Goal: Task Accomplishment & Management: Use online tool/utility

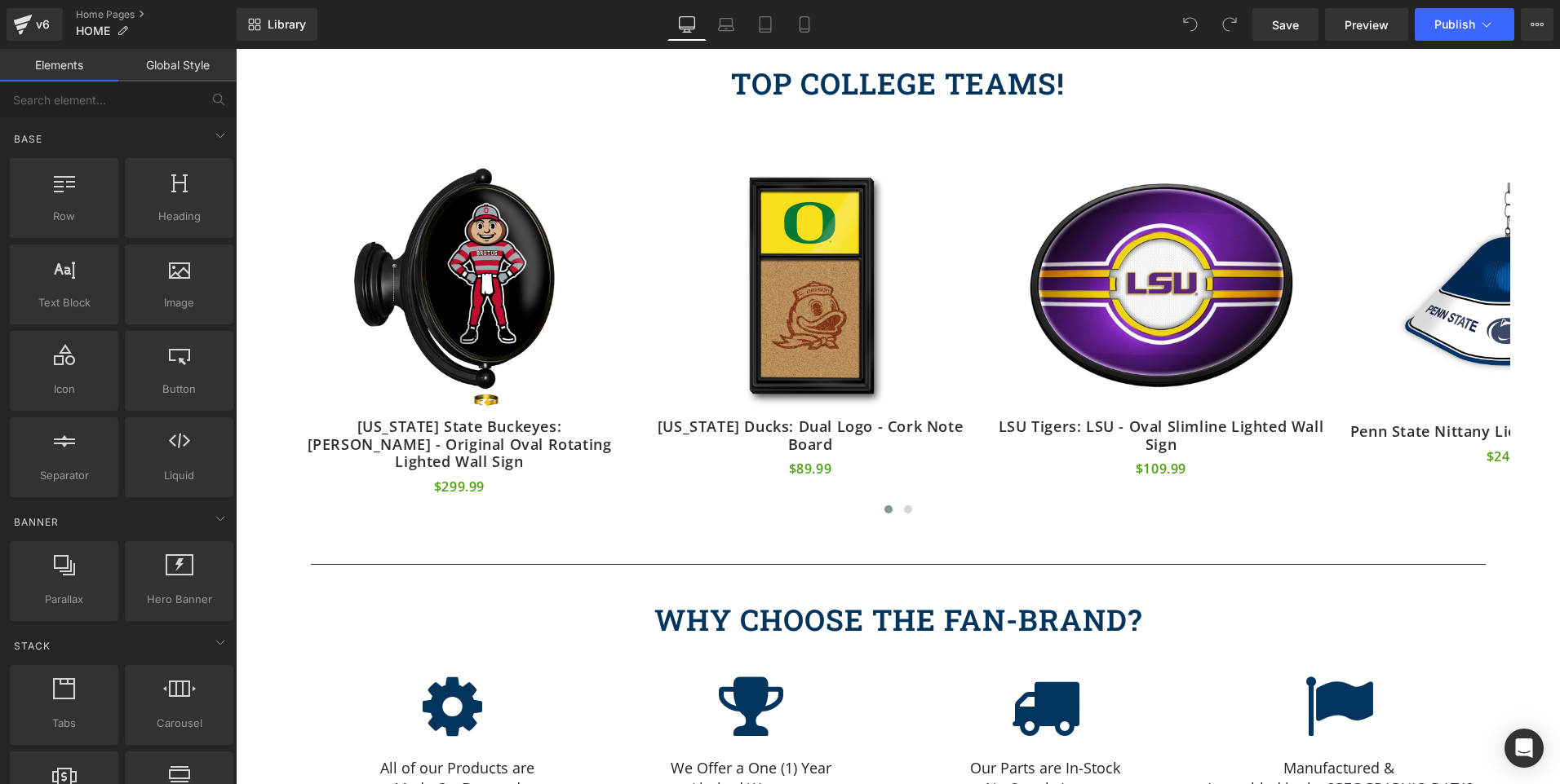
scroll to position [532, 0]
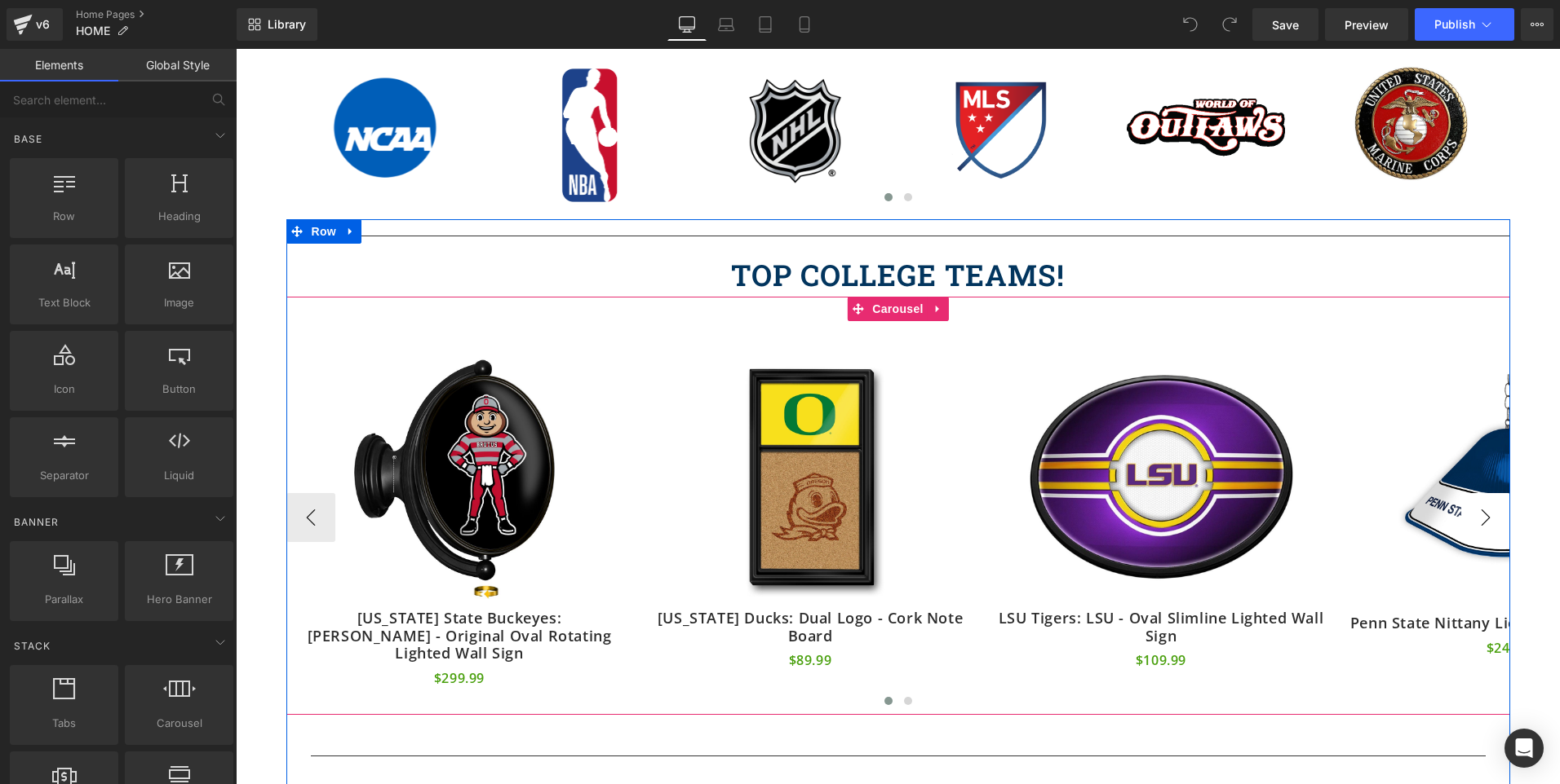
click at [1476, 511] on button "›" at bounding box center [1485, 517] width 49 height 49
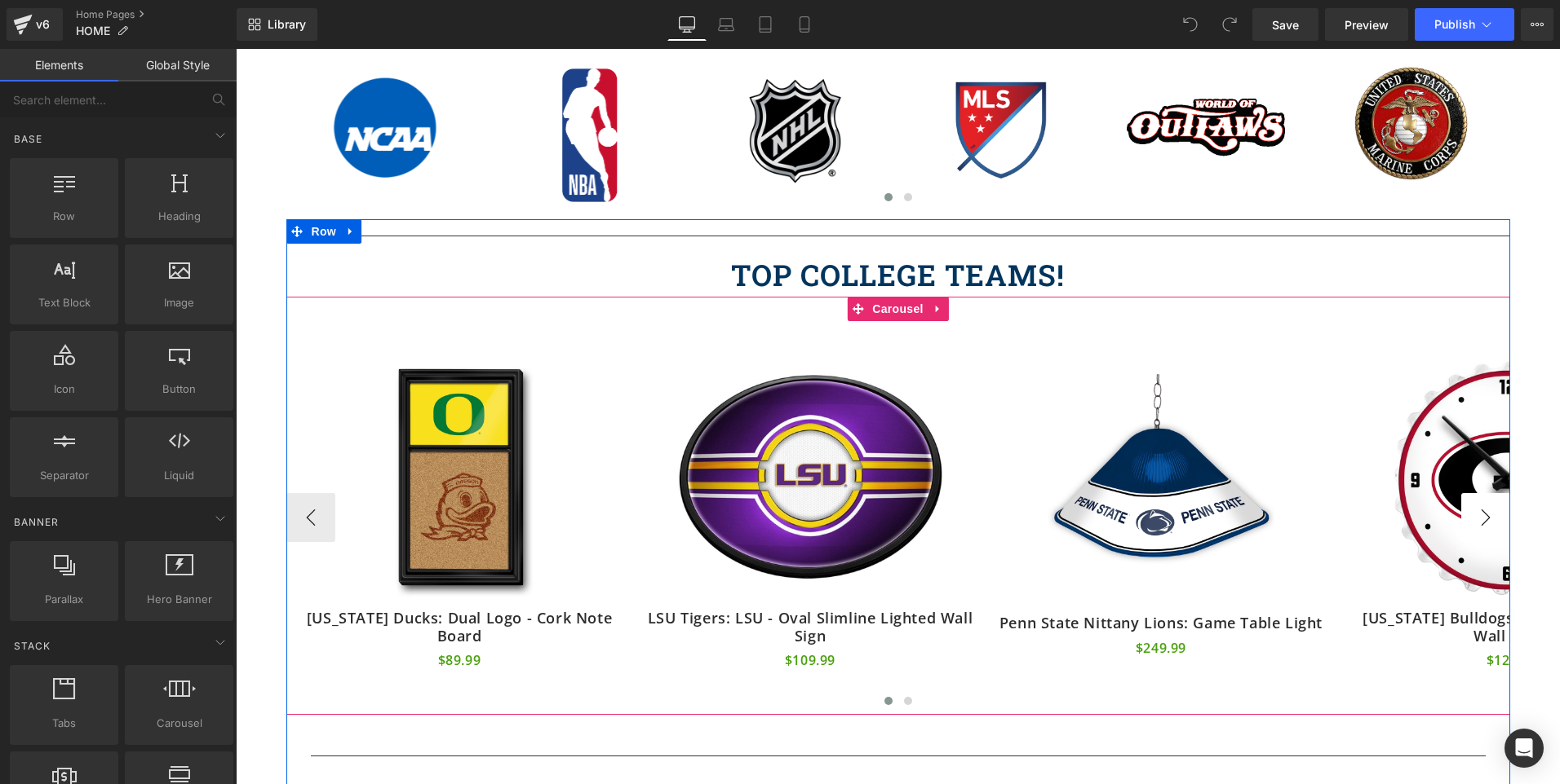
click at [1476, 511] on button "›" at bounding box center [1485, 517] width 49 height 49
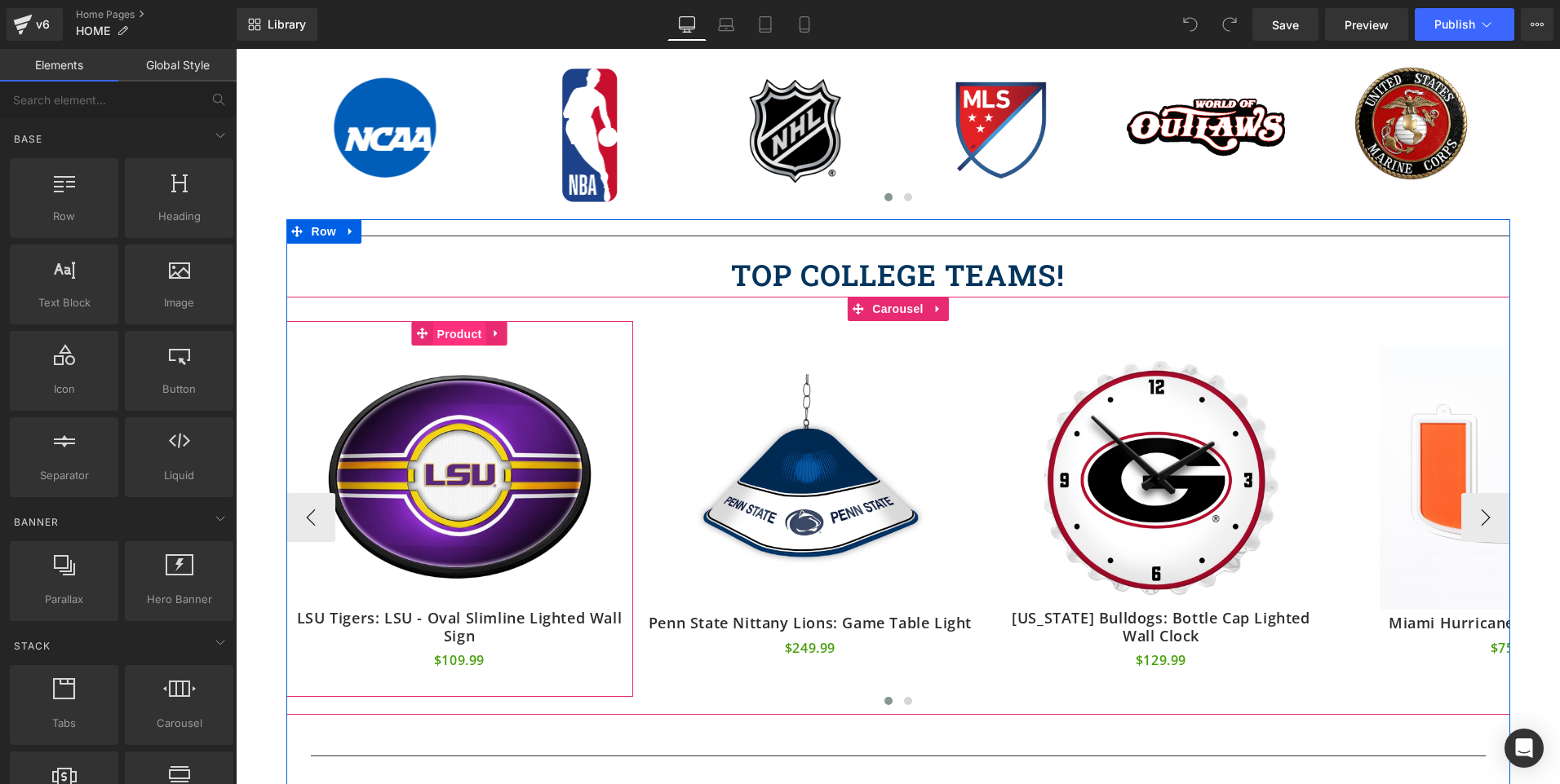
click at [455, 326] on span "Product" at bounding box center [460, 333] width 53 height 24
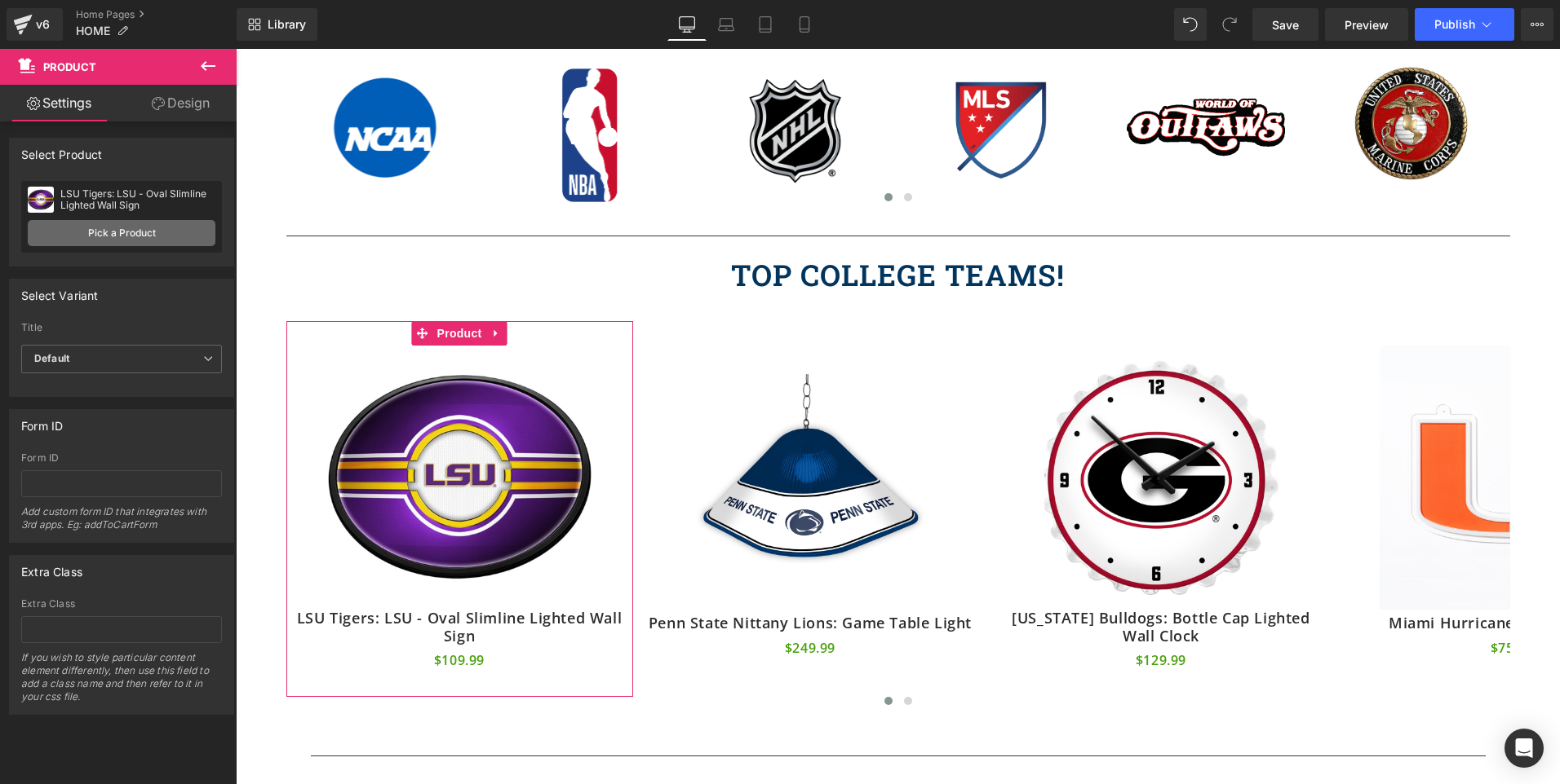
click at [92, 236] on link "Pick a Product" at bounding box center [121, 233] width 188 height 26
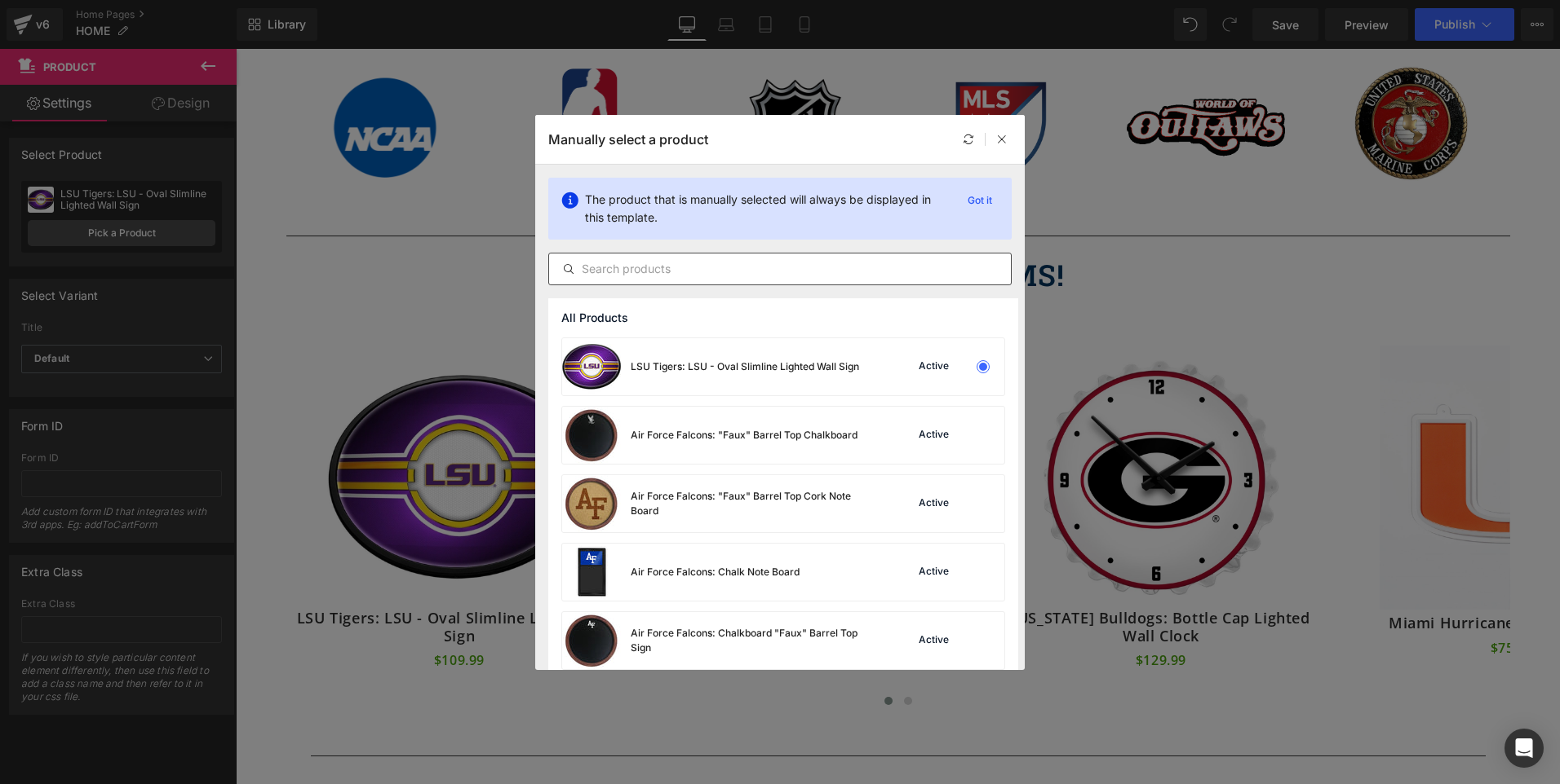
click at [609, 274] on input "text" at bounding box center [780, 269] width 462 height 19
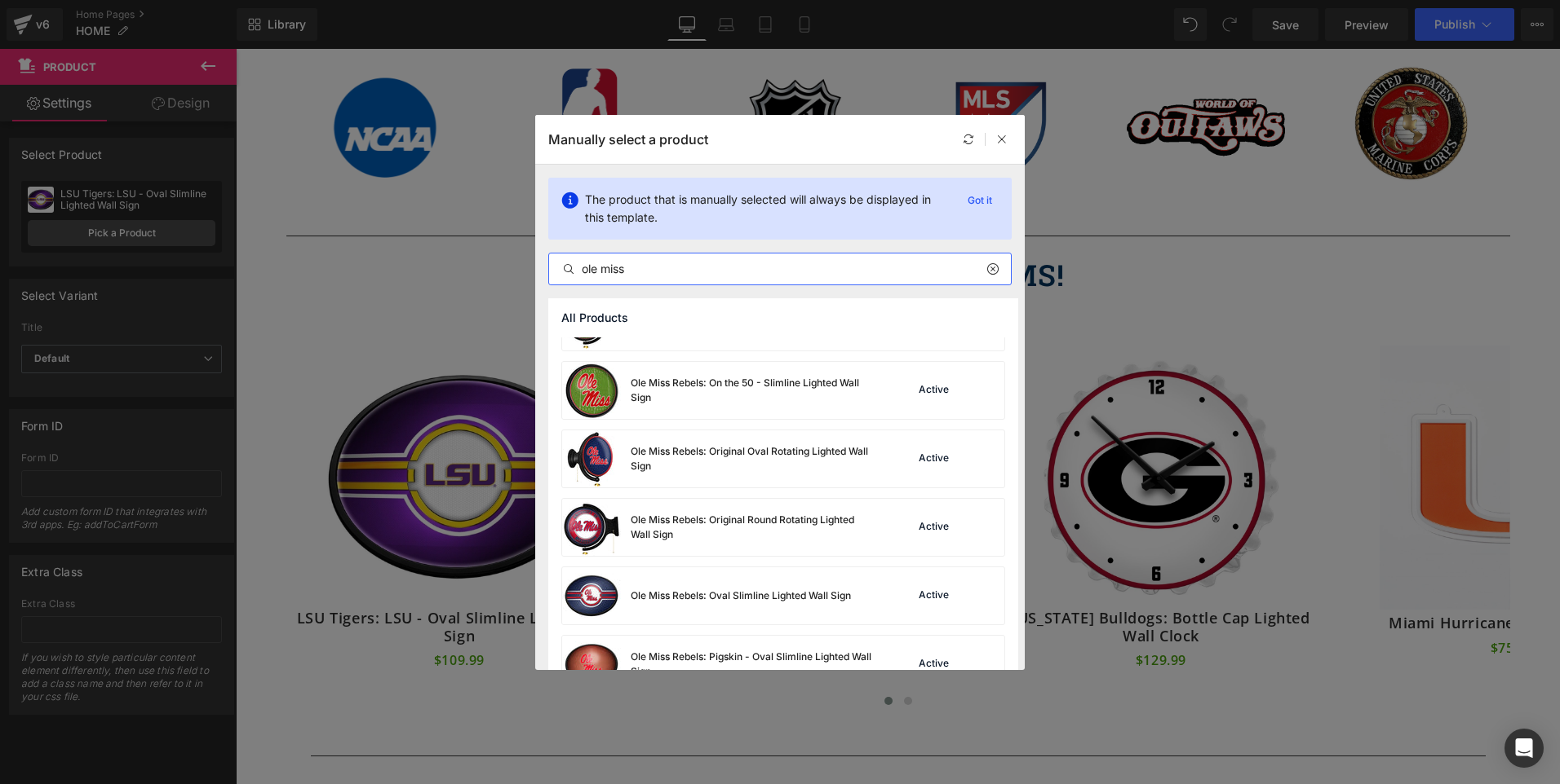
scroll to position [1042, 0]
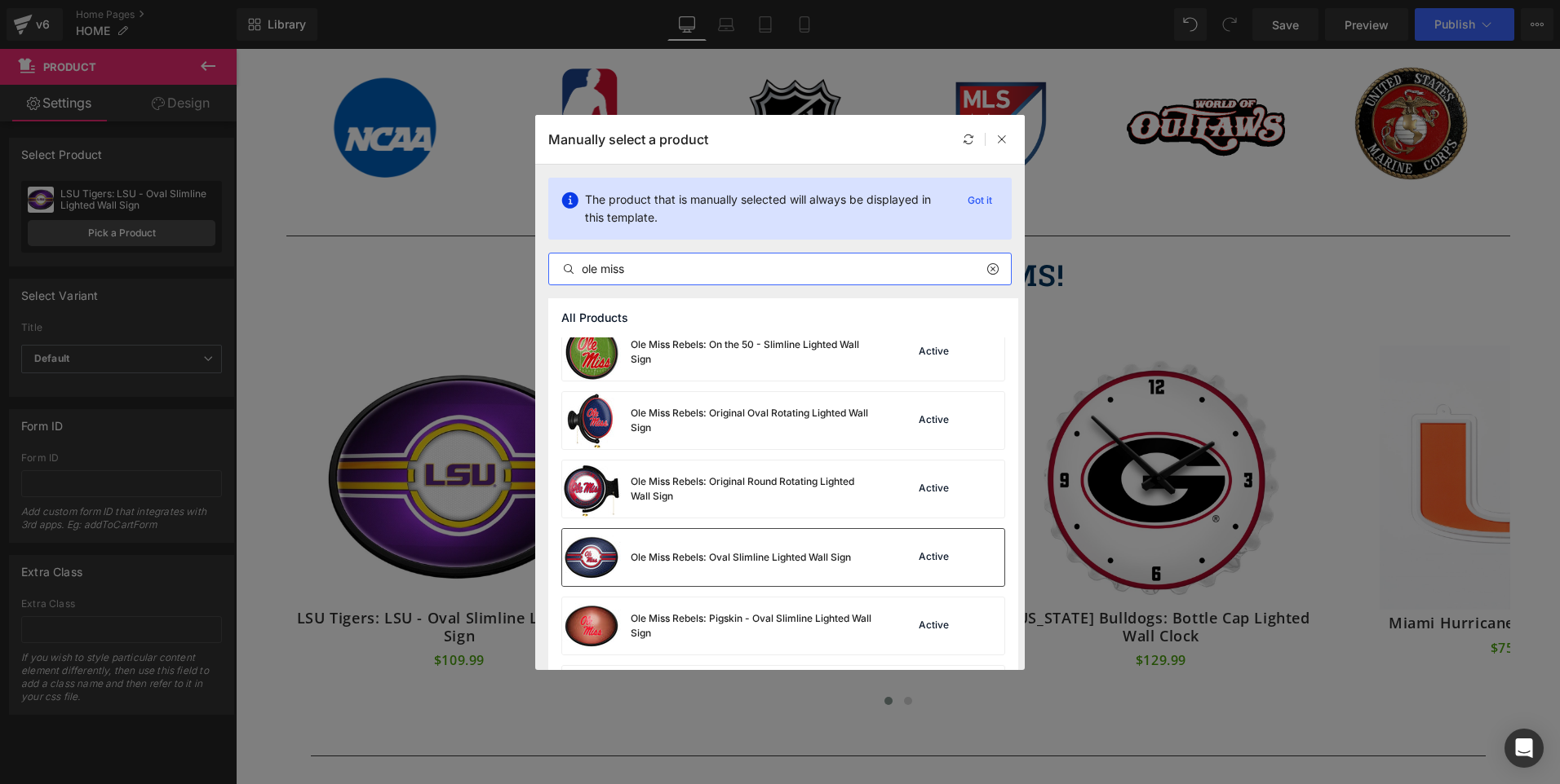
type input "ole miss"
click at [591, 549] on img at bounding box center [591, 557] width 59 height 57
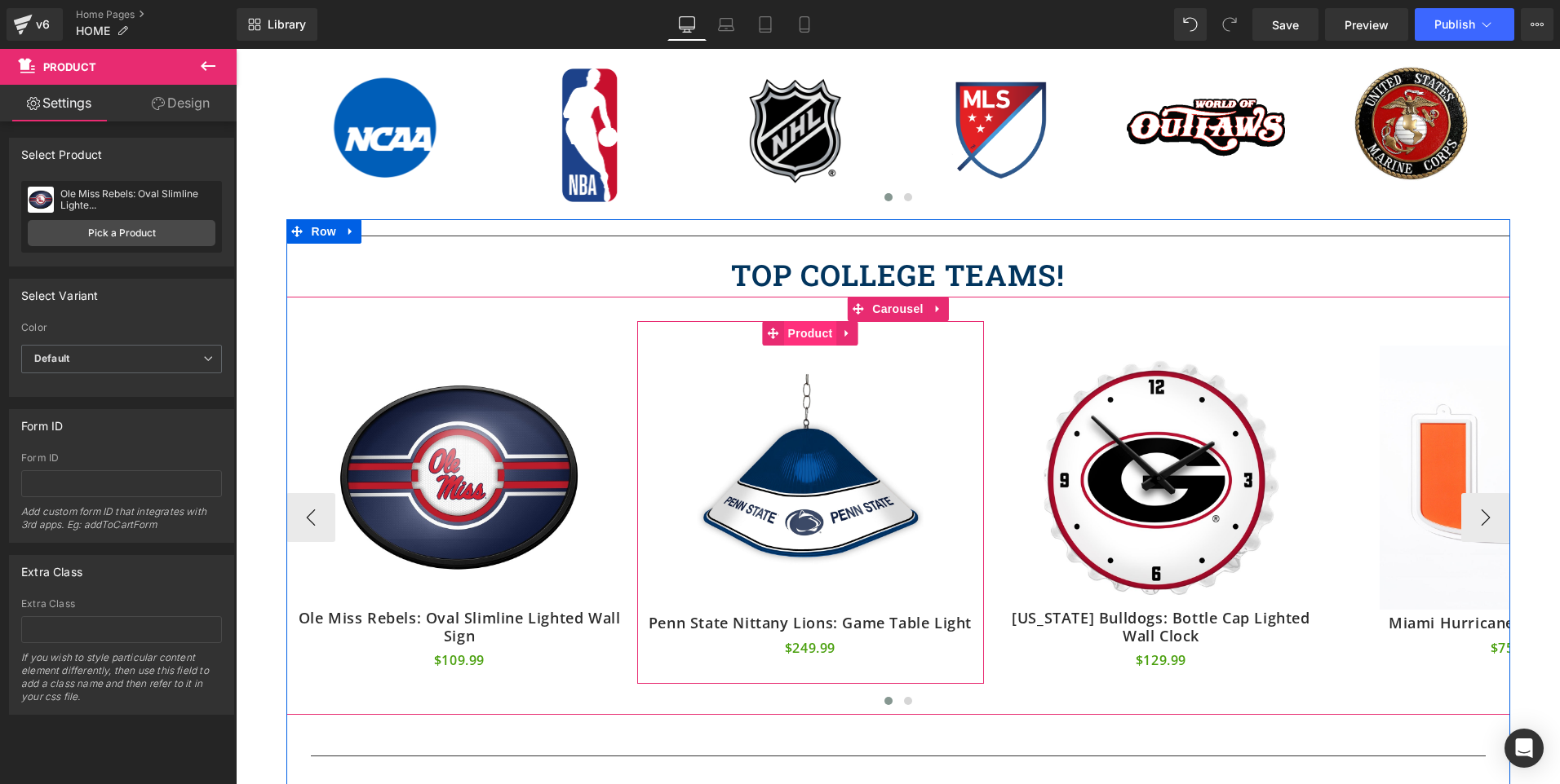
click at [811, 333] on span "Product" at bounding box center [810, 333] width 53 height 24
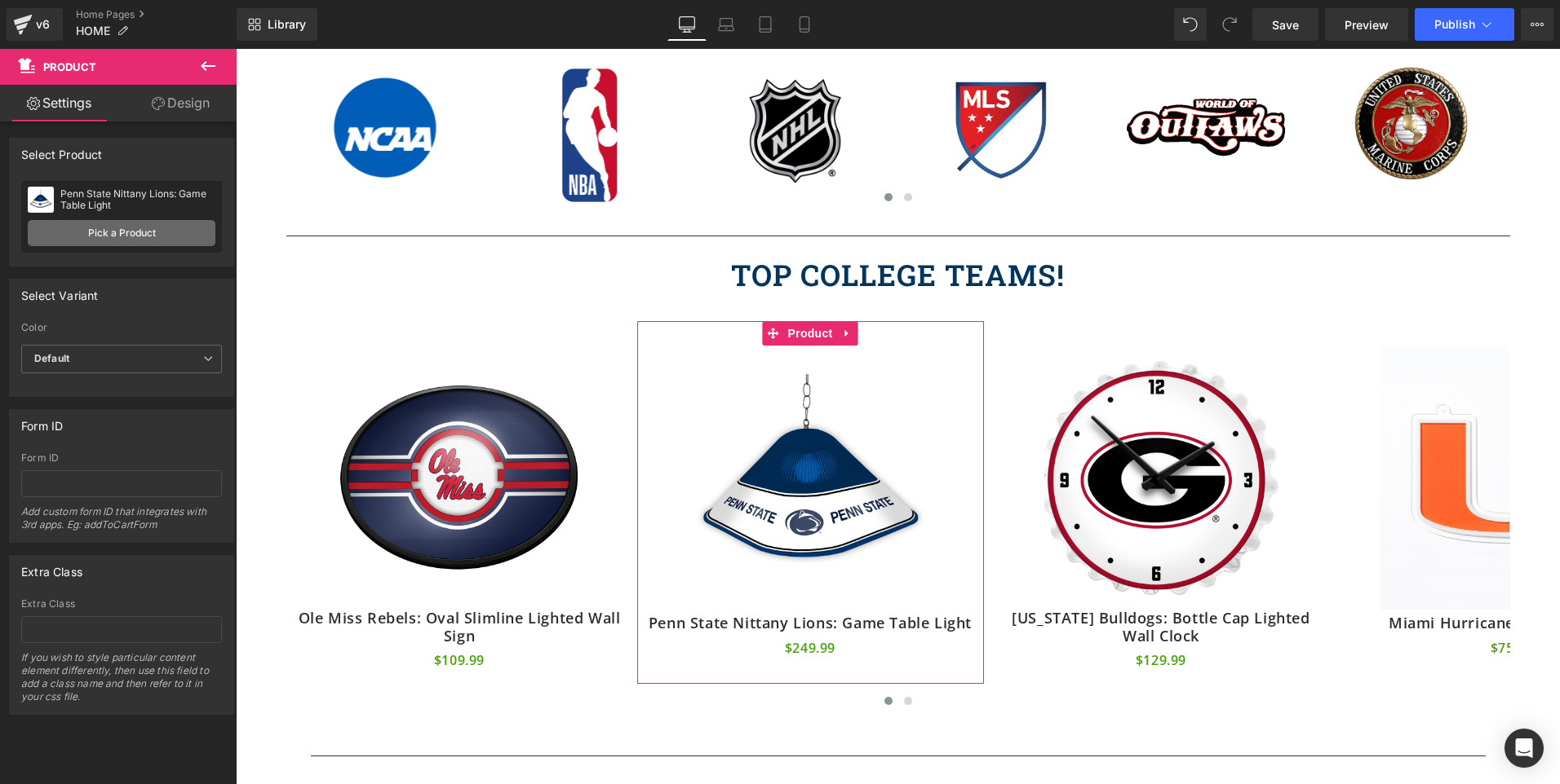
click at [99, 241] on link "Pick a Product" at bounding box center [121, 233] width 188 height 26
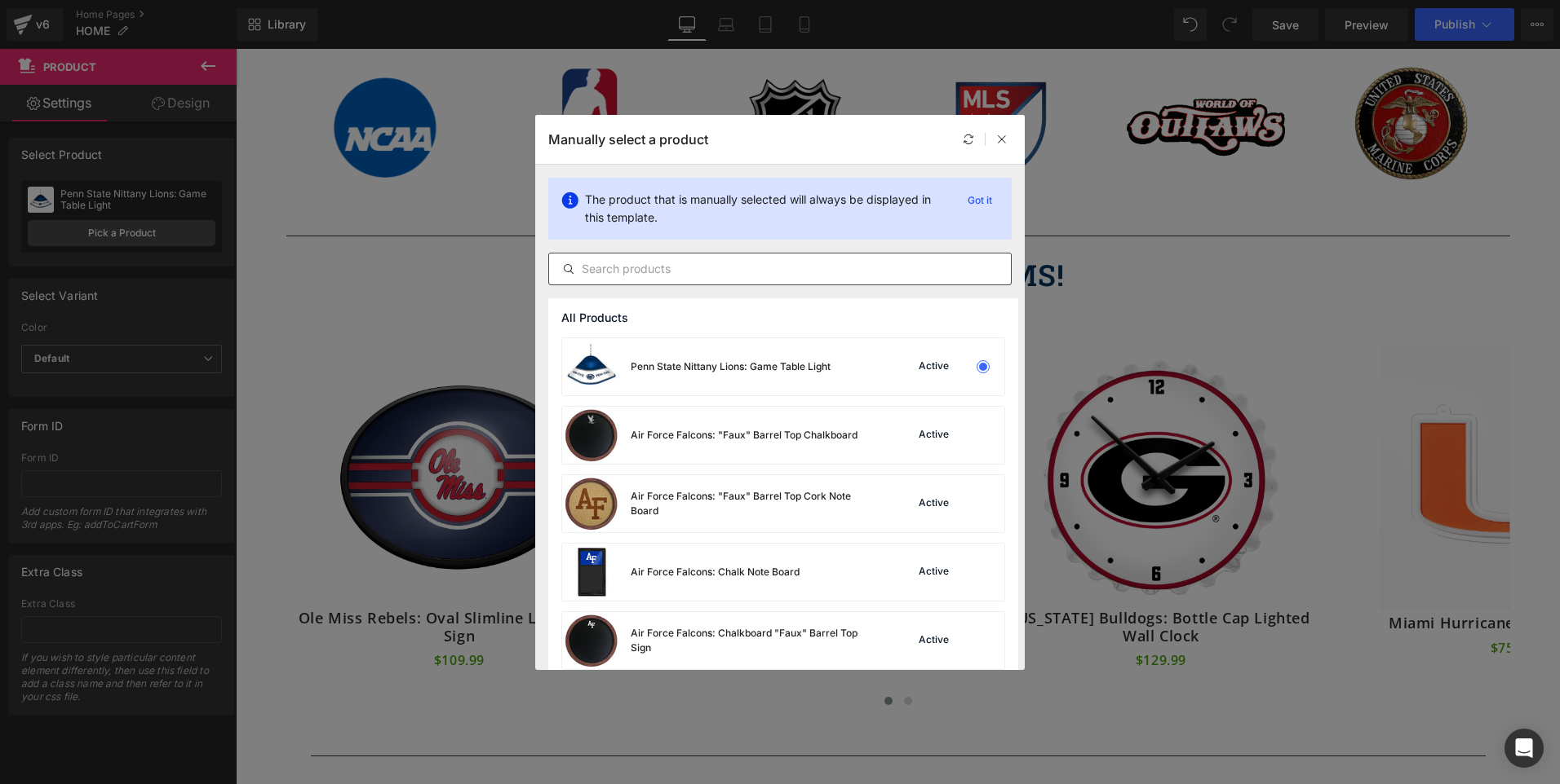
click at [637, 276] on input "text" at bounding box center [780, 269] width 462 height 19
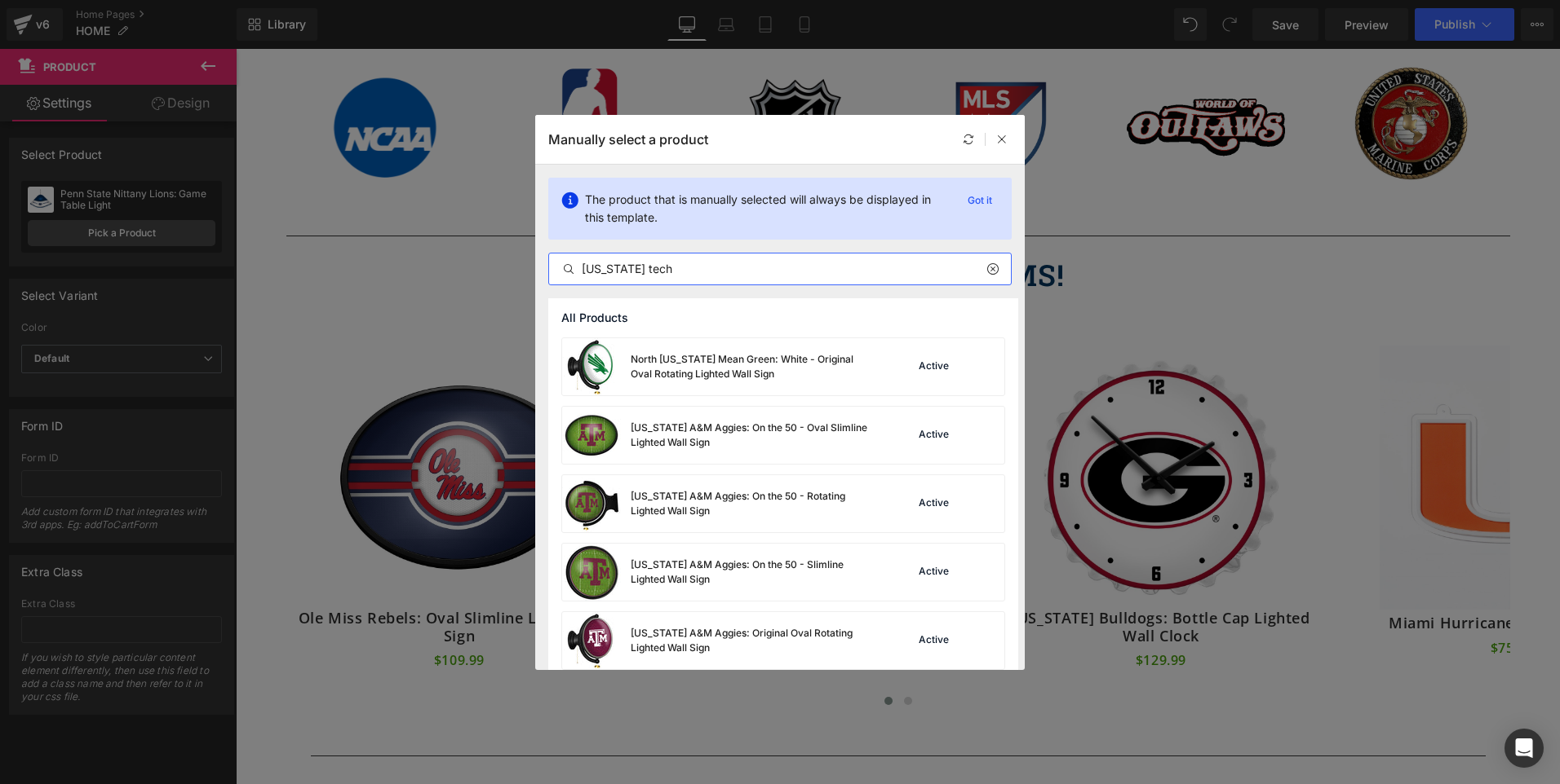
scroll to position [0, 0]
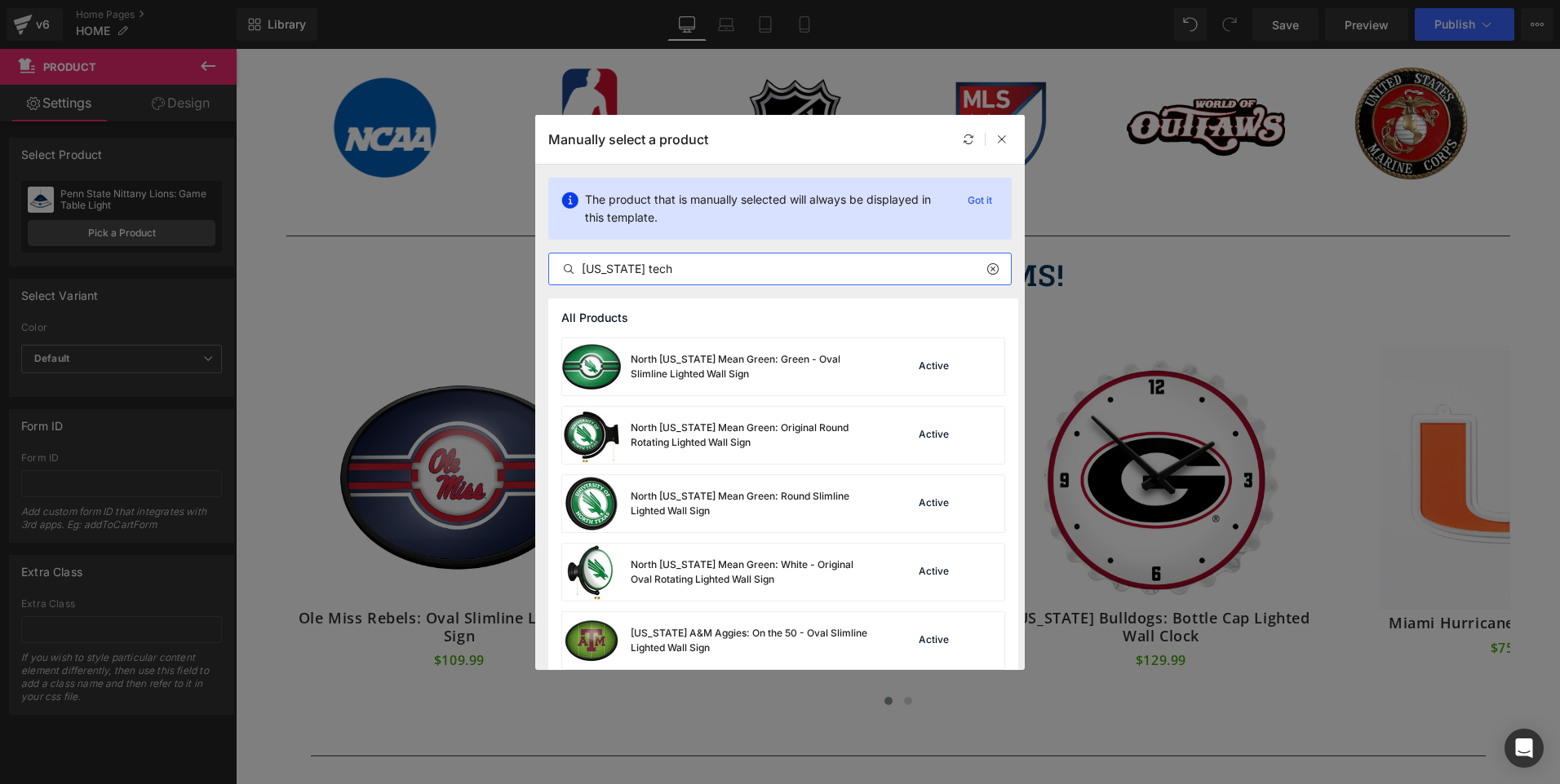
drag, startPoint x: 618, startPoint y: 268, endPoint x: 704, endPoint y: 274, distance: 86.2
click at [704, 274] on input "[US_STATE] tech" at bounding box center [780, 269] width 462 height 19
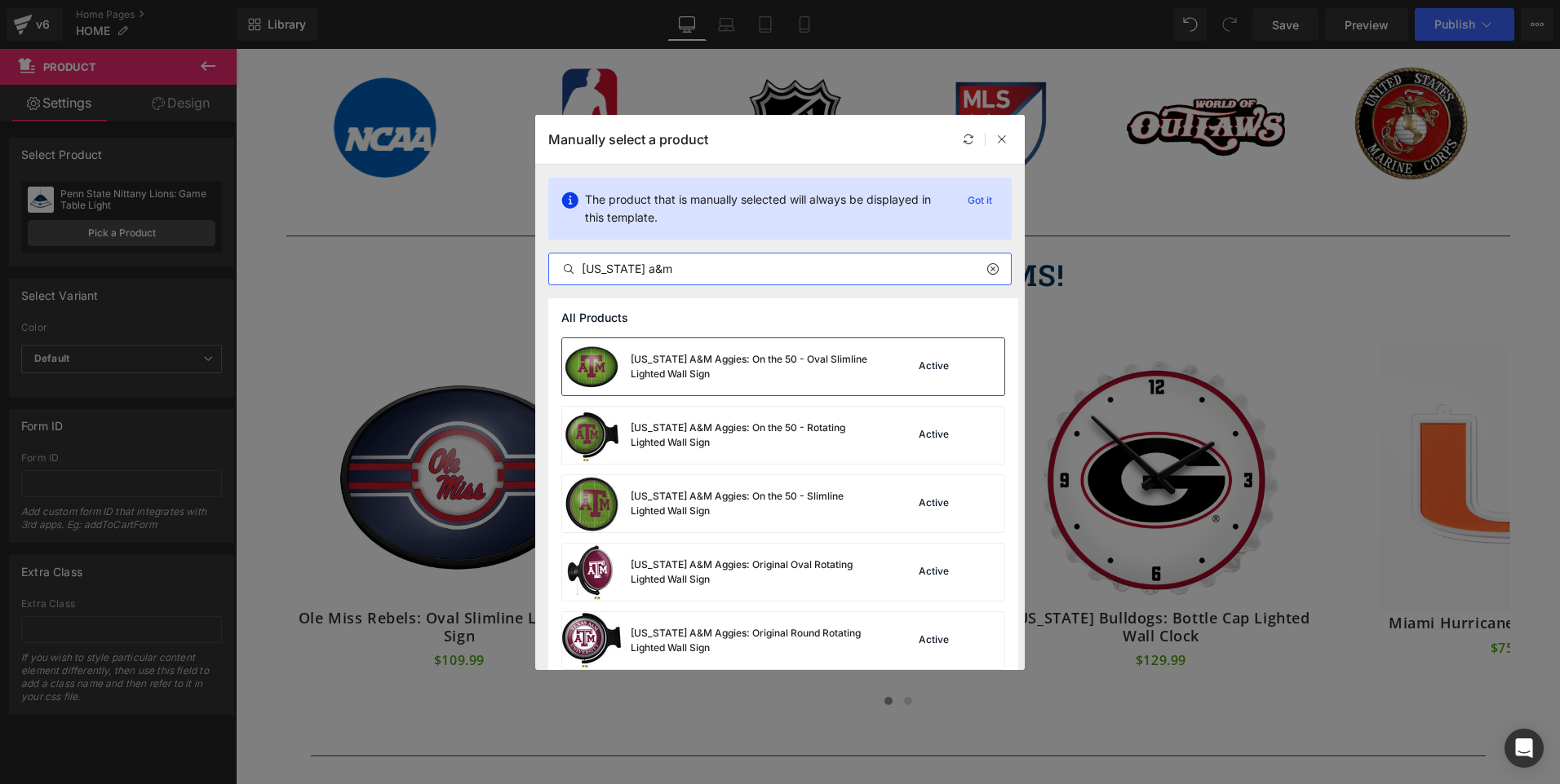
type input "[US_STATE] a&m"
click at [752, 384] on div "[US_STATE] A&M Aggies: On the 50 - Oval Slimline Lighted Wall Sign" at bounding box center [718, 366] width 313 height 57
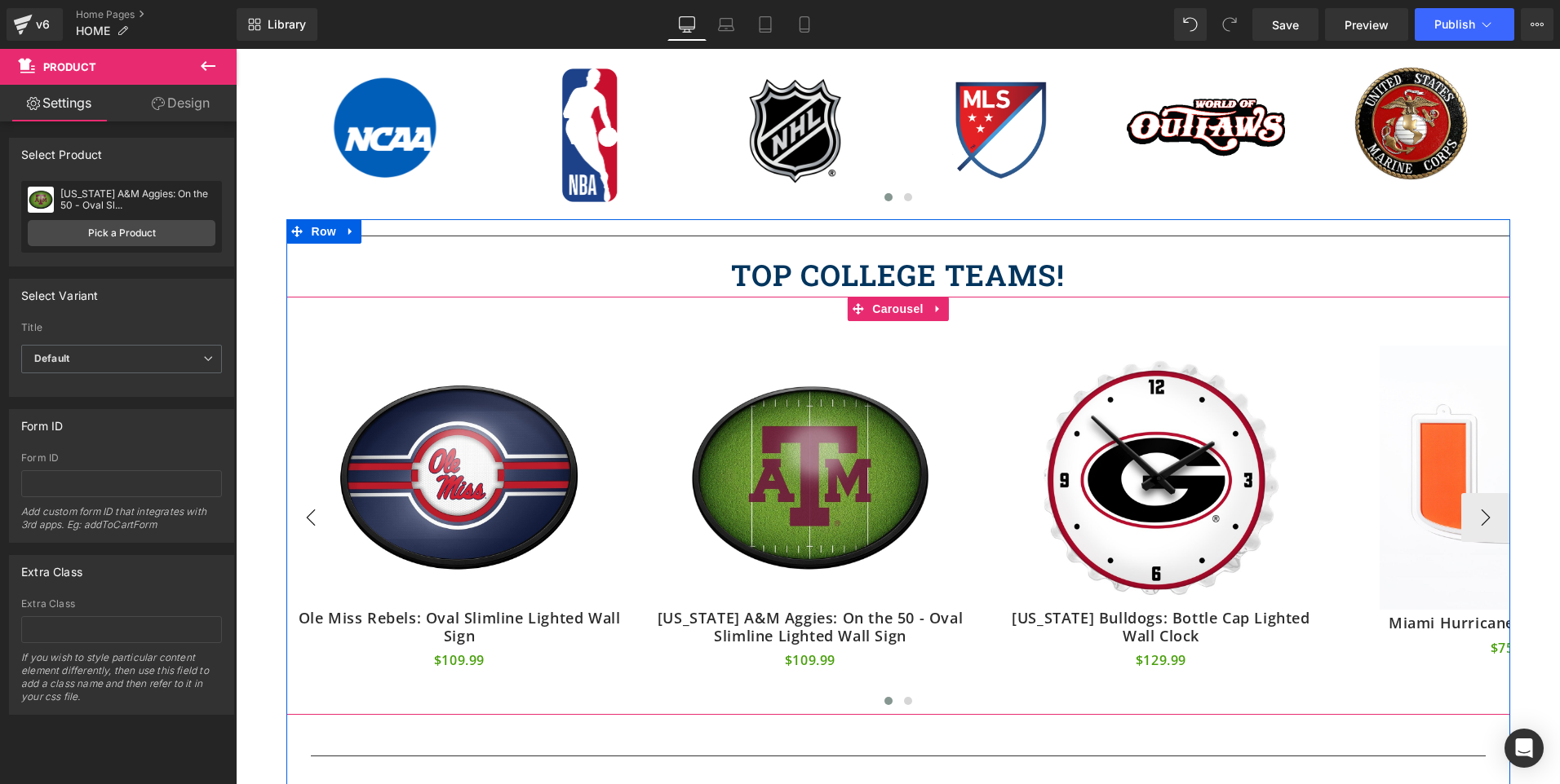
click at [294, 518] on button "‹" at bounding box center [310, 517] width 49 height 49
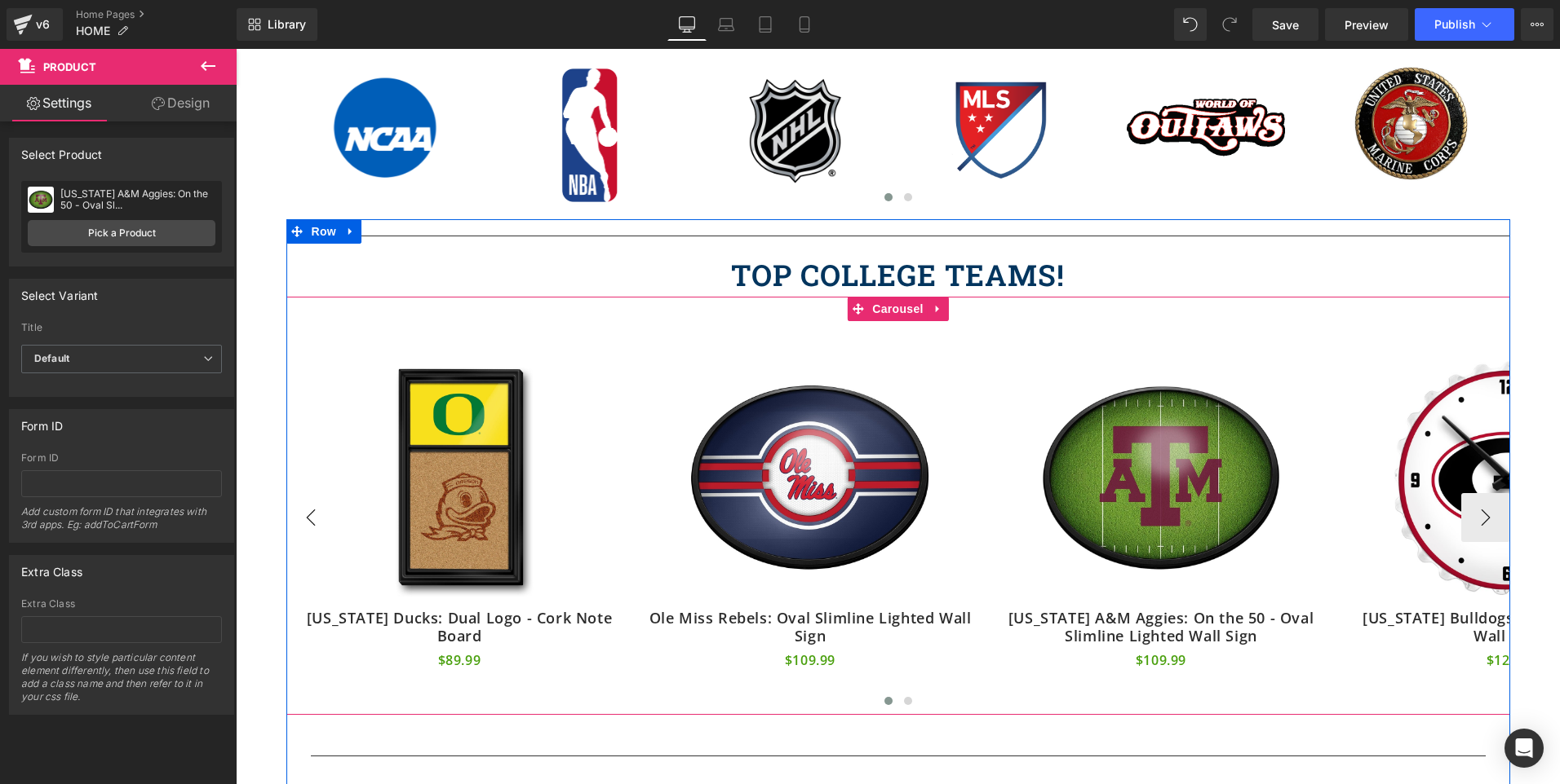
click at [294, 518] on button "‹" at bounding box center [310, 517] width 49 height 49
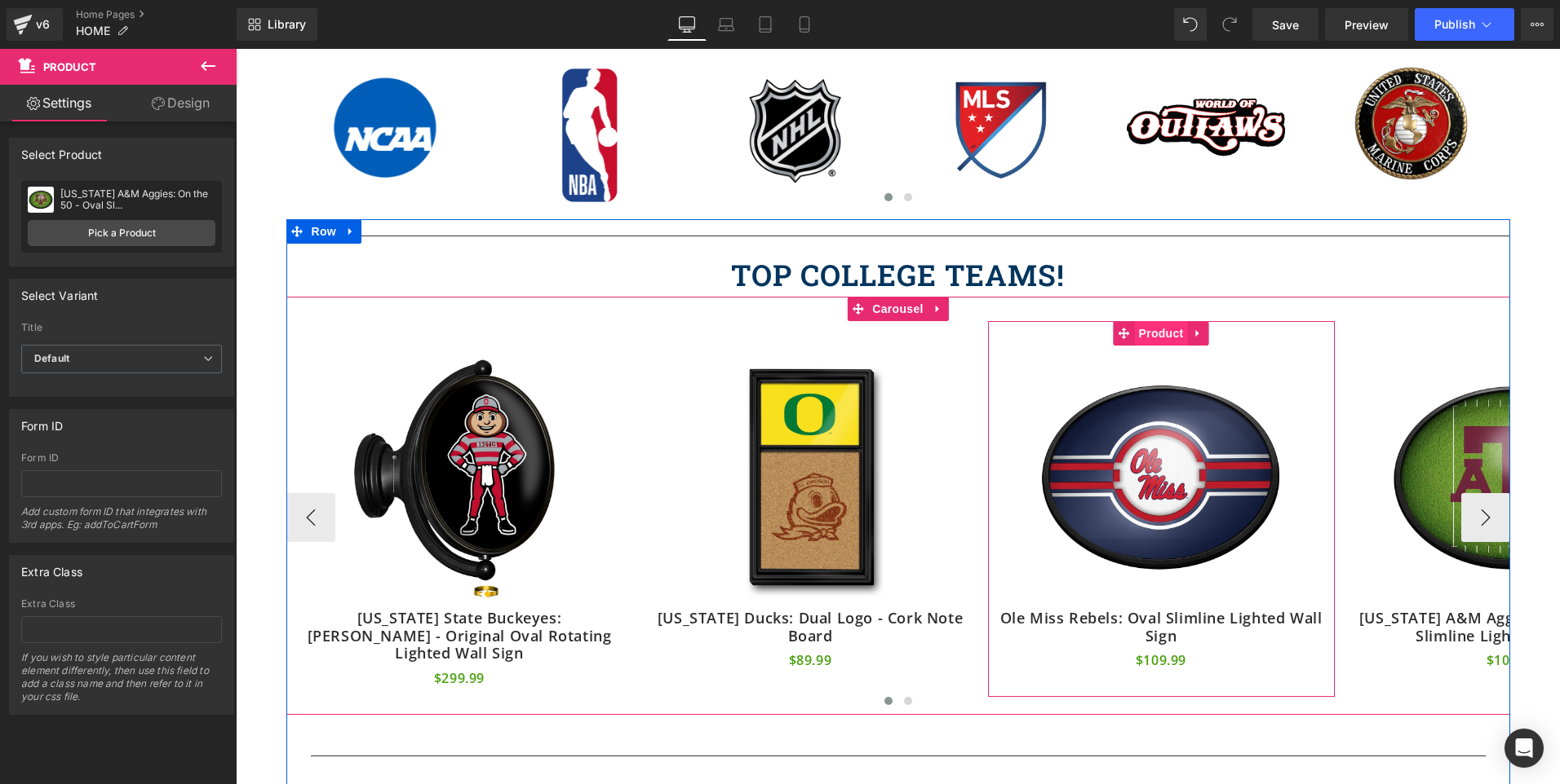
click at [1150, 329] on span "Product" at bounding box center [1161, 333] width 53 height 24
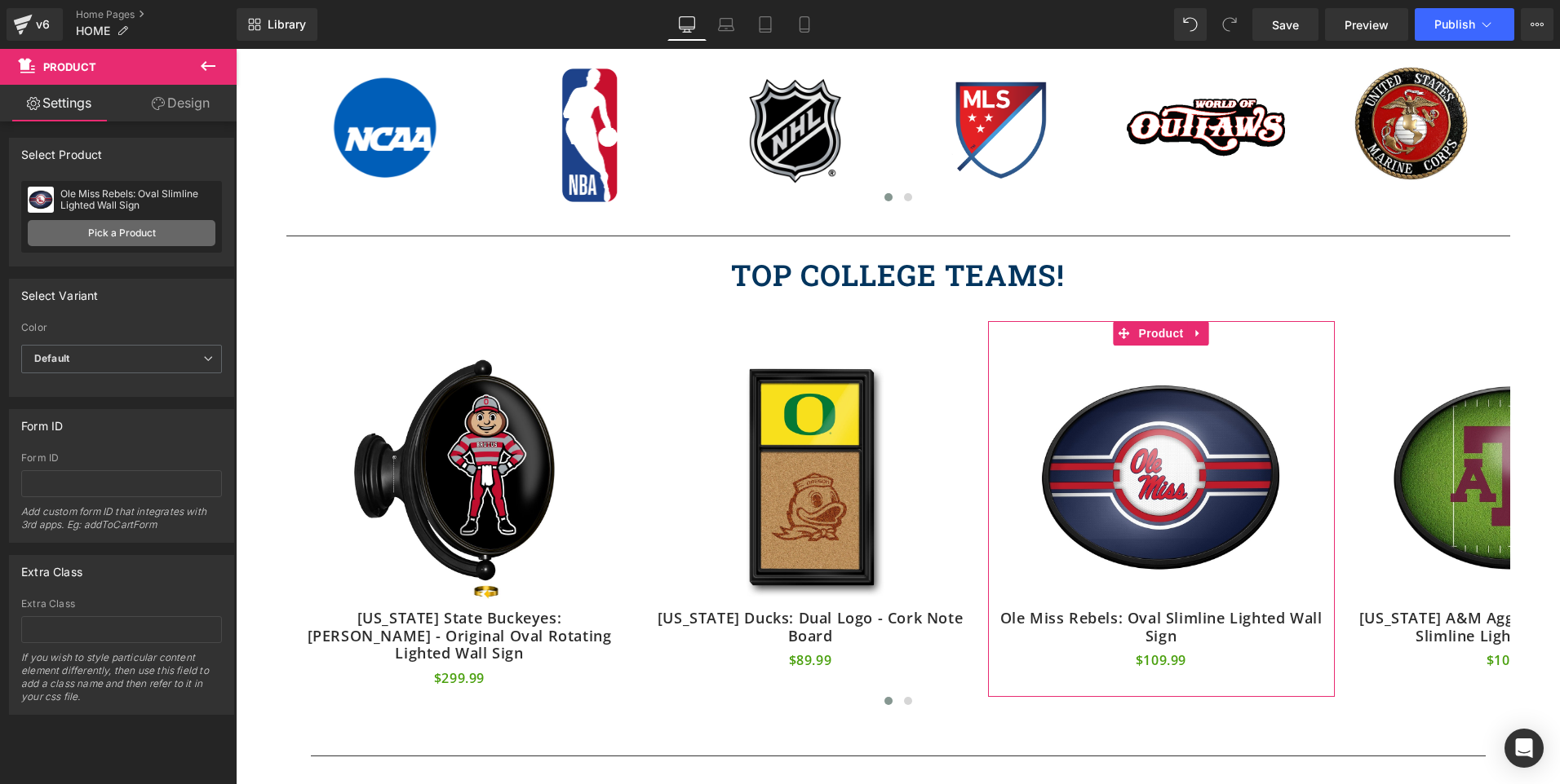
click at [104, 222] on link "Pick a Product" at bounding box center [121, 233] width 188 height 26
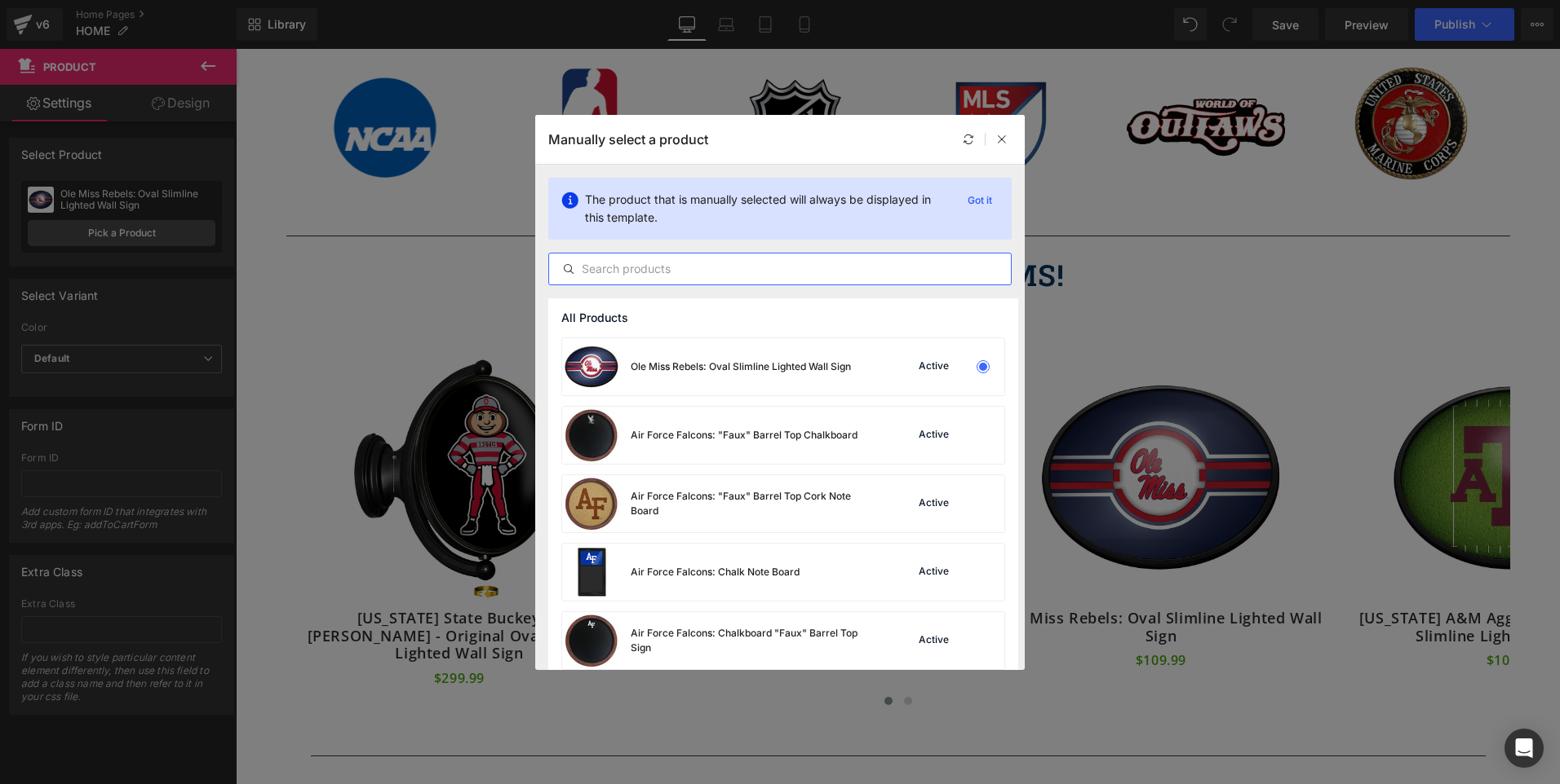
click at [807, 269] on input "text" at bounding box center [780, 269] width 462 height 19
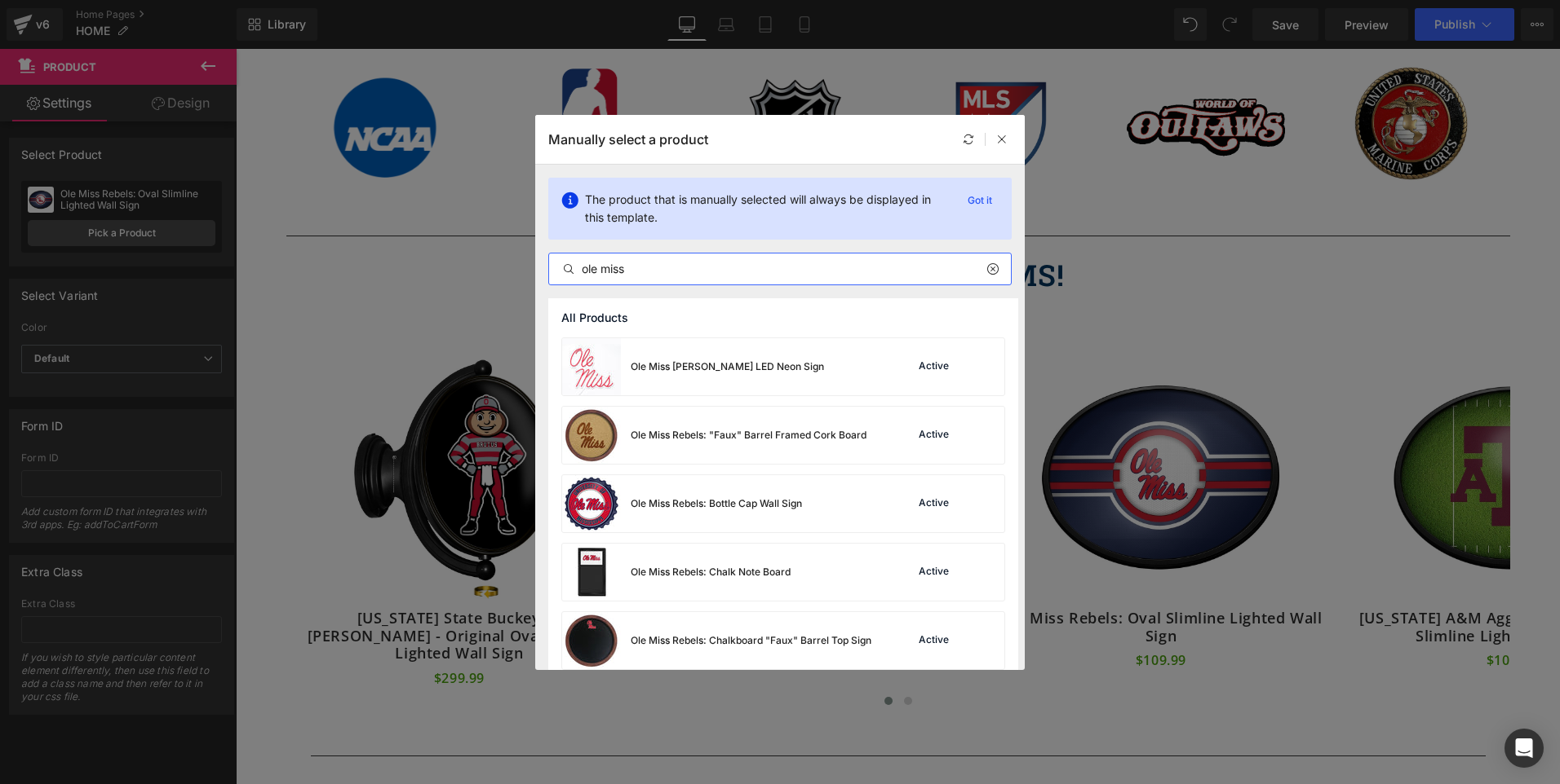
type input "ole miss"
drag, startPoint x: 1018, startPoint y: 311, endPoint x: 1023, endPoint y: 337, distance: 26.5
click at [1023, 337] on div "All Products Ole Miss [PERSON_NAME] LED Neon Sign Active Ole Miss Rebels: "Faux…" at bounding box center [780, 484] width 489 height 372
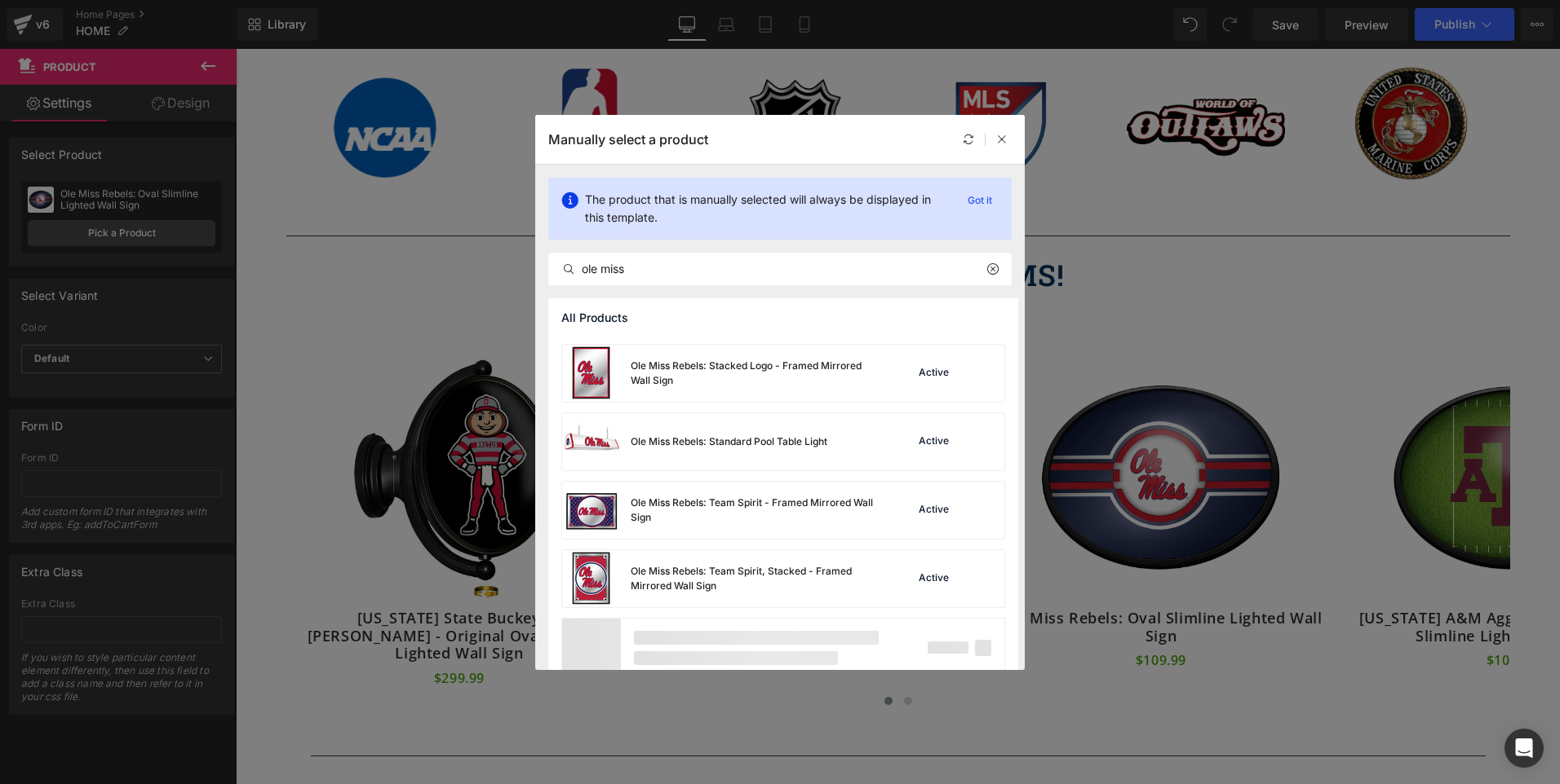
scroll to position [1590, 0]
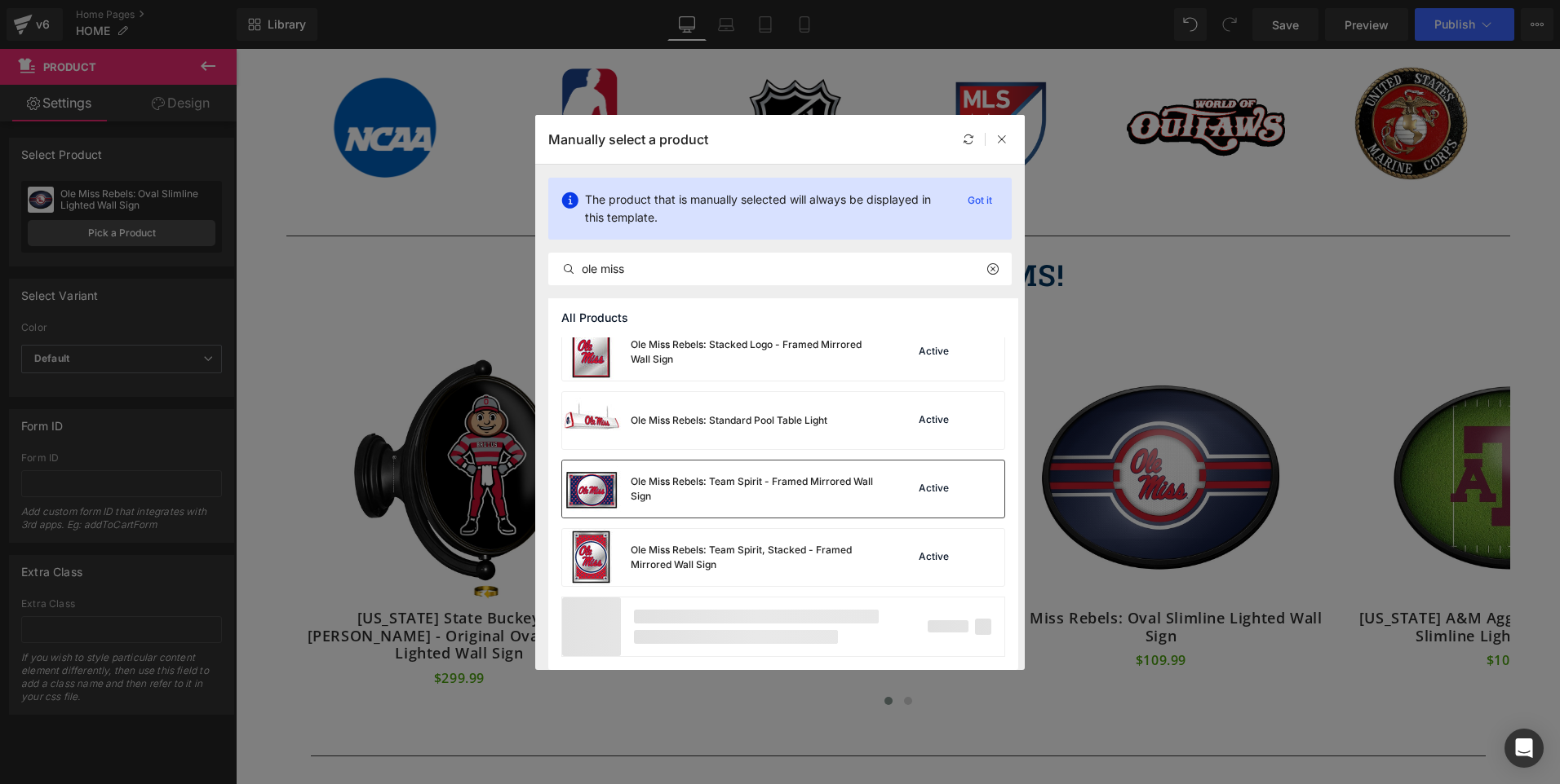
click at [613, 495] on img at bounding box center [591, 488] width 59 height 57
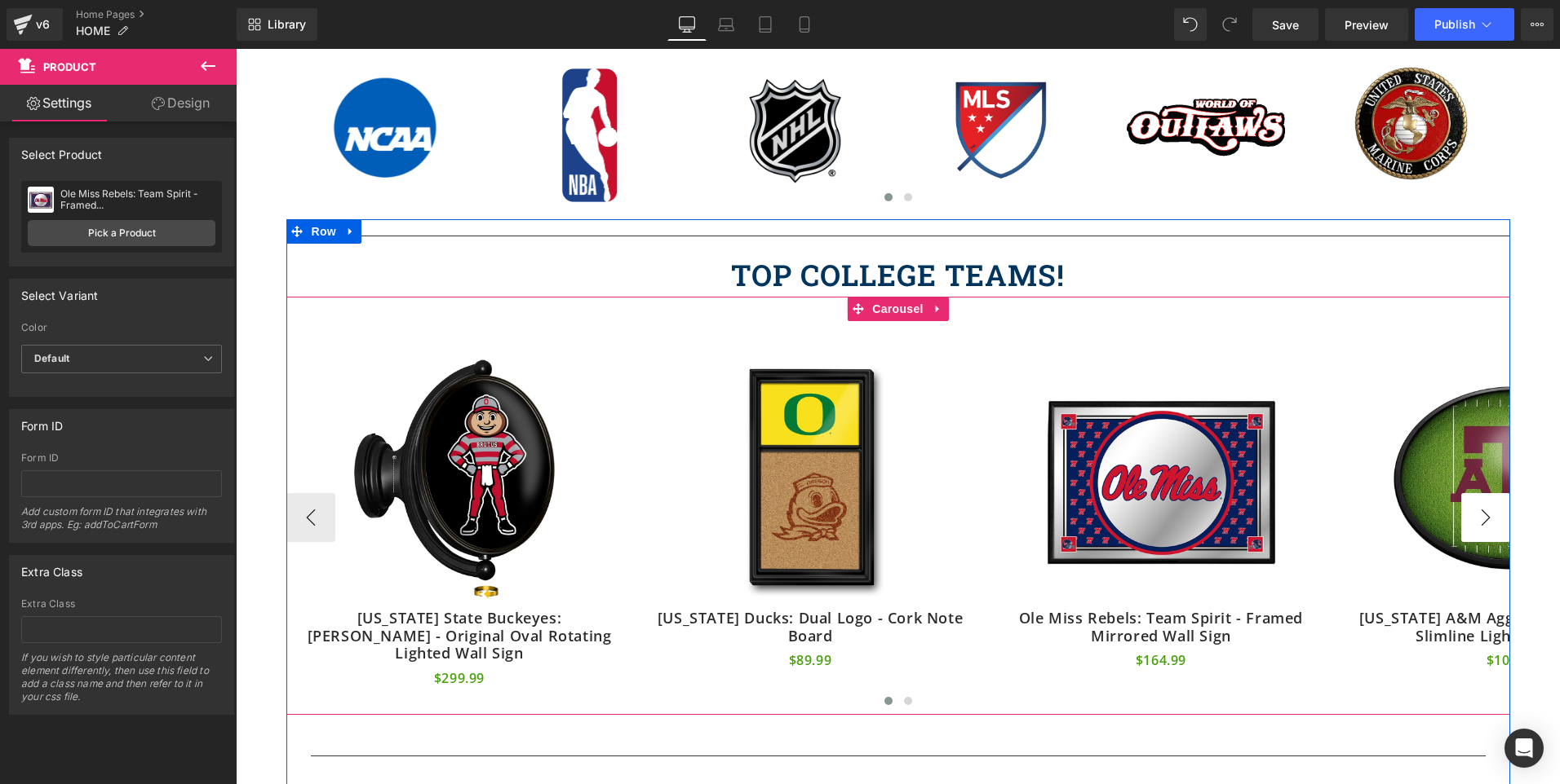
click at [1480, 511] on button "›" at bounding box center [1485, 517] width 49 height 49
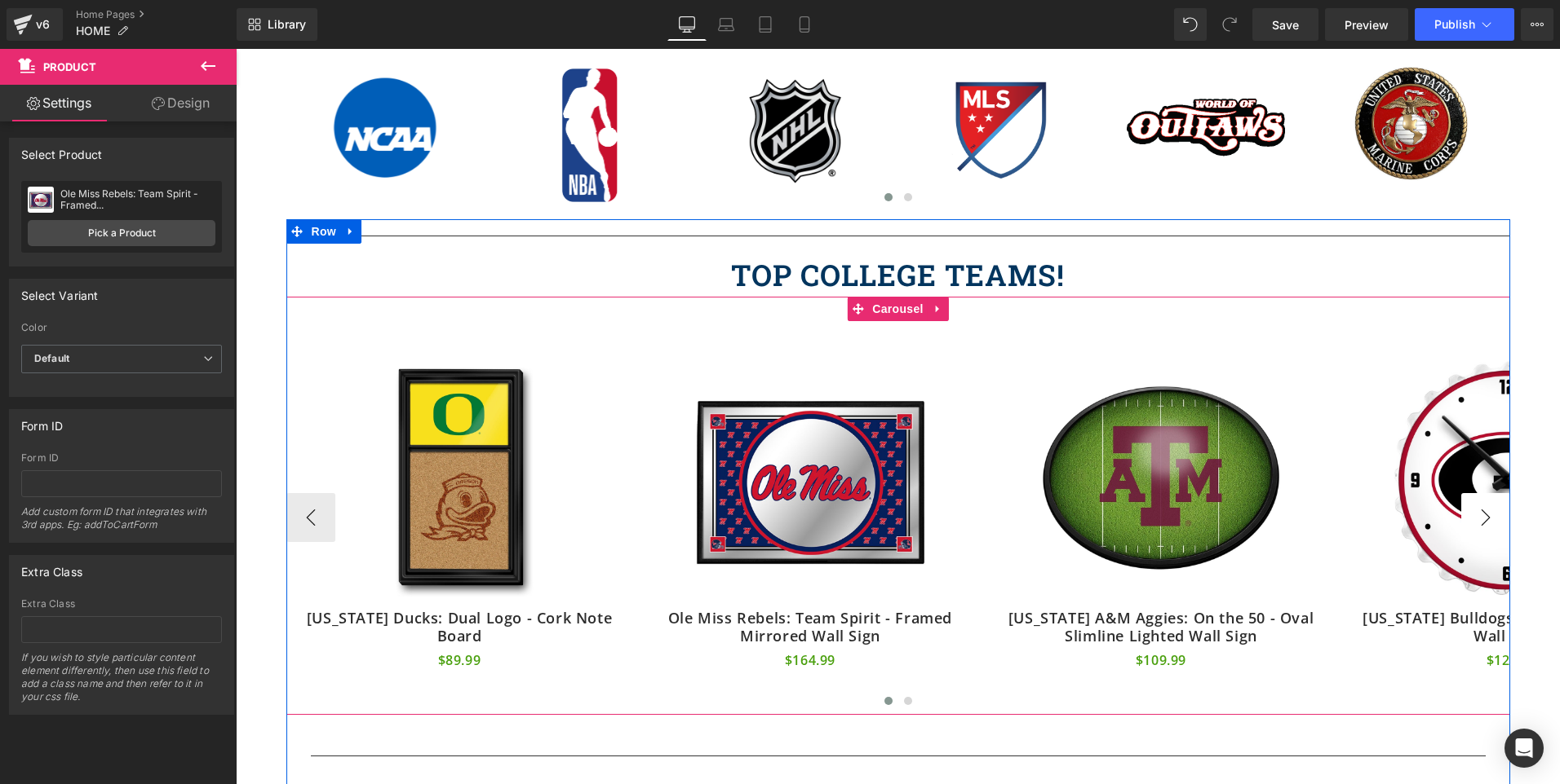
click at [1480, 511] on button "›" at bounding box center [1485, 517] width 49 height 49
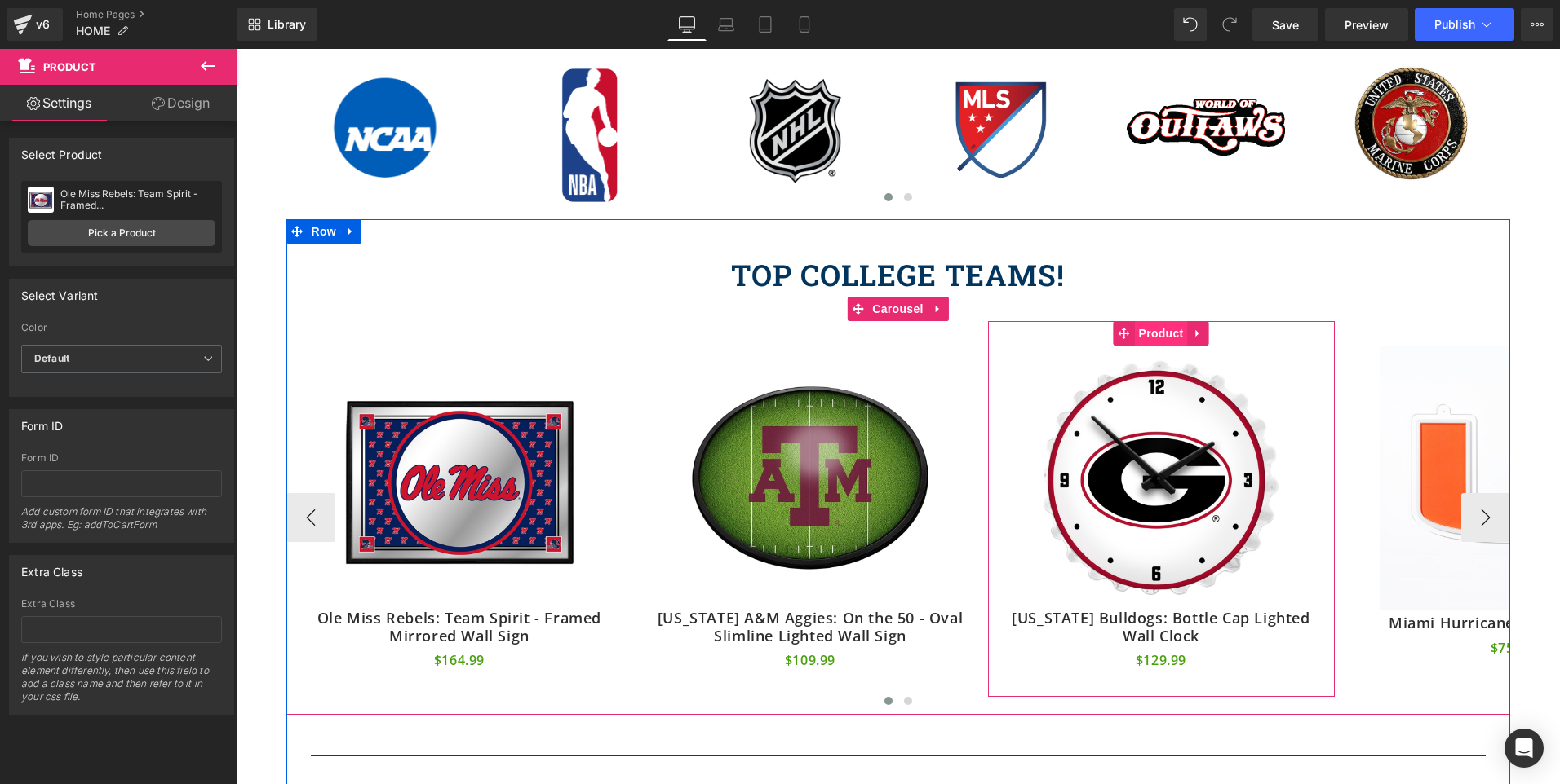
click at [1158, 333] on span "Product" at bounding box center [1161, 333] width 53 height 24
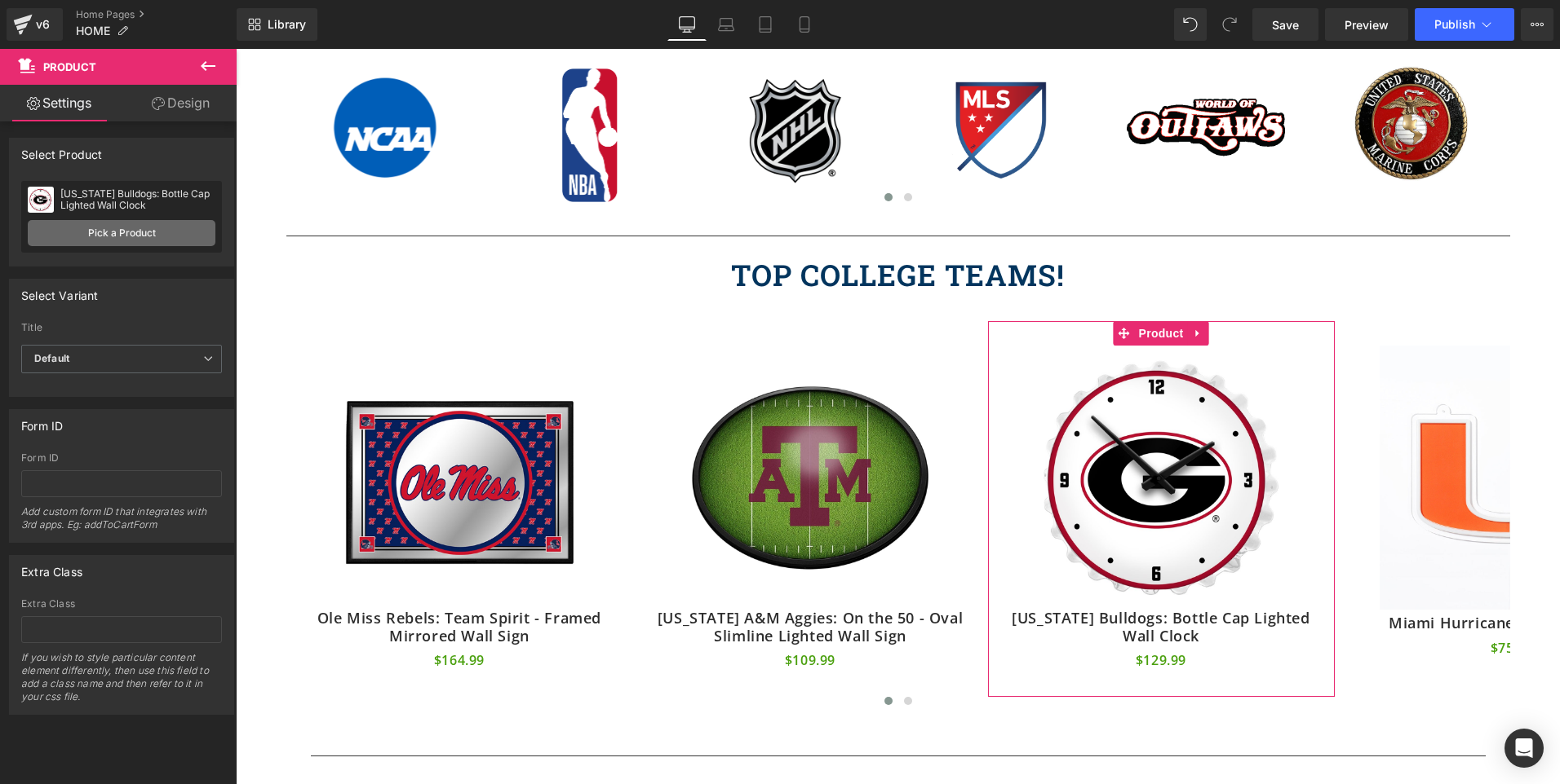
click at [144, 232] on link "Pick a Product" at bounding box center [121, 233] width 188 height 26
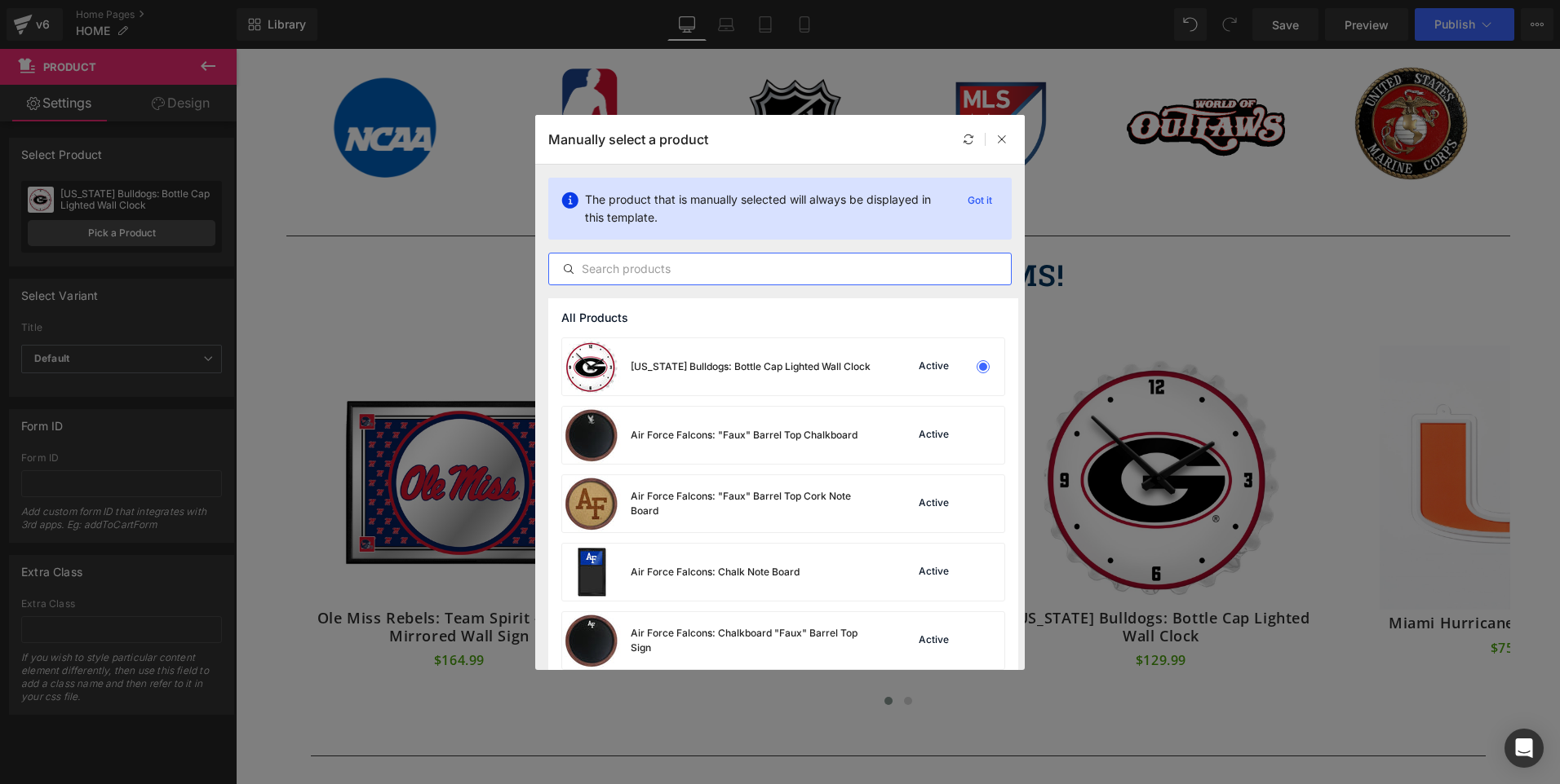
click at [822, 266] on input "text" at bounding box center [780, 269] width 462 height 19
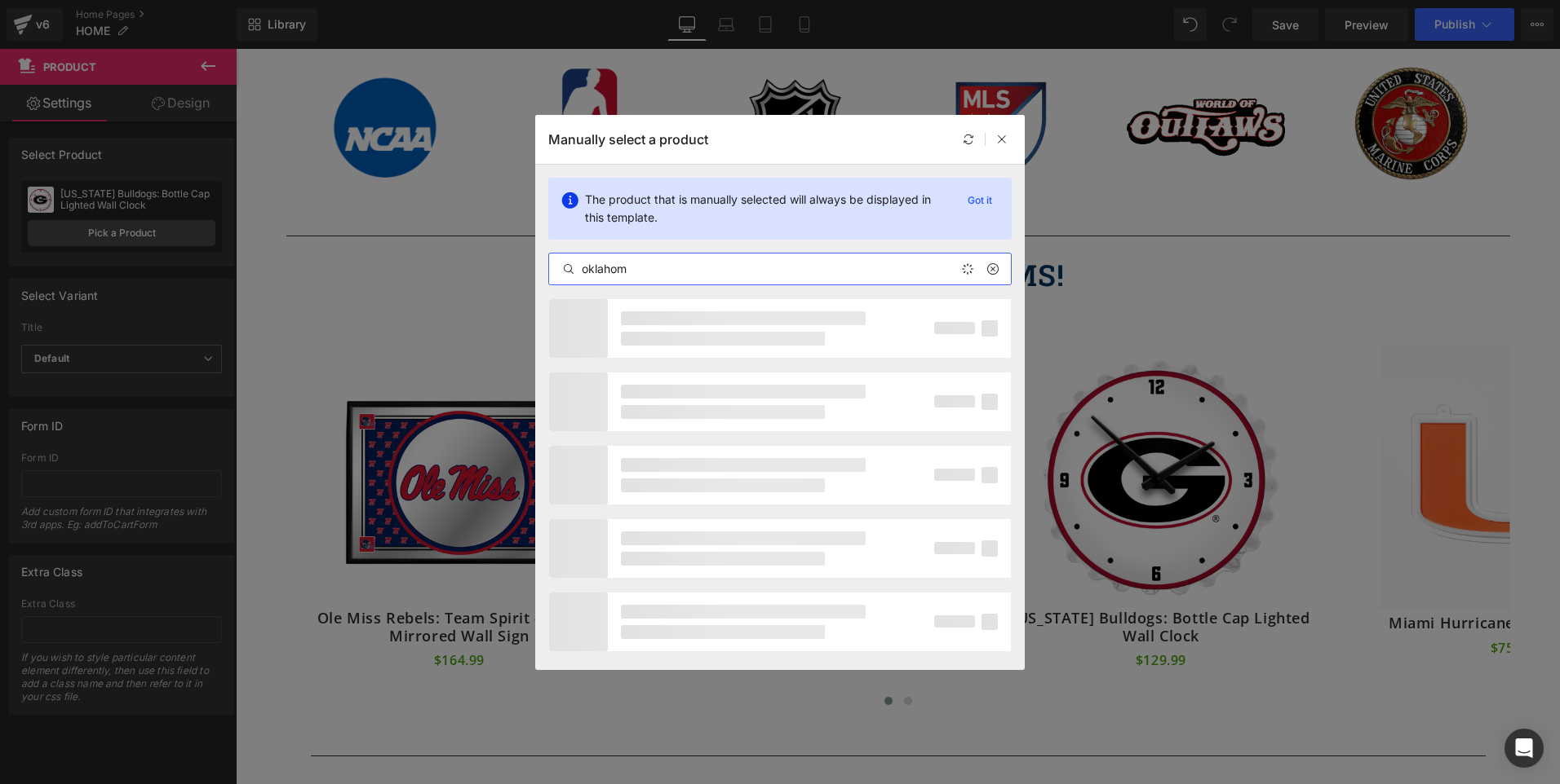
type input "[US_STATE]"
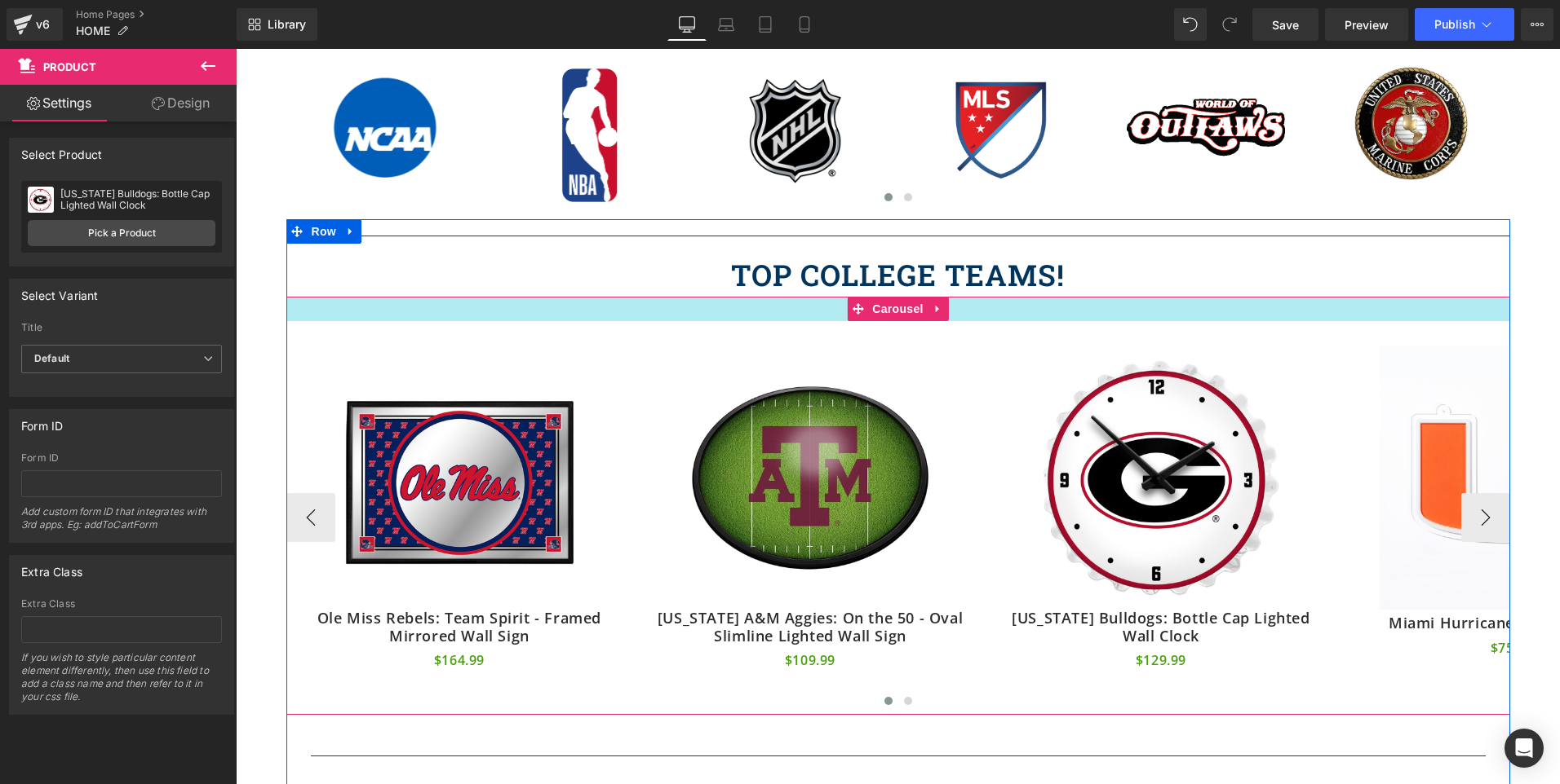
drag, startPoint x: 1260, startPoint y: 353, endPoint x: 1024, endPoint y: 310, distance: 239.9
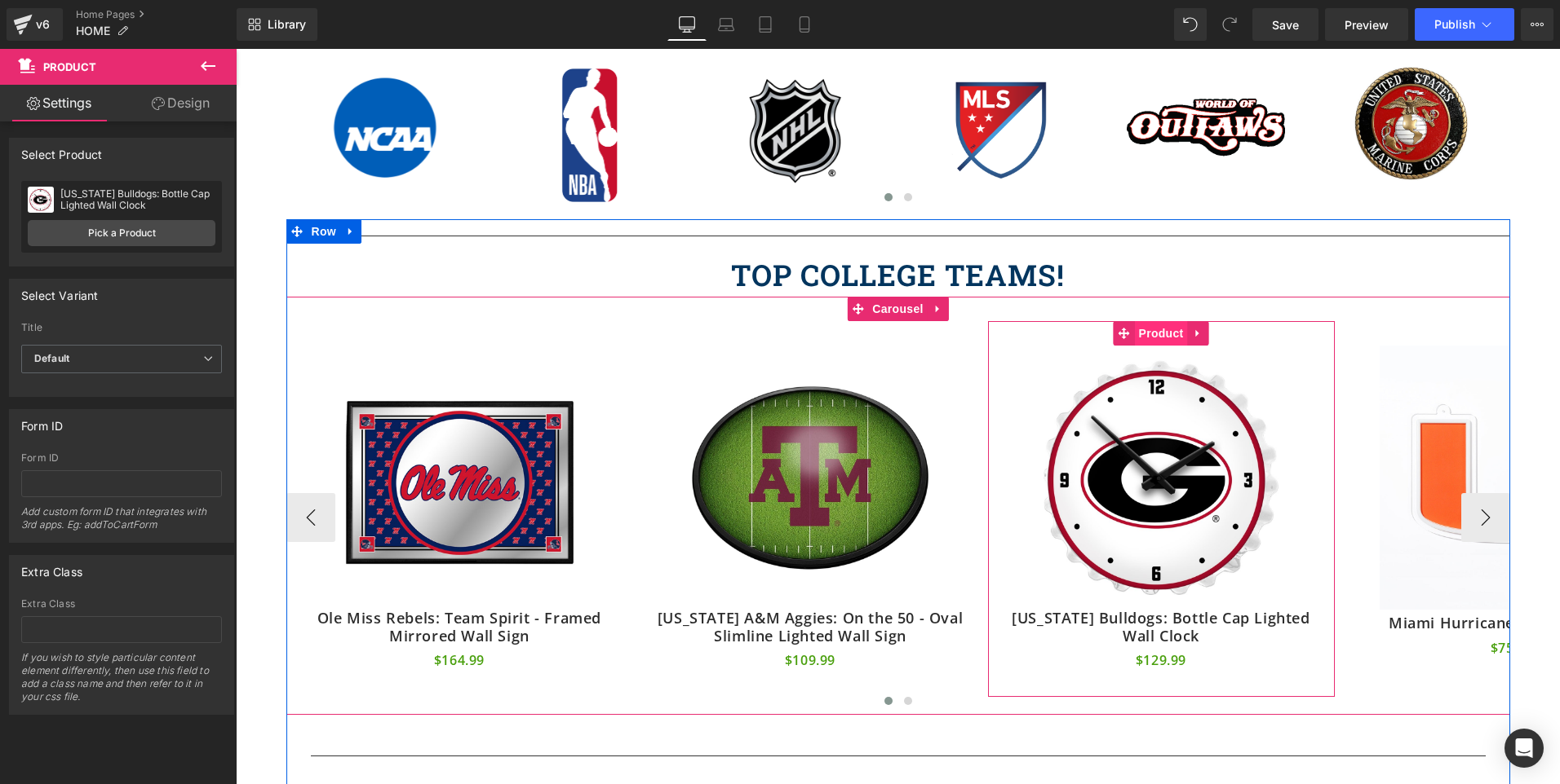
click at [1152, 336] on span "Product" at bounding box center [1161, 333] width 53 height 24
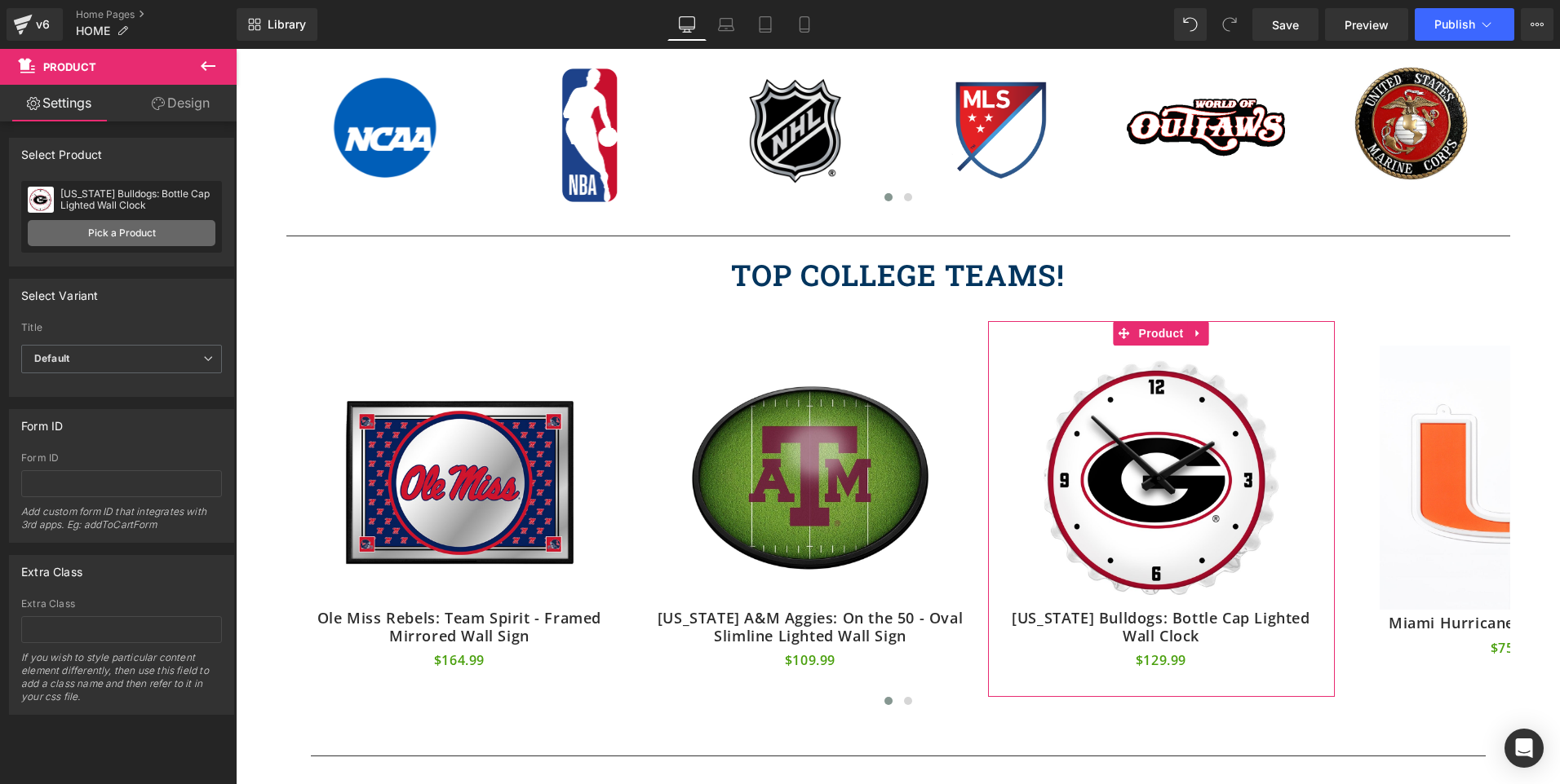
click at [115, 225] on link "Pick a Product" at bounding box center [121, 233] width 188 height 26
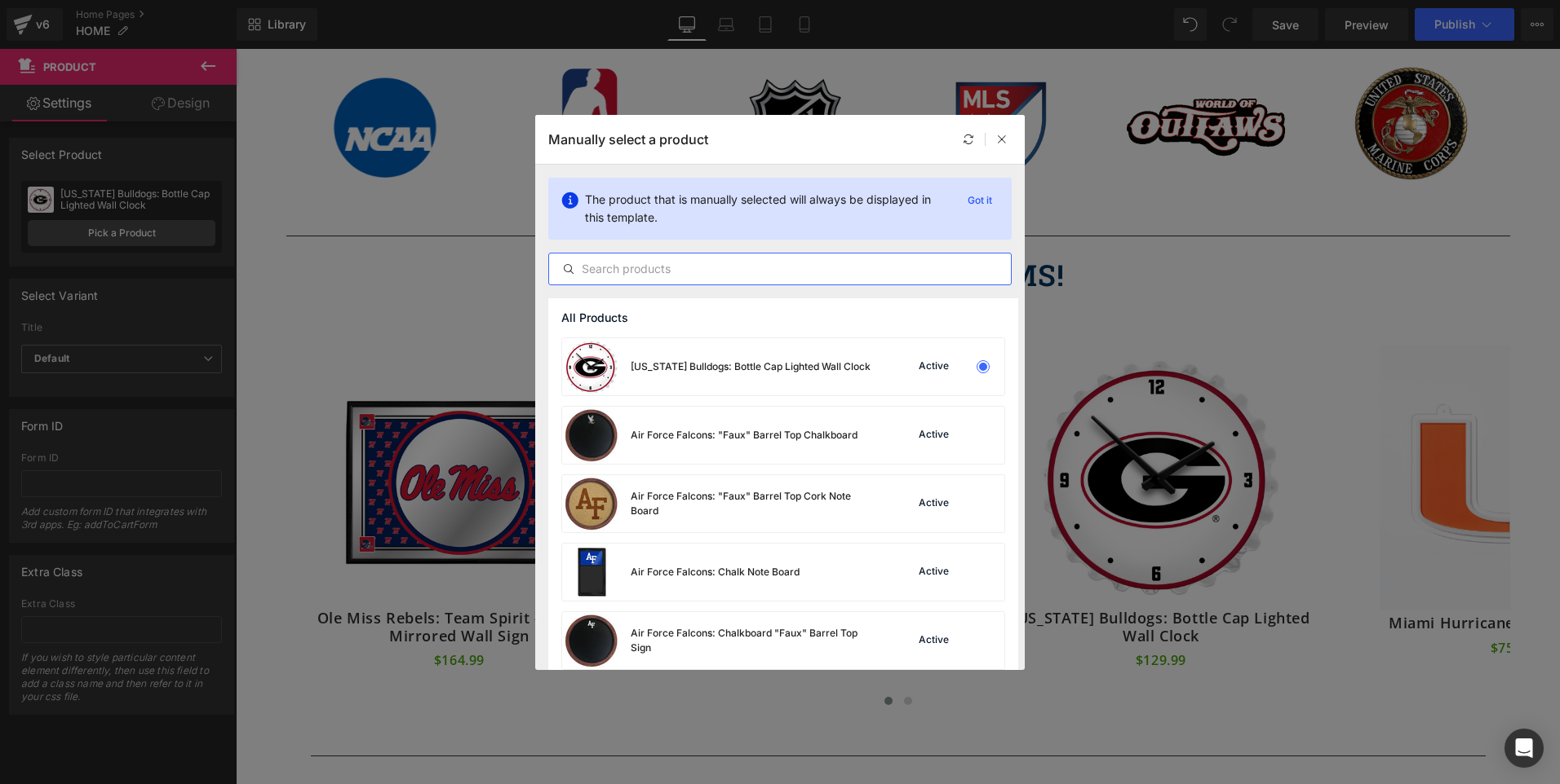
click at [769, 262] on input "text" at bounding box center [780, 269] width 462 height 19
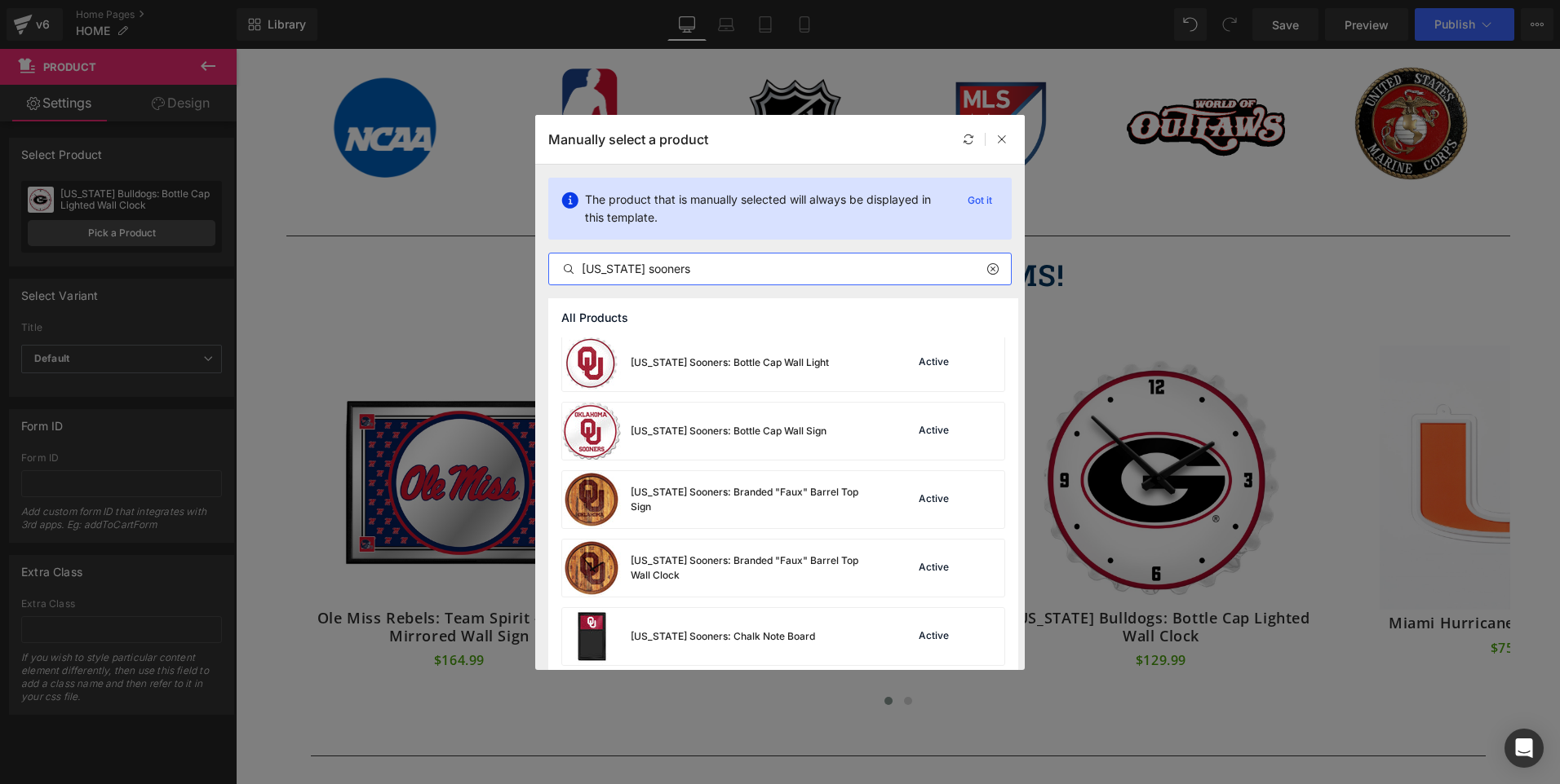
scroll to position [1125, 0]
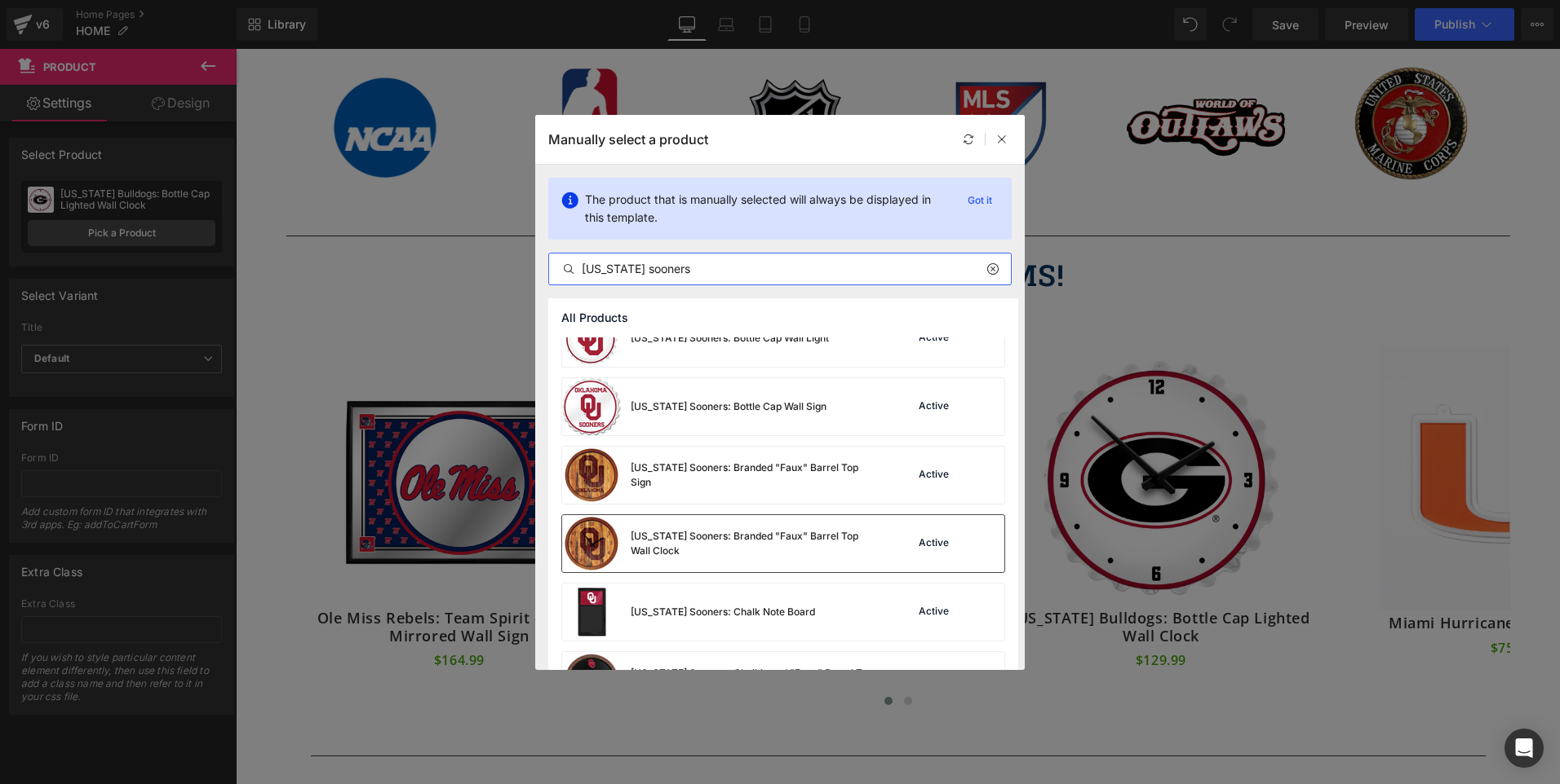
type input "[US_STATE] sooners"
click at [647, 520] on div "[US_STATE] Sooners: Branded "Faux" Barrel Top Wall Clock" at bounding box center [718, 543] width 313 height 57
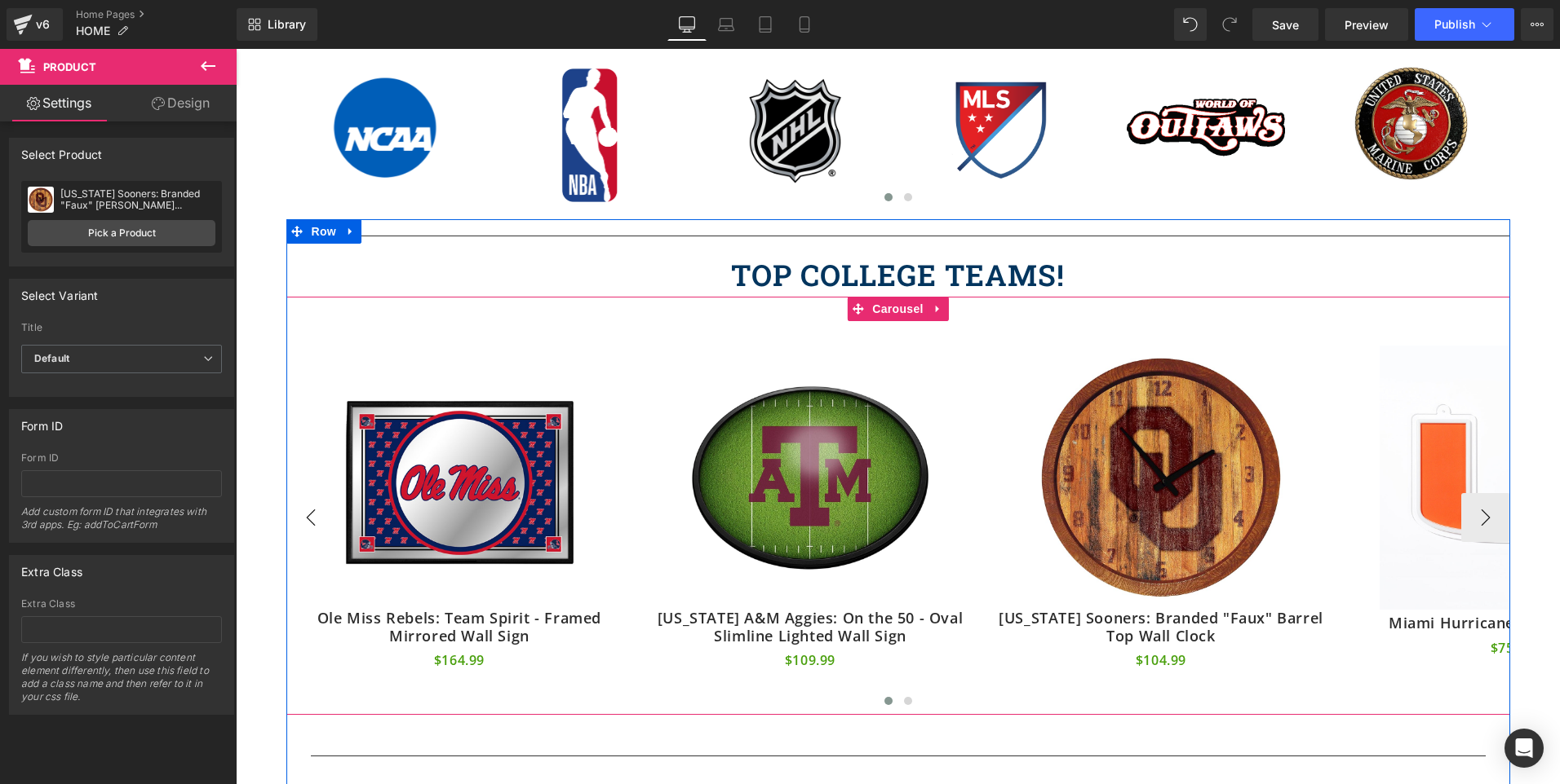
click at [313, 500] on button "‹" at bounding box center [310, 517] width 49 height 49
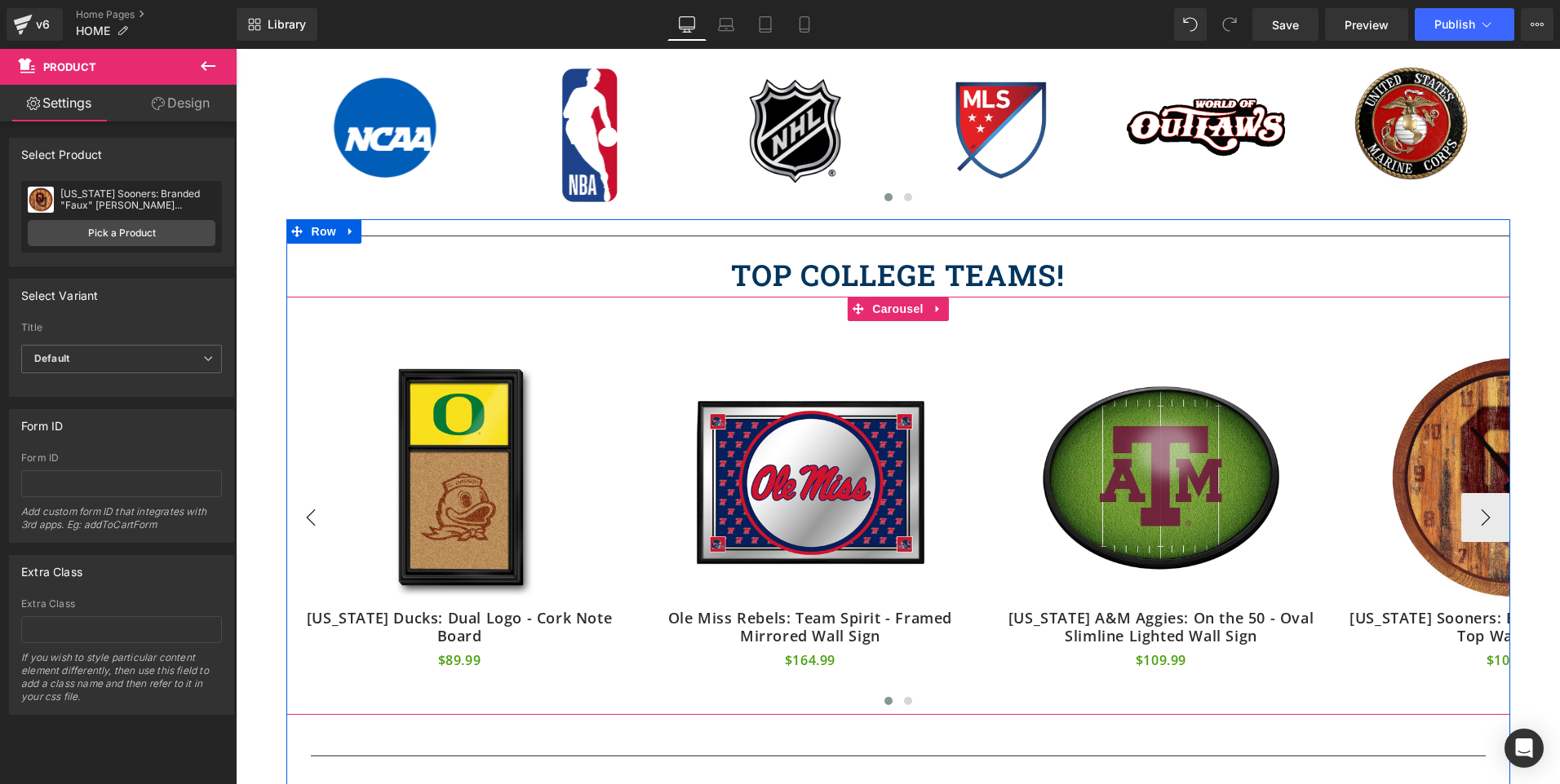
click at [313, 500] on button "‹" at bounding box center [310, 517] width 49 height 49
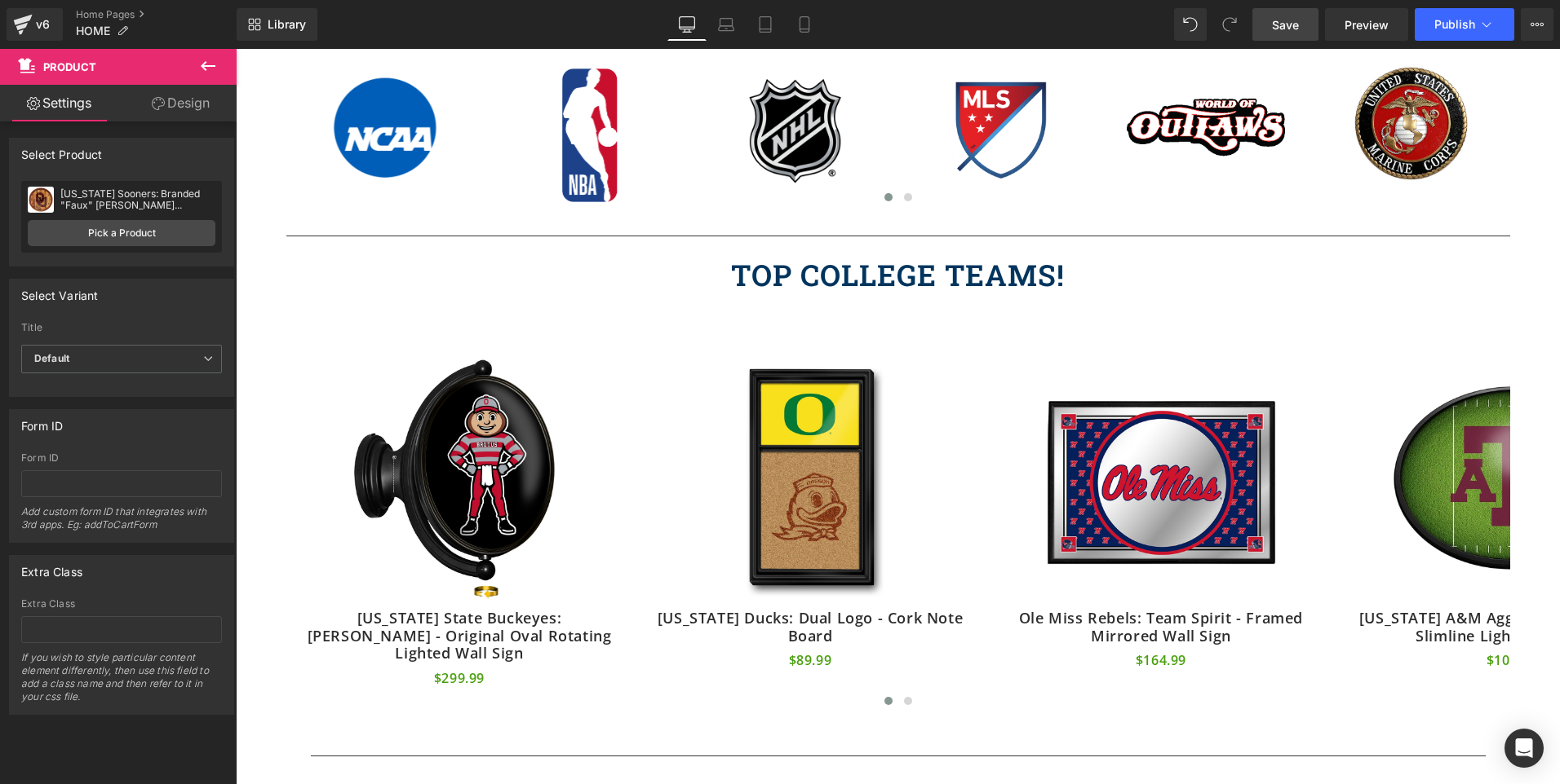
click at [1290, 26] on span "Save" at bounding box center [1285, 25] width 27 height 17
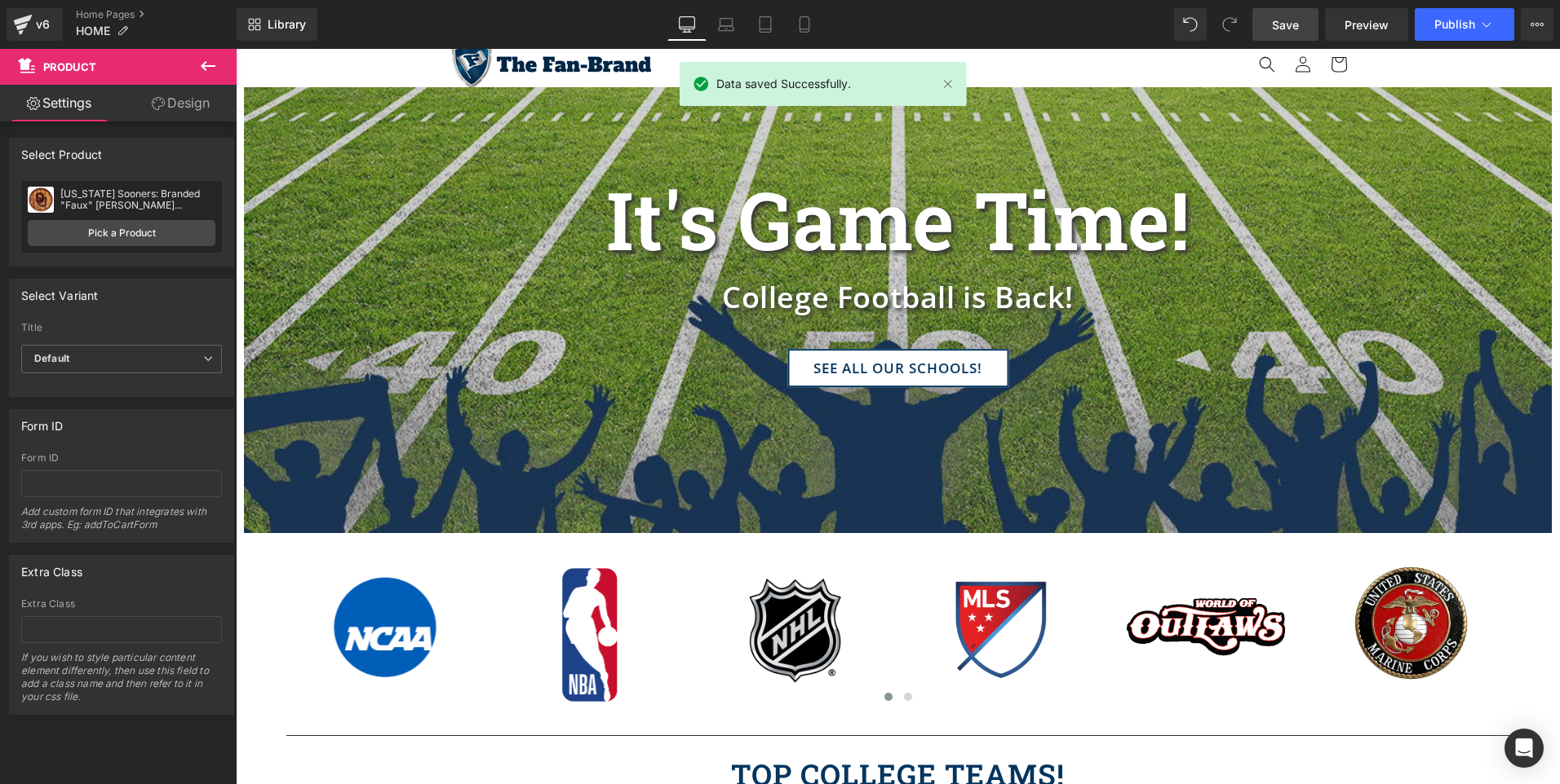
scroll to position [0, 0]
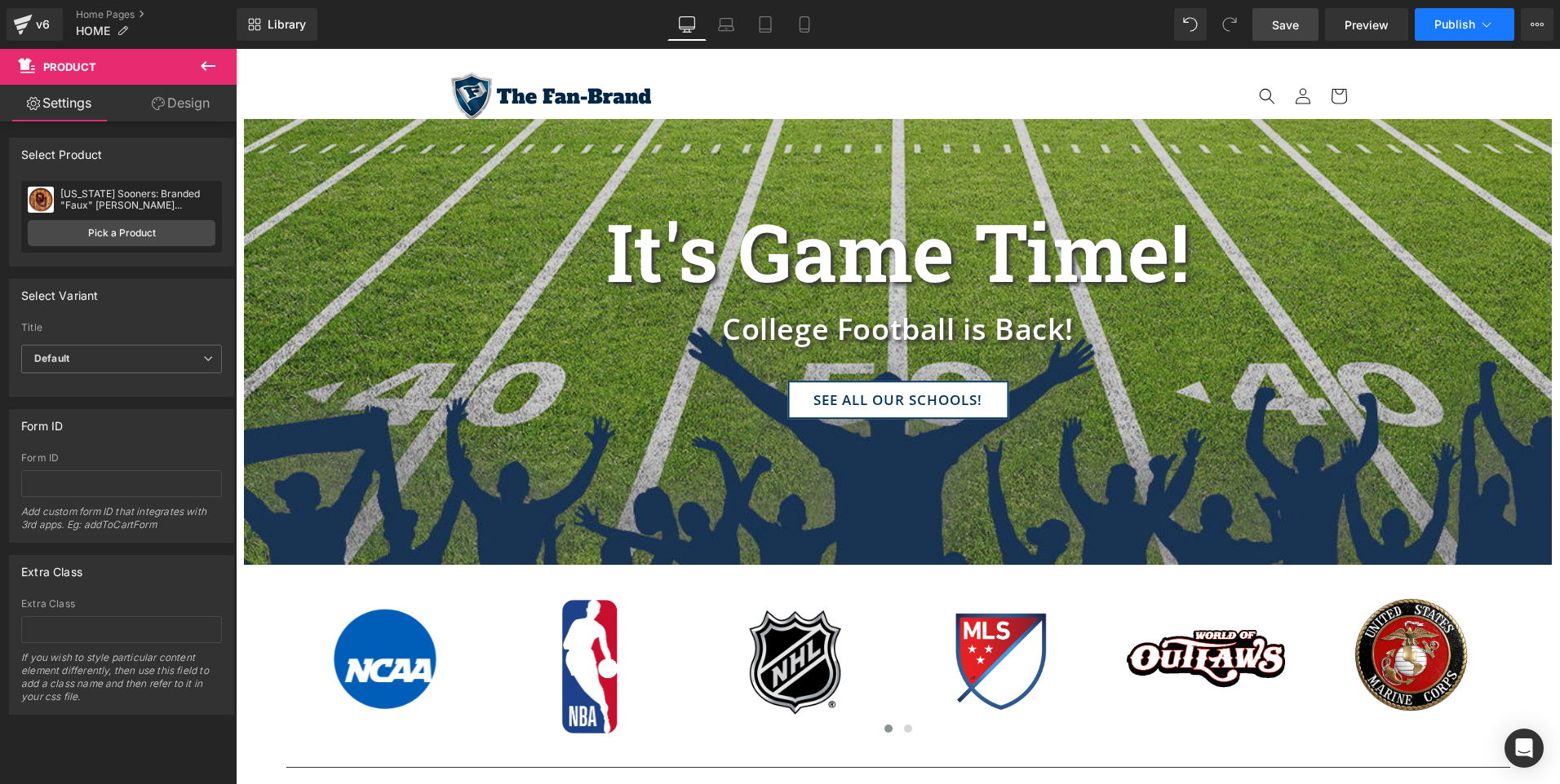
click at [1452, 19] on span "Publish" at bounding box center [1454, 25] width 40 height 13
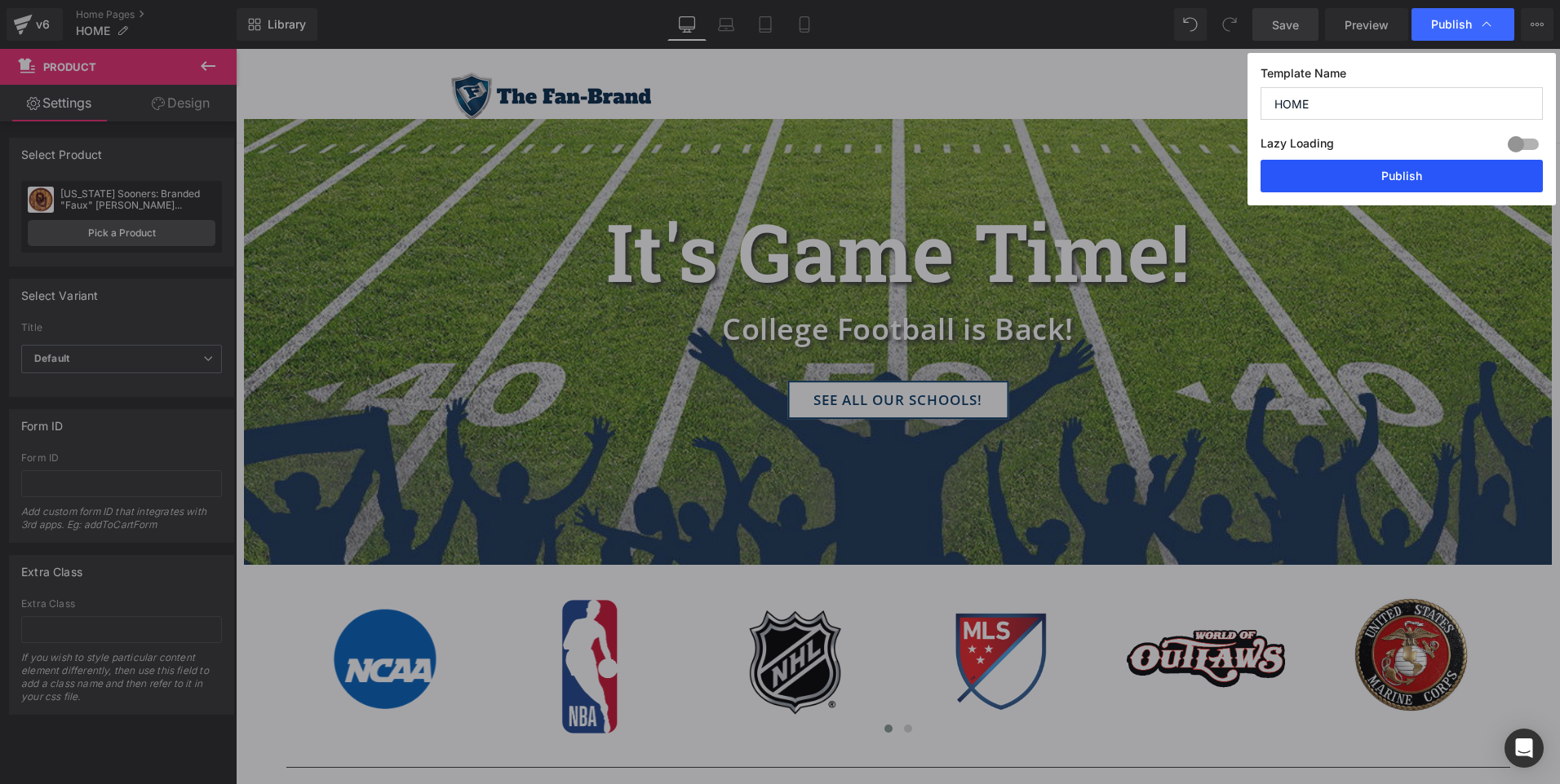
drag, startPoint x: 1368, startPoint y: 183, endPoint x: 1157, endPoint y: 331, distance: 257.7
click at [1368, 183] on button "Publish" at bounding box center [1401, 176] width 282 height 33
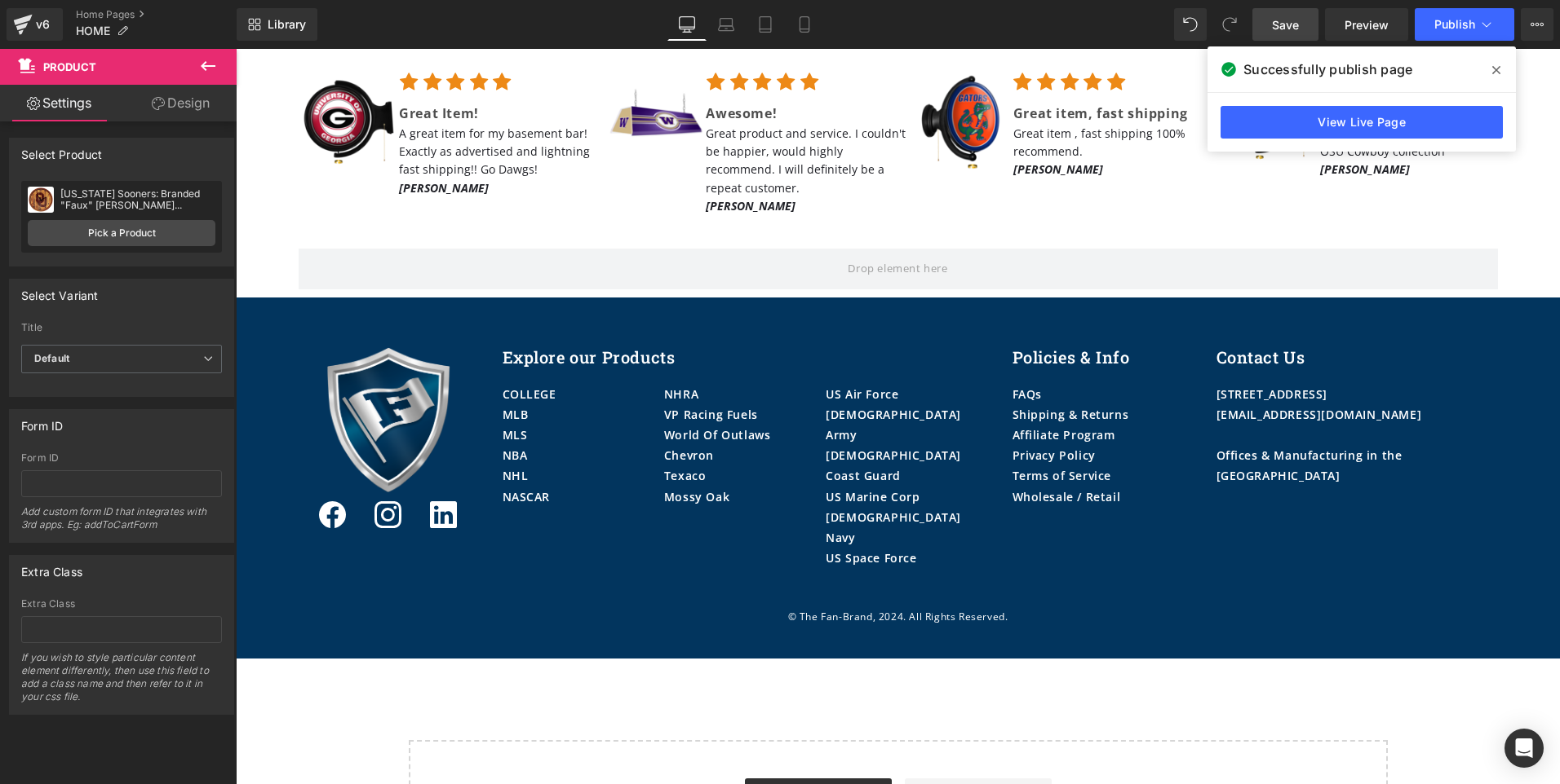
scroll to position [3818, 0]
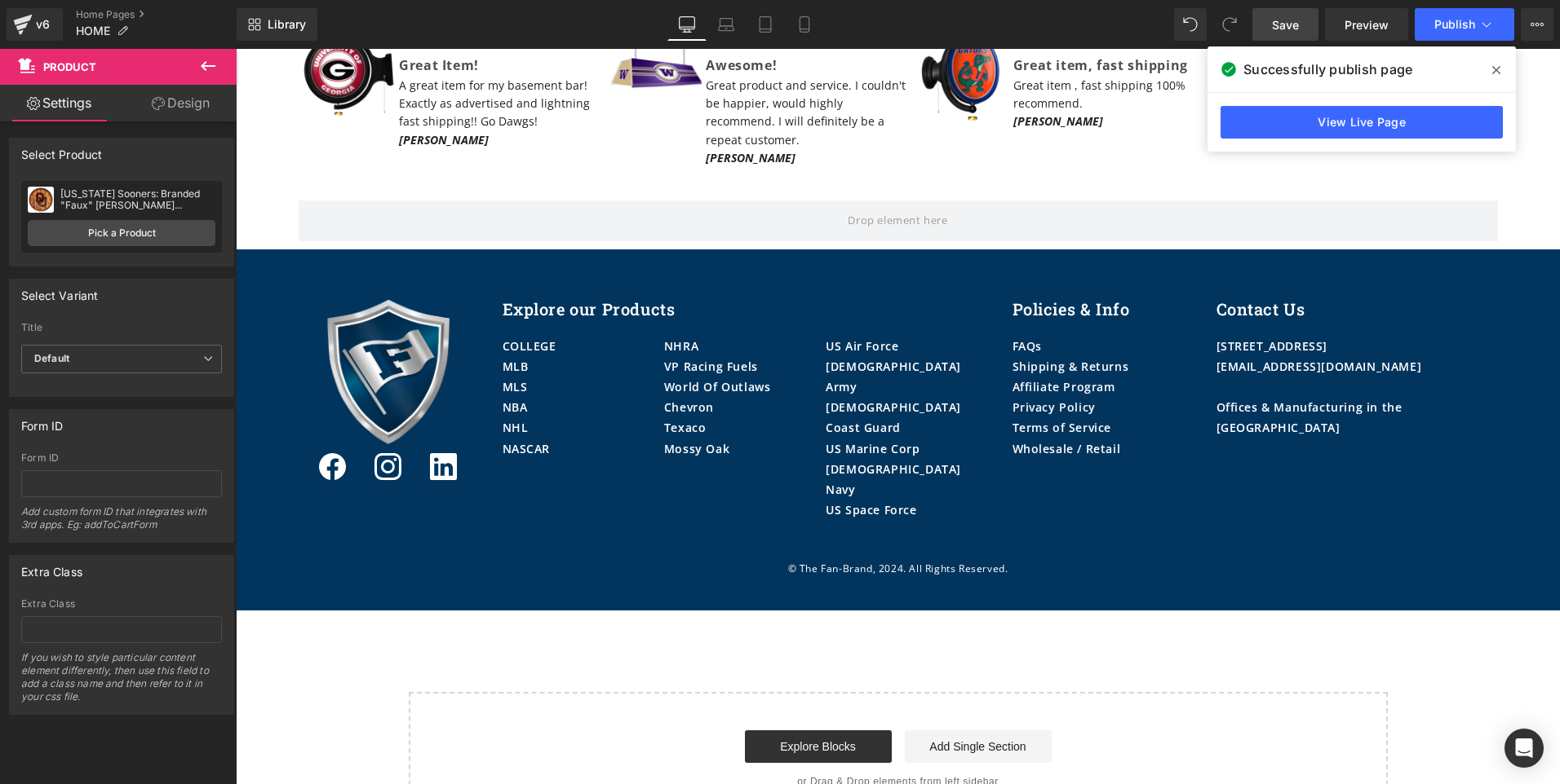
drag, startPoint x: 1555, startPoint y: 143, endPoint x: 1763, endPoint y: 800, distance: 689.1
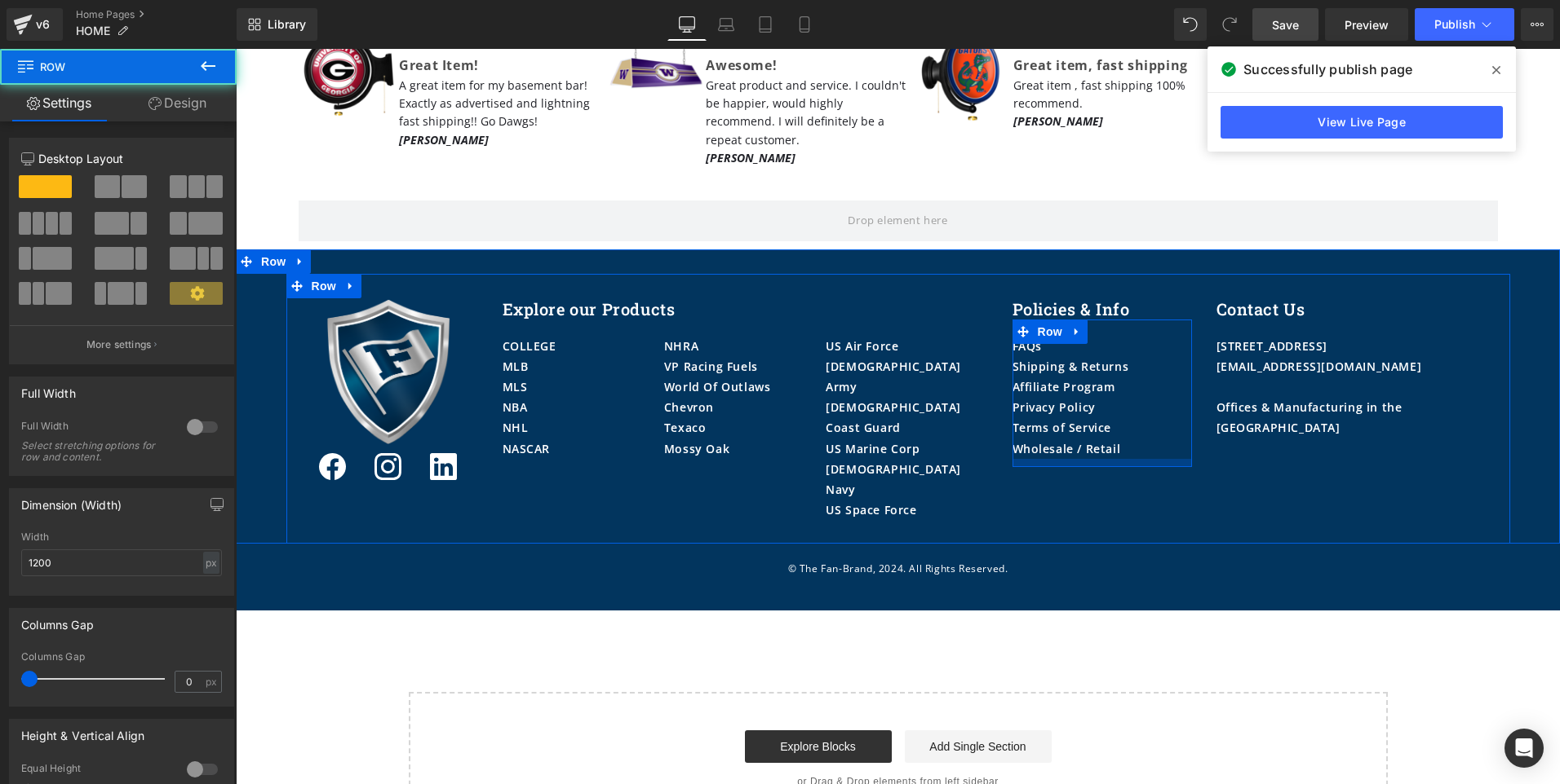
click at [1136, 459] on div at bounding box center [1102, 463] width 179 height 8
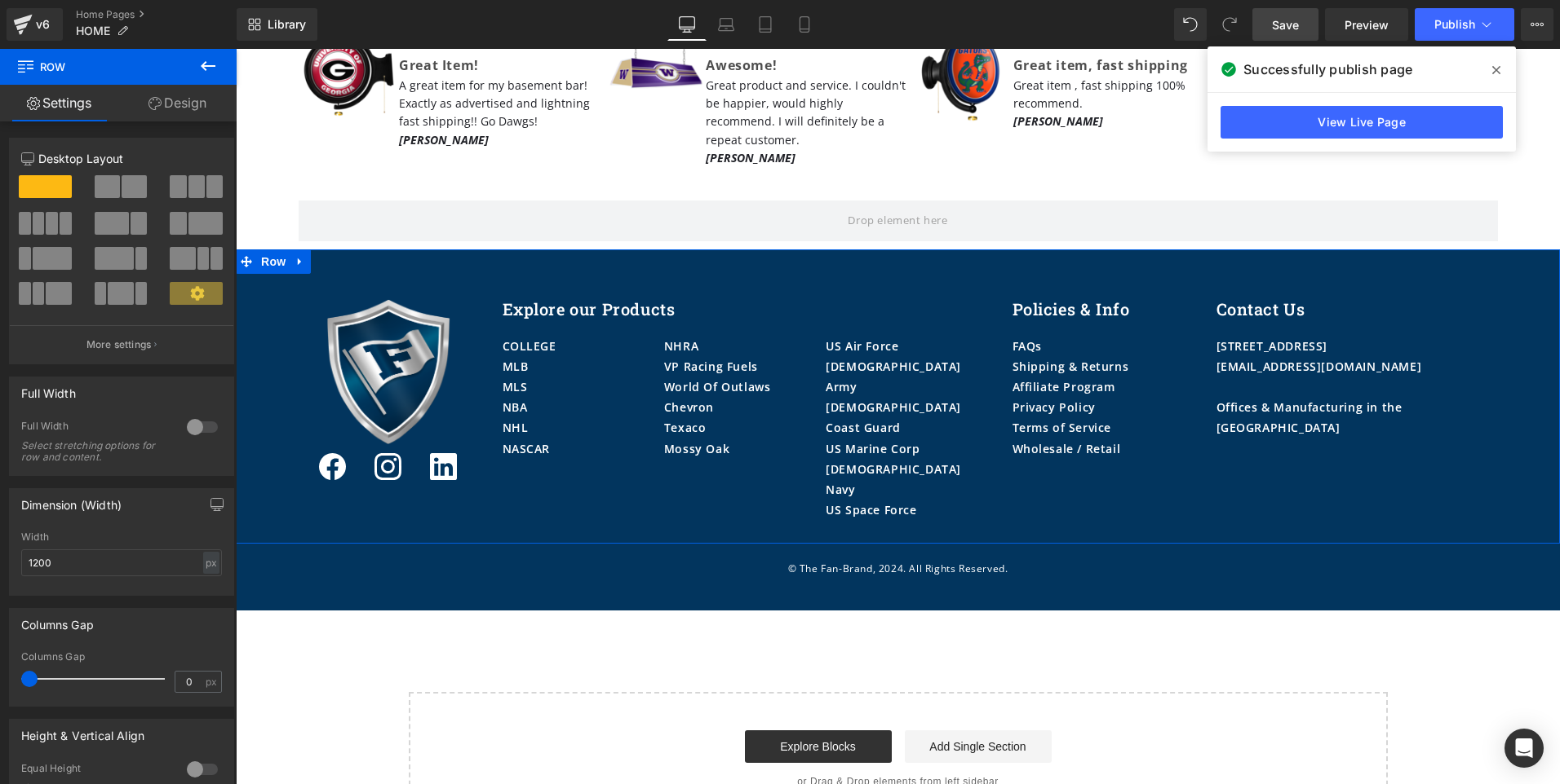
click at [864, 249] on div "Image Icon Icon Icon Row Explore our Products Heading COLLEGE MLB MLS NBA NHL N…" at bounding box center [898, 397] width 1324 height 295
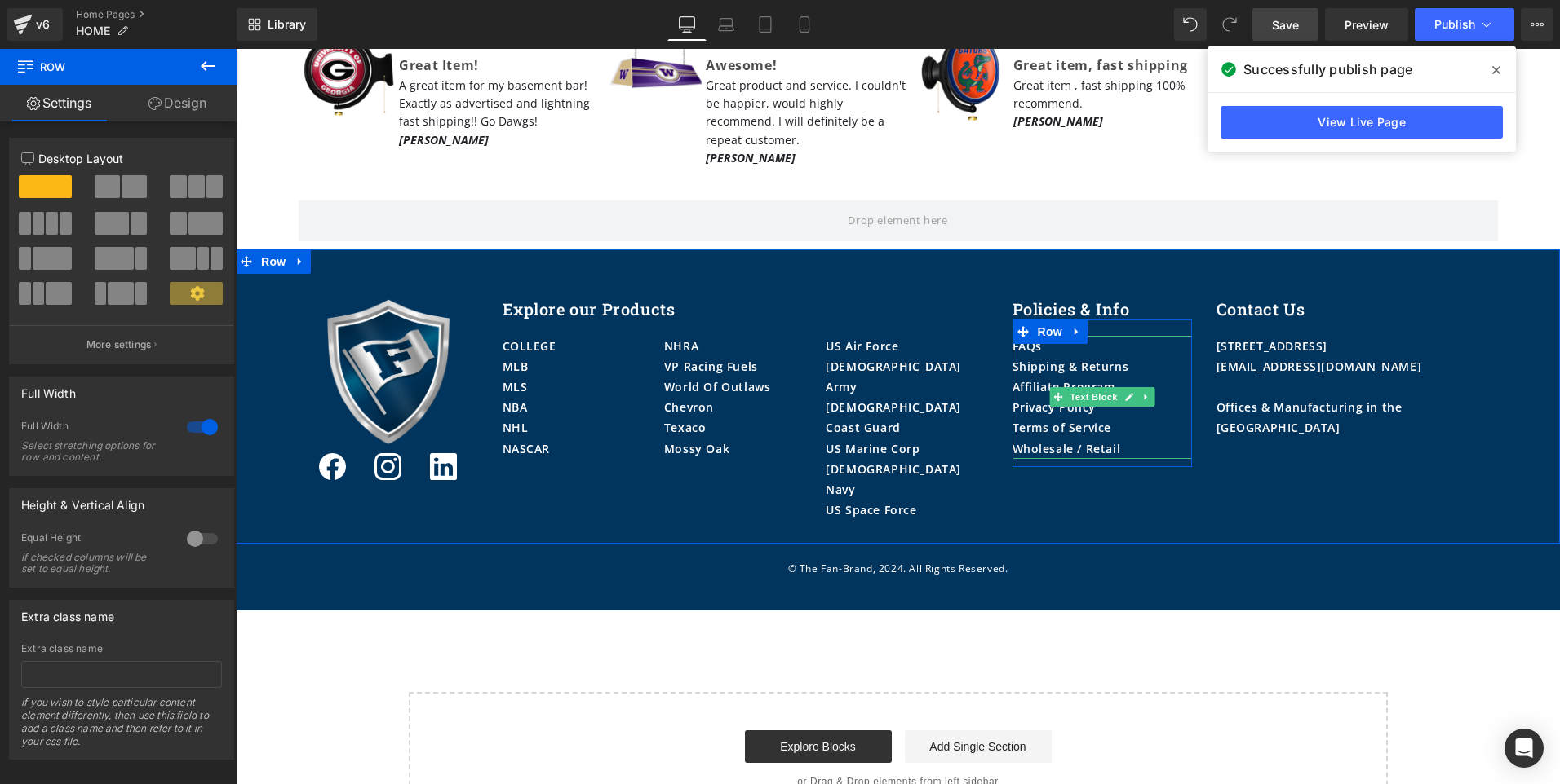
click at [1177, 377] on div "Affiliate Program" at bounding box center [1102, 386] width 179 height 20
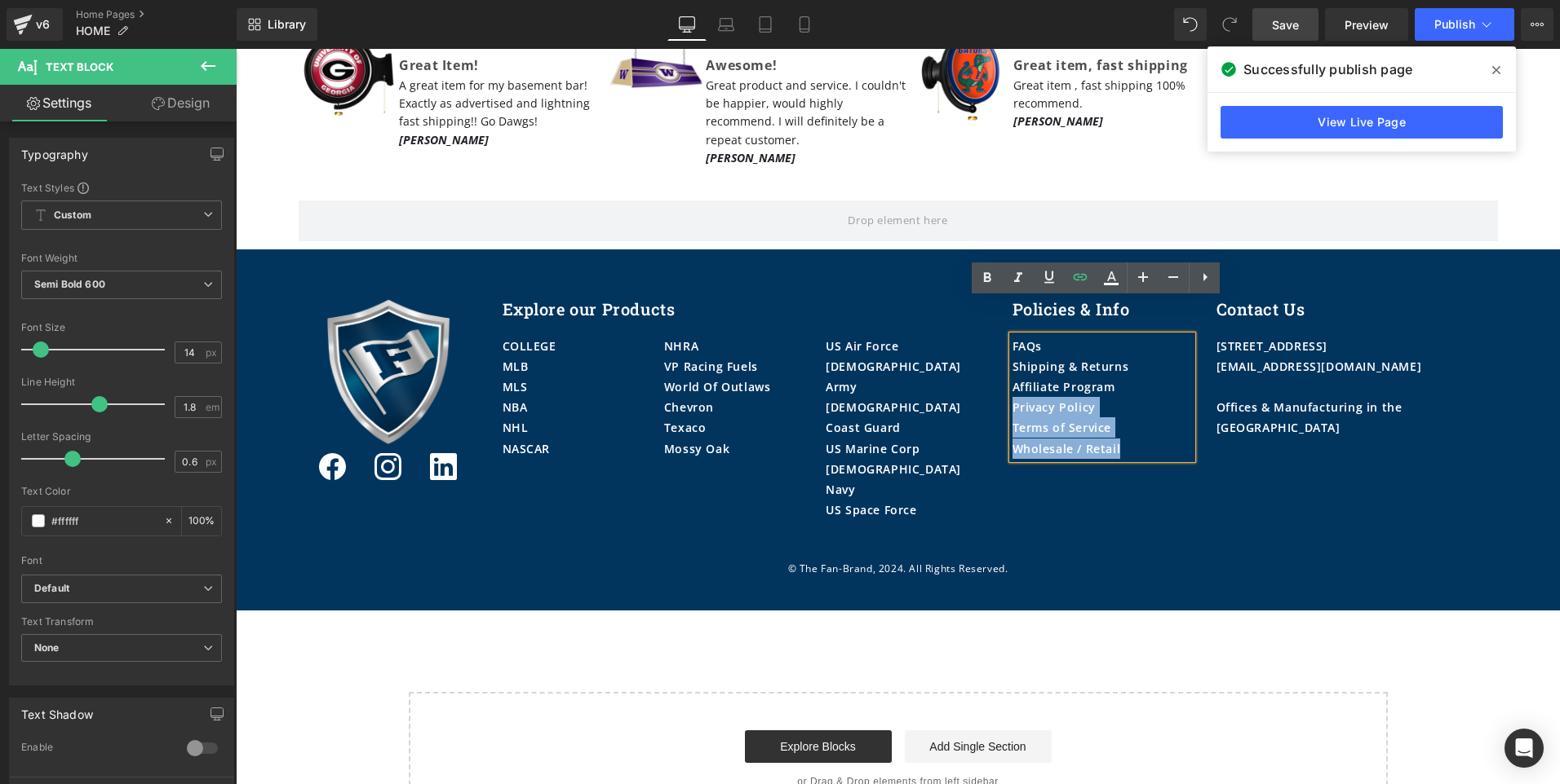
drag, startPoint x: 1124, startPoint y: 351, endPoint x: 1004, endPoint y: 347, distance: 120.1
click at [1013, 347] on div "FAQs Shipping & Returns Affiliate Program Privacy Policy Terms of Service Whole…" at bounding box center [1102, 398] width 179 height 123
click at [1127, 377] on div "Affiliate Program" at bounding box center [1102, 386] width 179 height 20
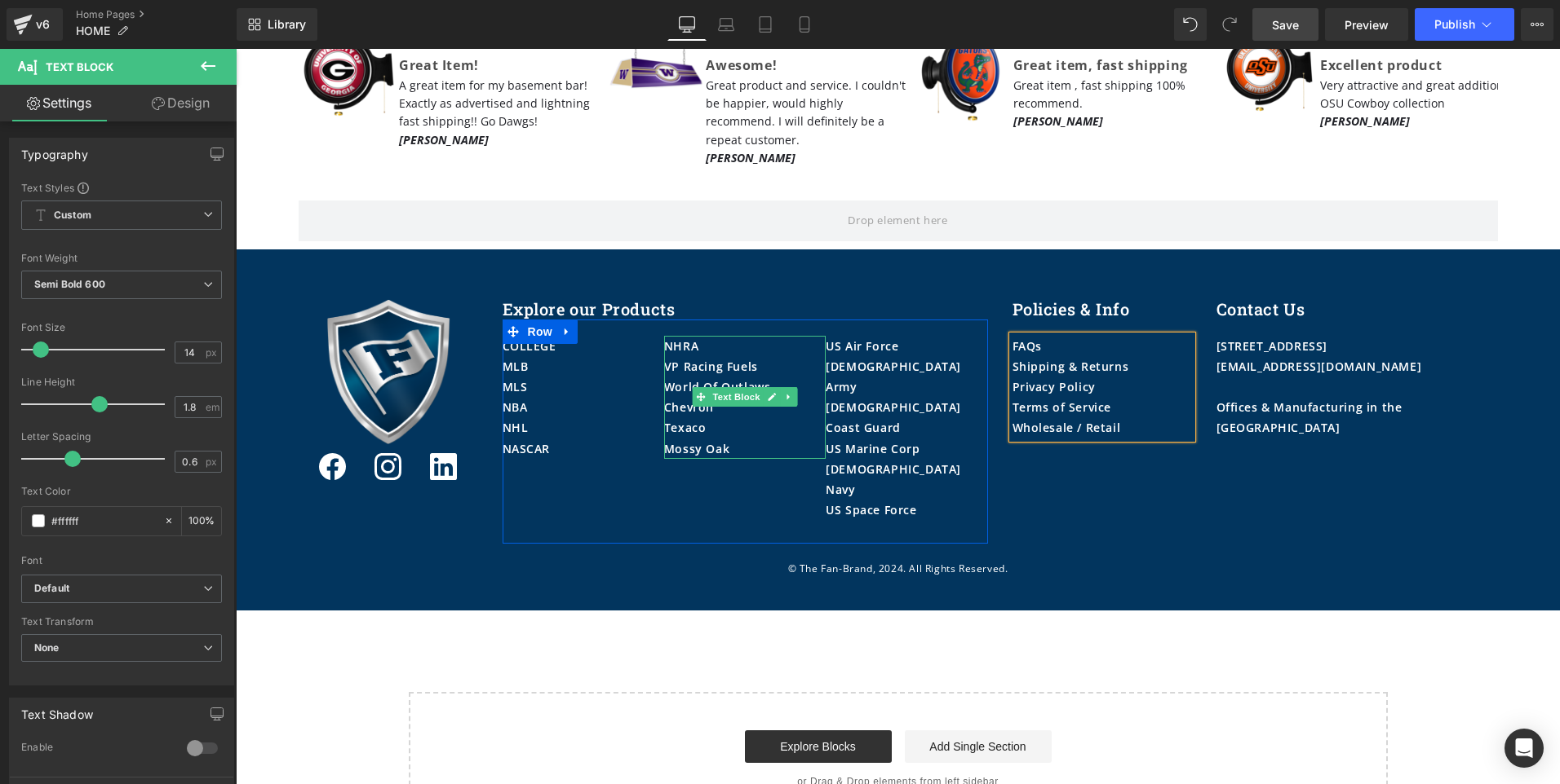
click at [744, 438] on div "Mossy Oak" at bounding box center [745, 448] width 162 height 20
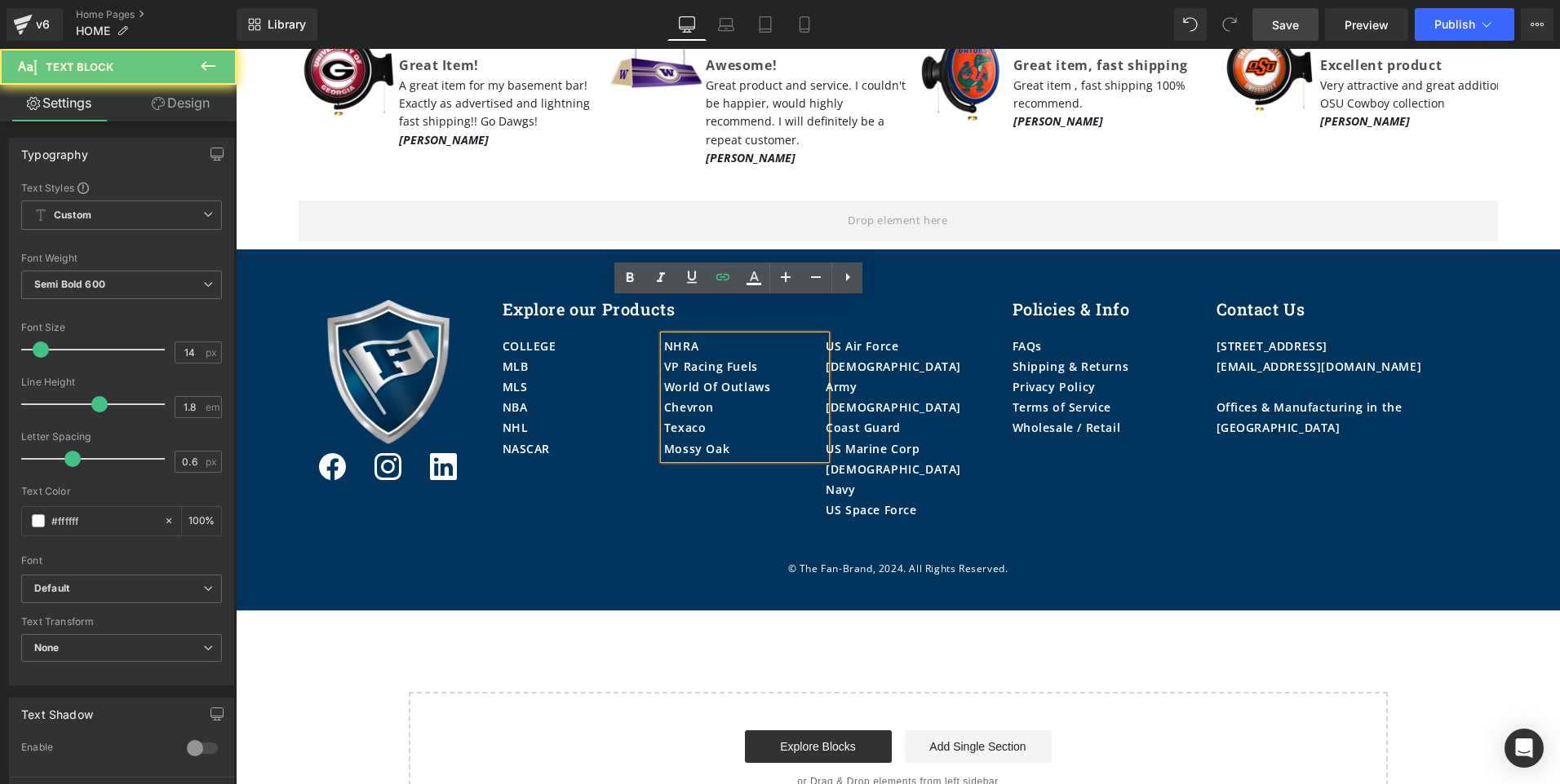
click at [744, 438] on div "Mossy Oak" at bounding box center [745, 448] width 162 height 20
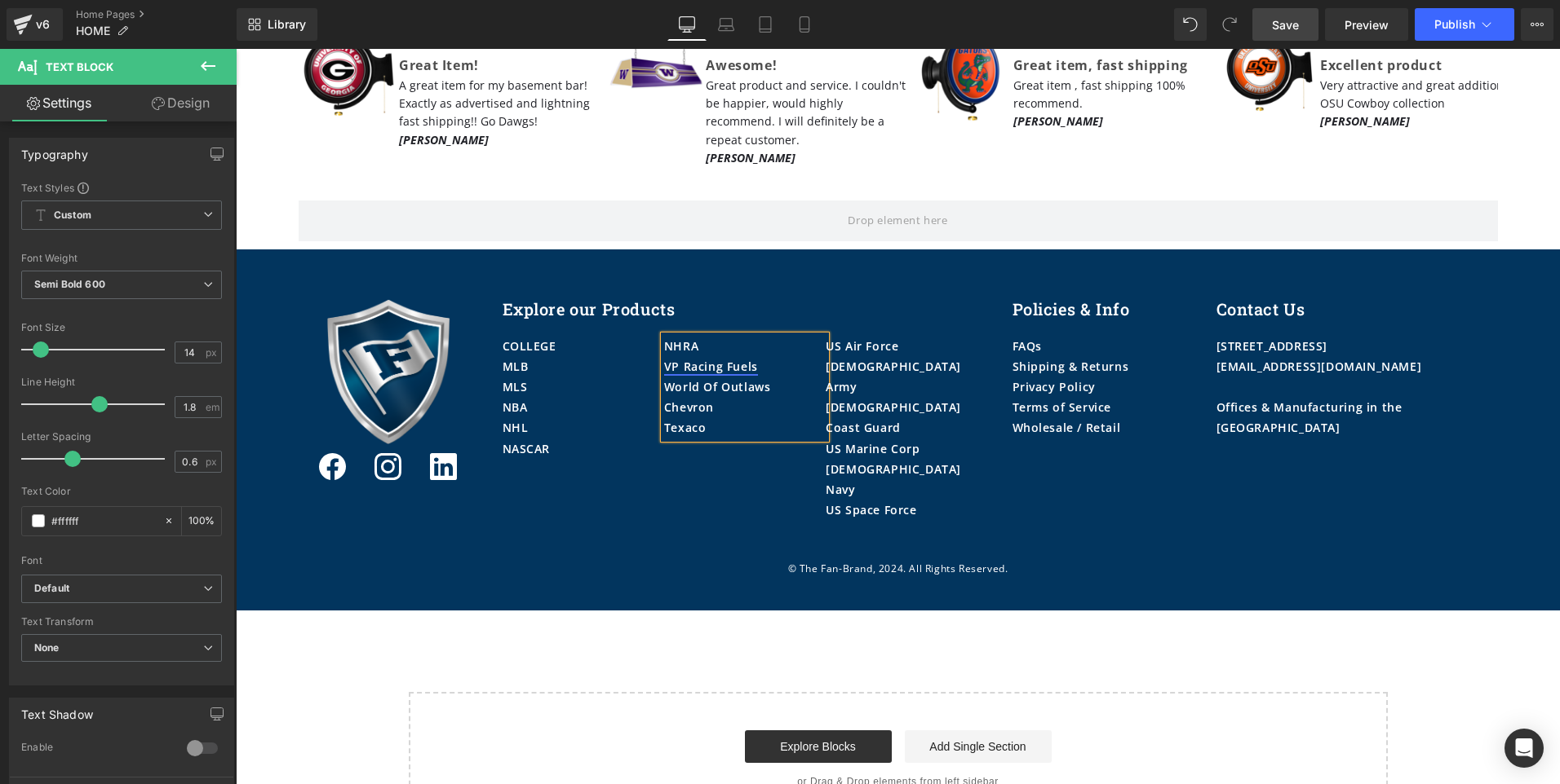
click at [664, 359] on link "VP Racing Fuels" at bounding box center [710, 367] width 93 height 15
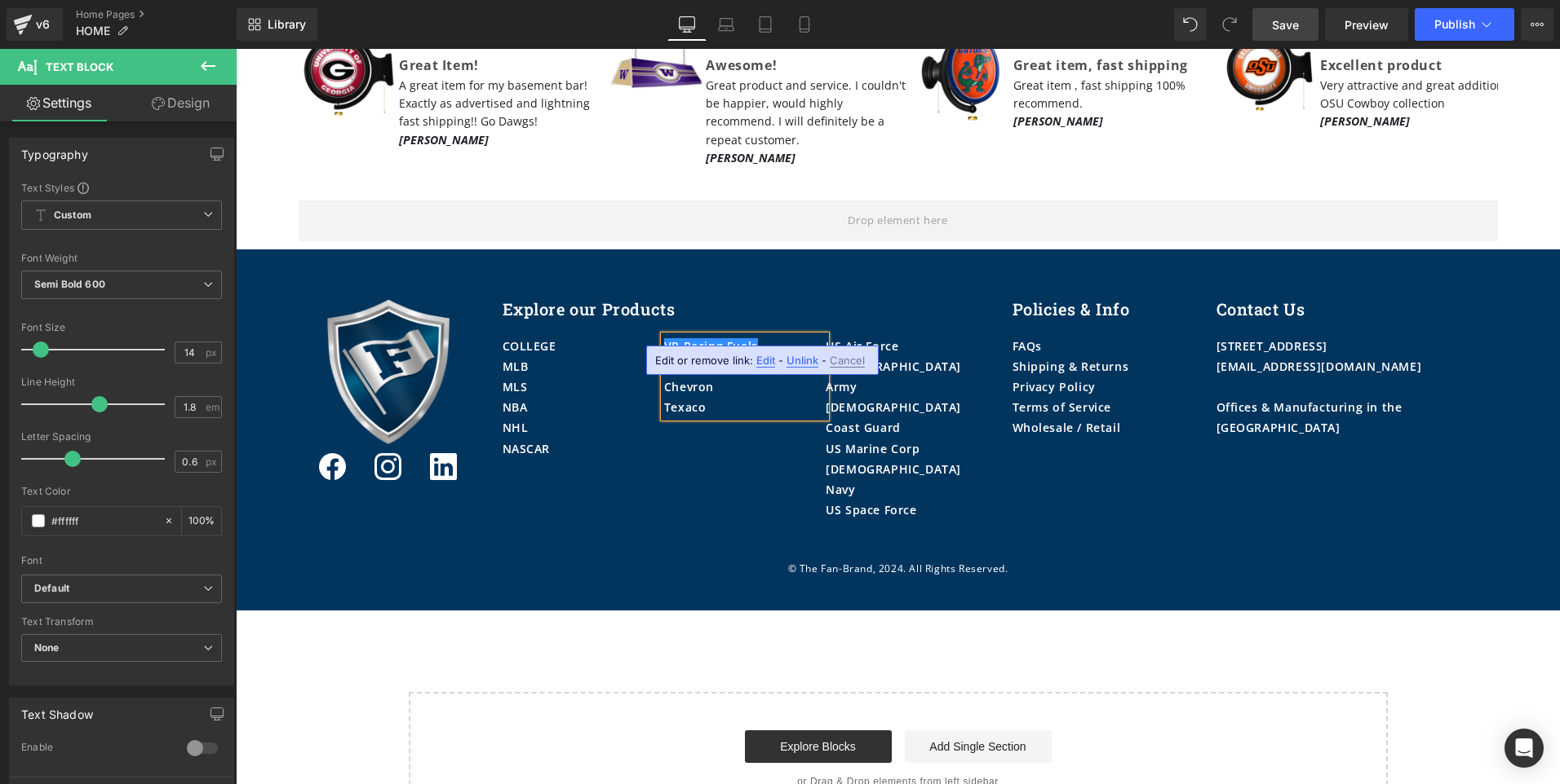
click at [673, 439] on div "COLLEGE MLB MLS NBA NHL NASCAR Text Block VP Racing Fuels World Of Outlaws Chev…" at bounding box center [746, 432] width 486 height 225
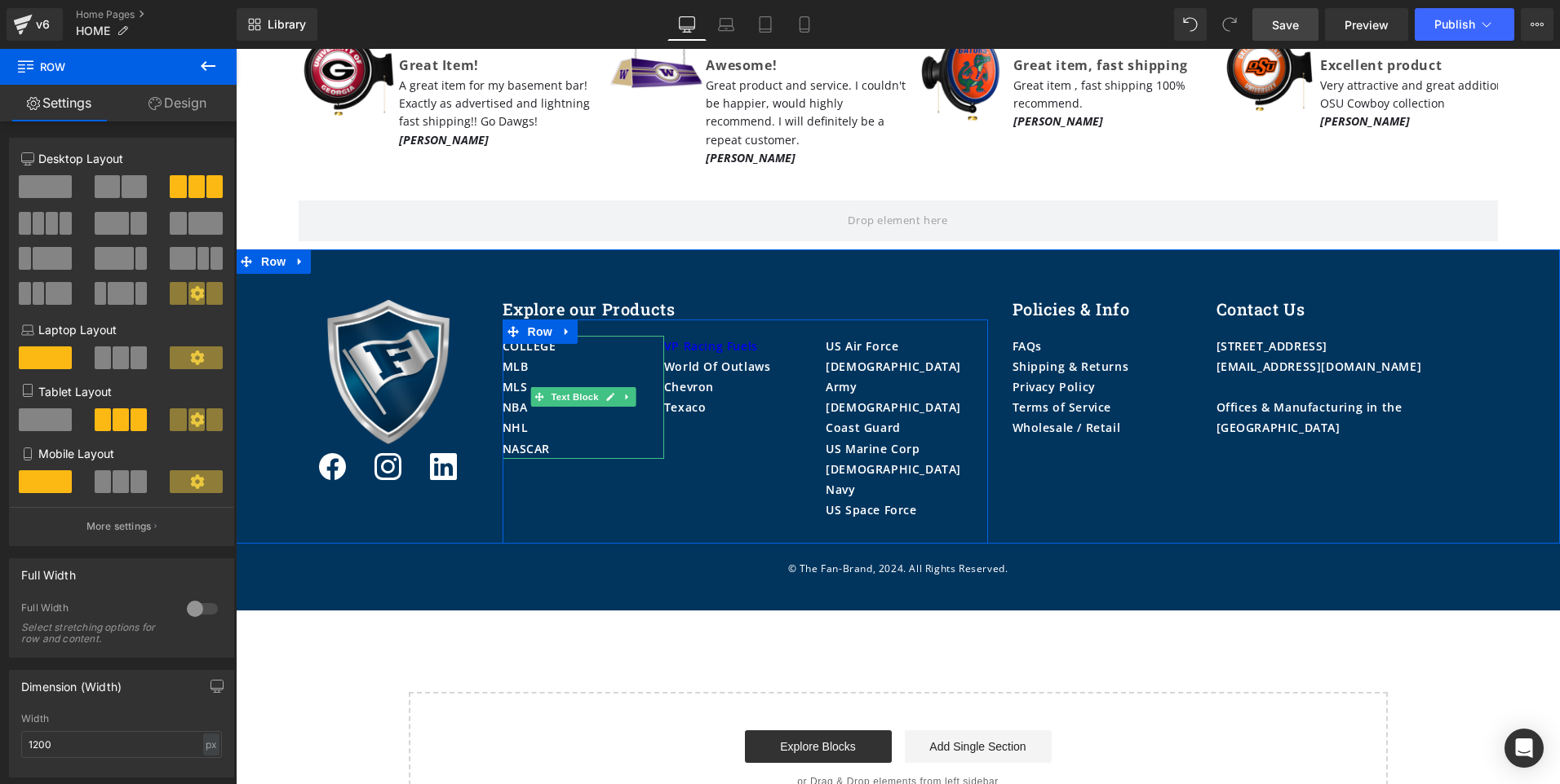
click at [560, 438] on p "NASCAR" at bounding box center [584, 448] width 162 height 20
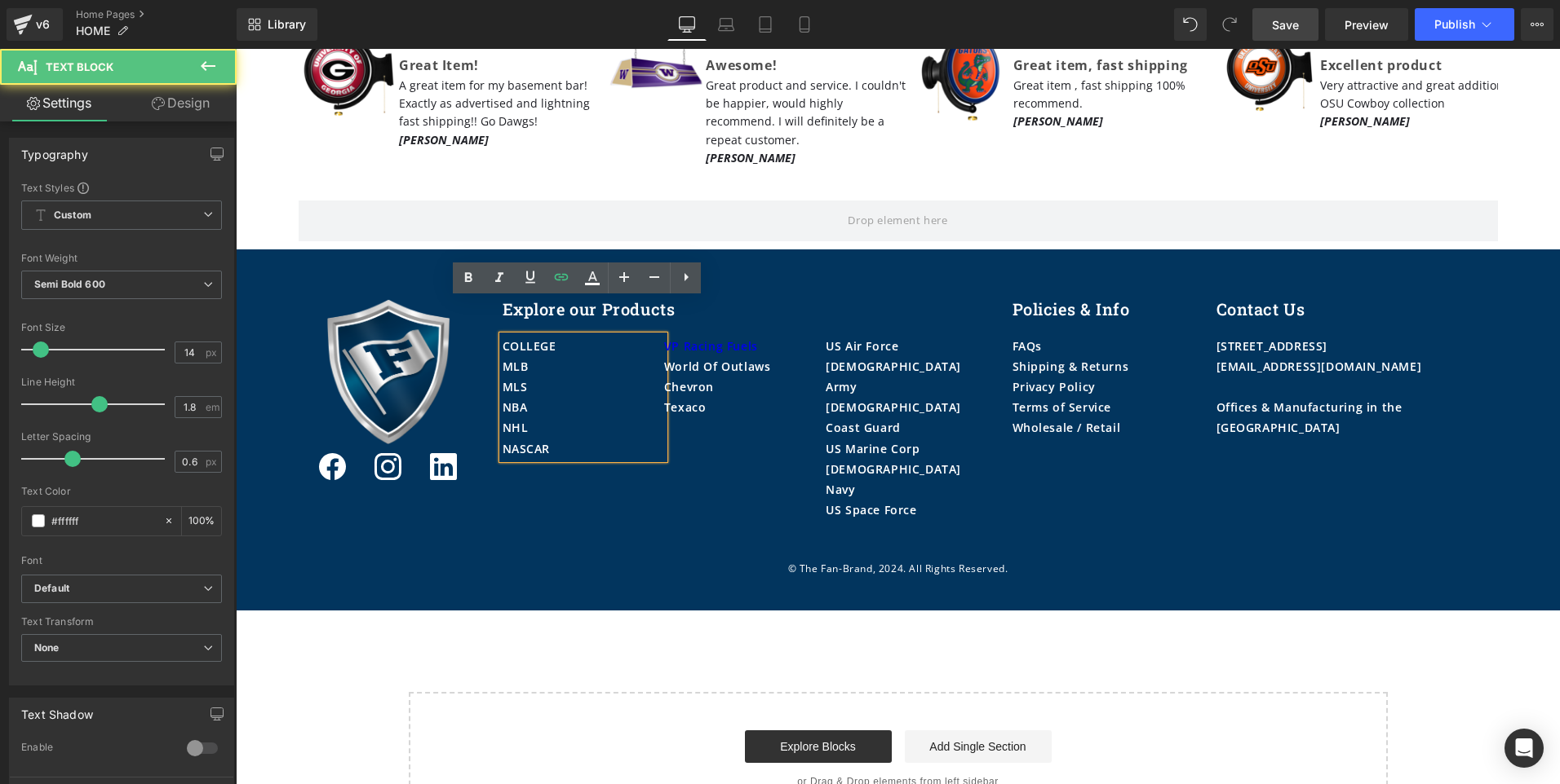
click at [560, 438] on p "NASCAR" at bounding box center [584, 448] width 162 height 20
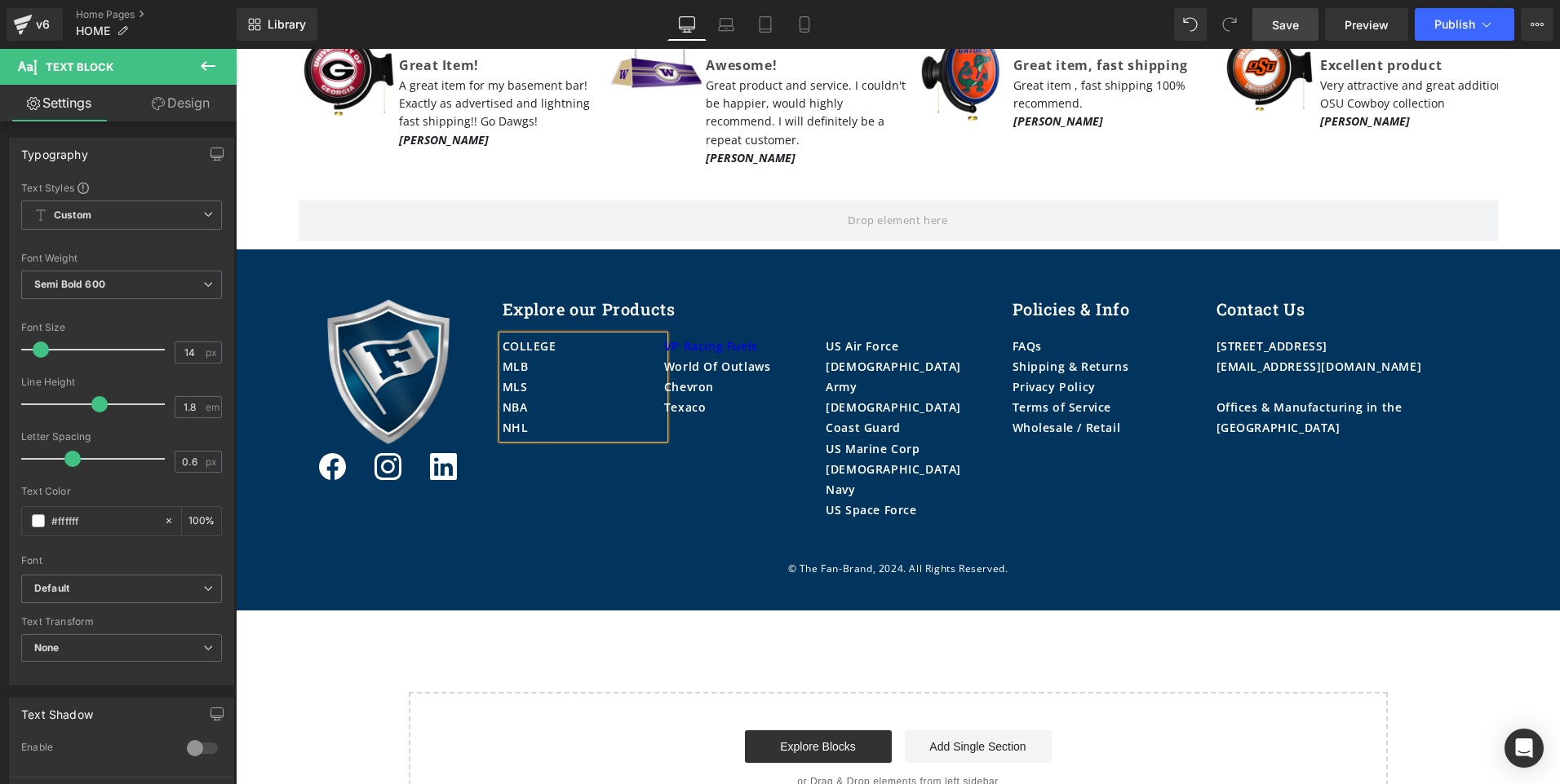
click at [550, 356] on p "MLB" at bounding box center [584, 366] width 162 height 20
click at [735, 397] on div "Texaco" at bounding box center [745, 406] width 162 height 20
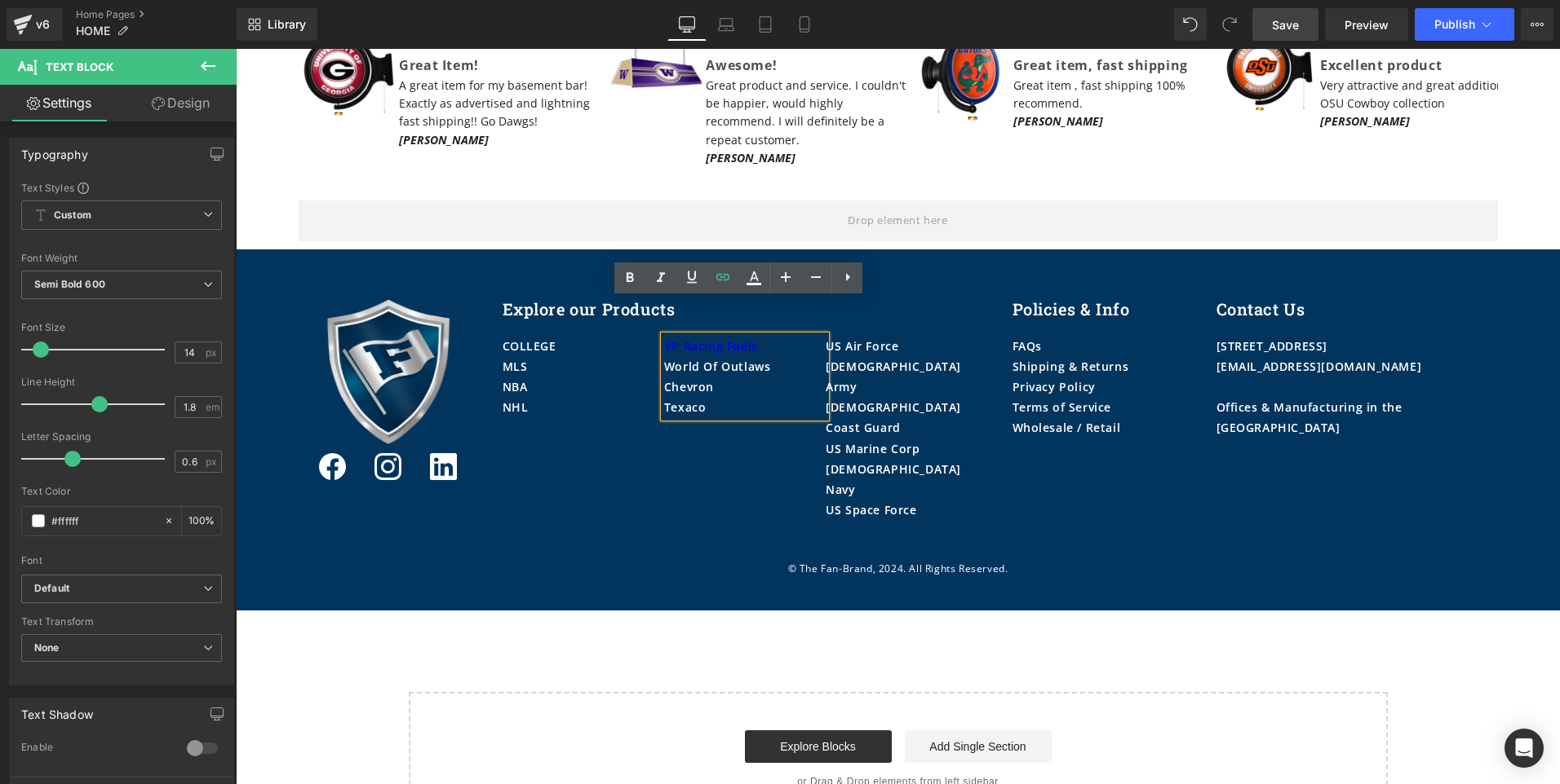
click at [766, 336] on div "VP Racing Fuels" at bounding box center [745, 346] width 162 height 20
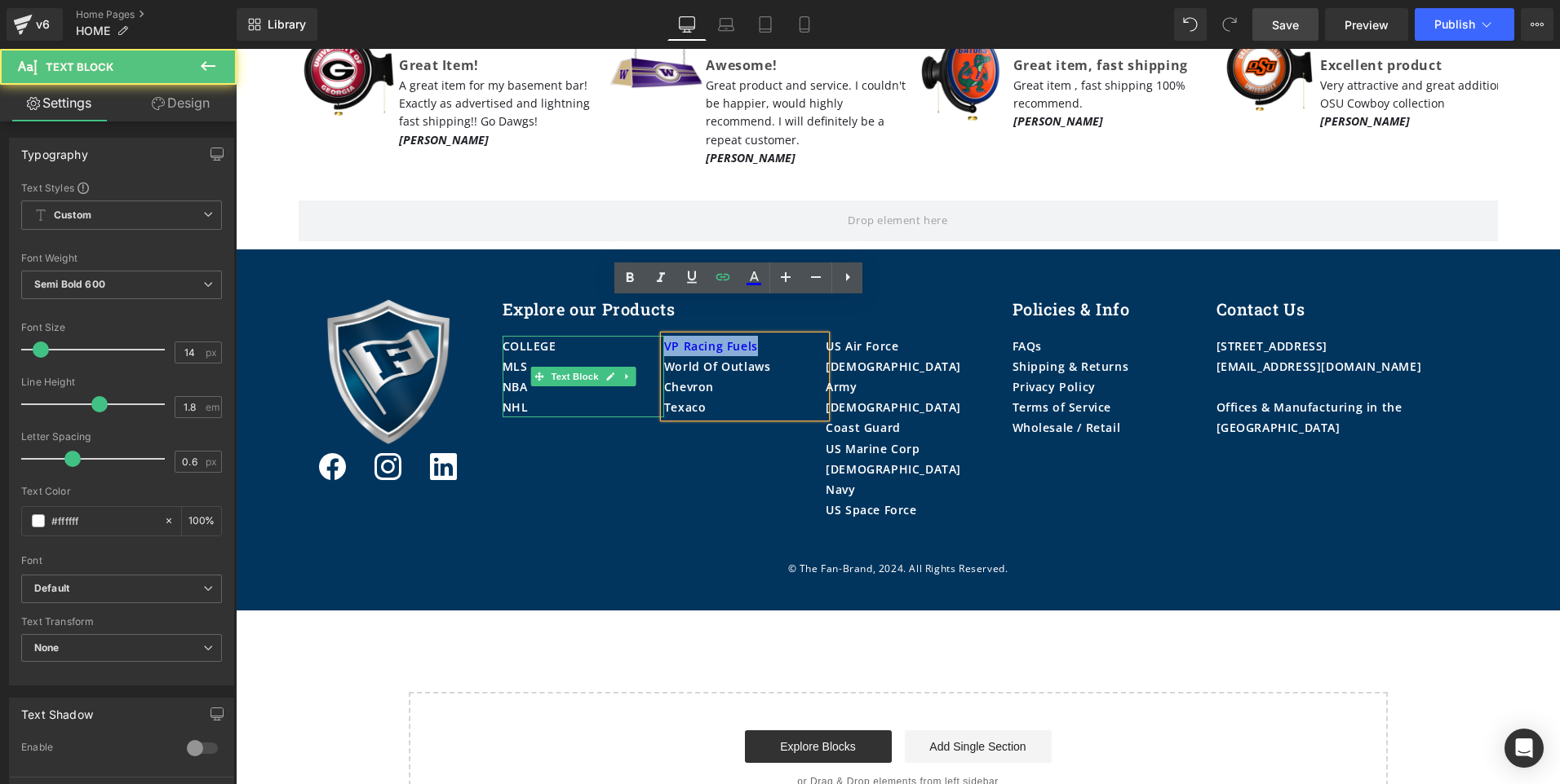
drag, startPoint x: 758, startPoint y: 317, endPoint x: 645, endPoint y: 310, distance: 113.2
click at [645, 320] on div "COLLEGE MLS NBA NHL Text Block VP Racing Fuels World Of Outlaws Chevron Texaco …" at bounding box center [746, 432] width 486 height 225
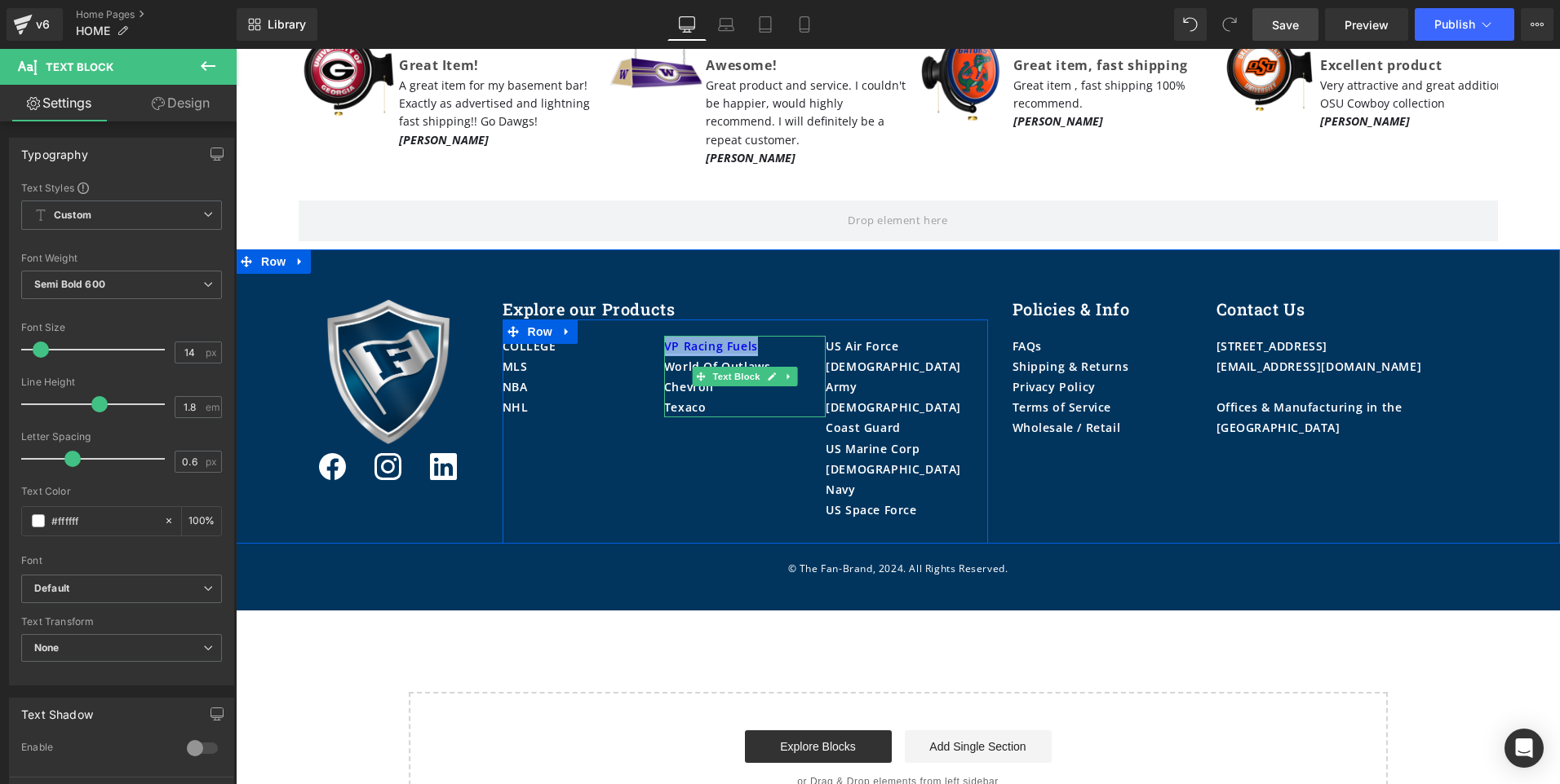
click at [727, 338] on link "VP Racing Fuels" at bounding box center [710, 346] width 93 height 15
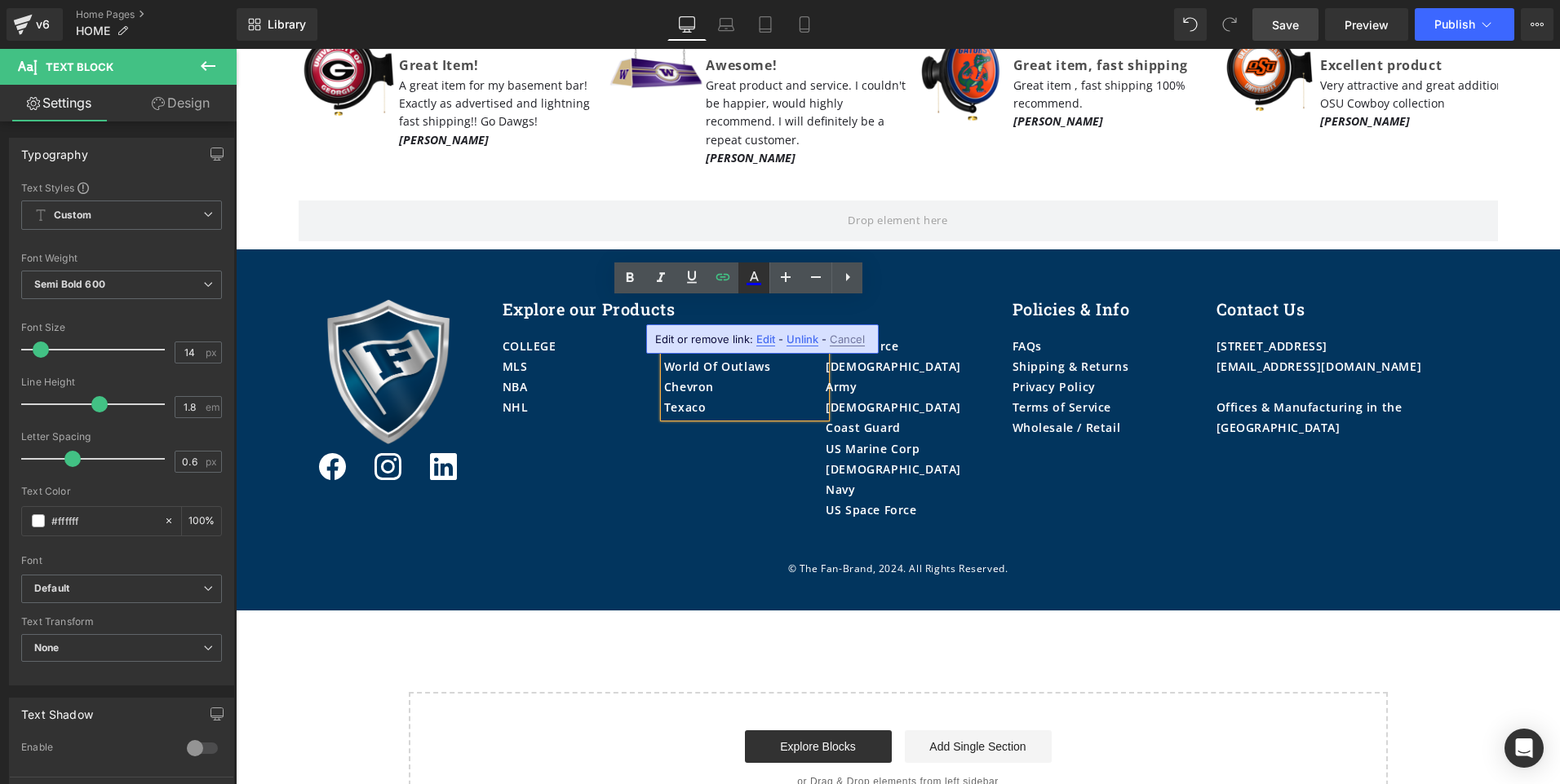
click at [757, 279] on icon at bounding box center [754, 276] width 9 height 10
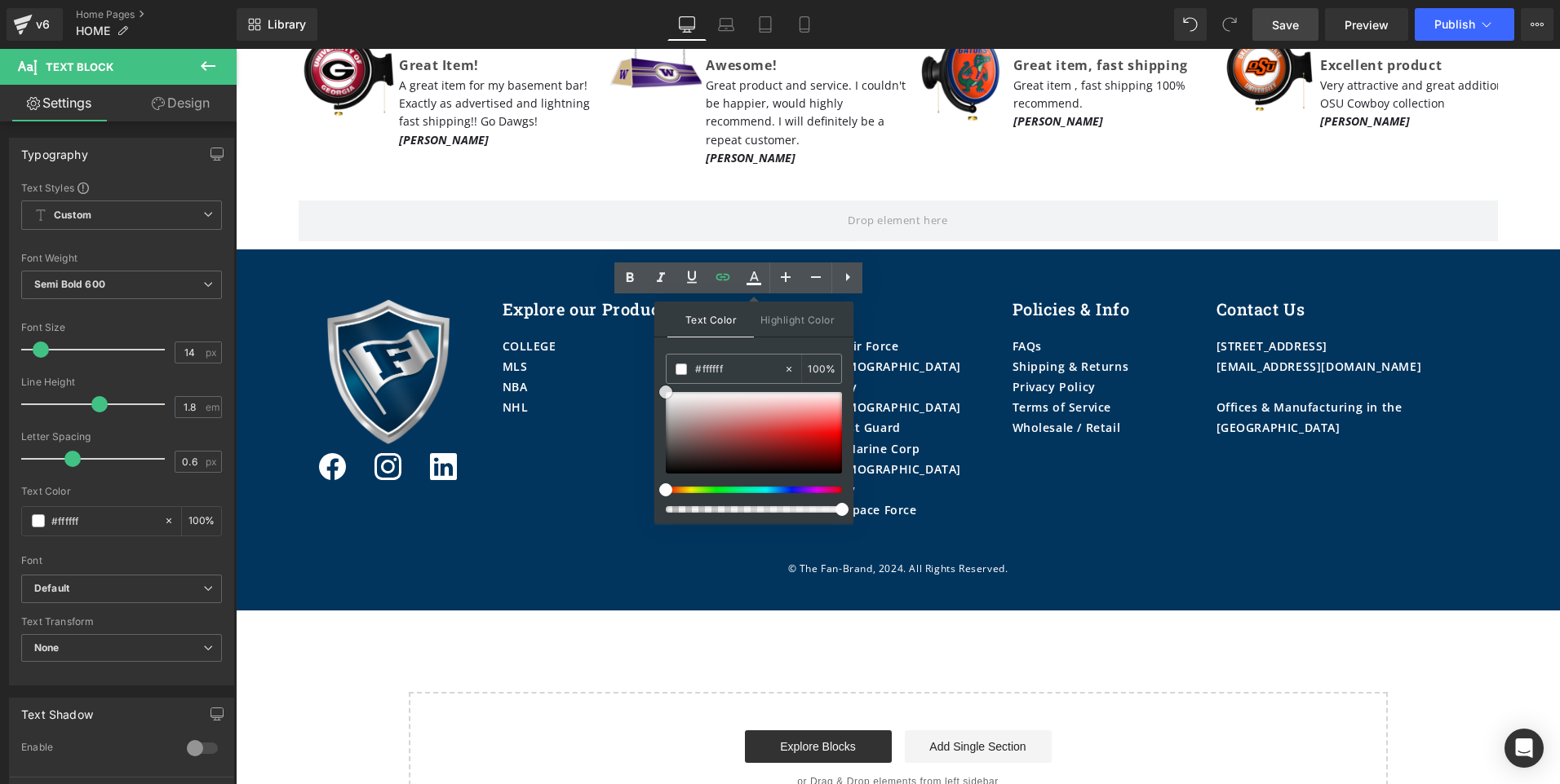
drag, startPoint x: 892, startPoint y: 434, endPoint x: 598, endPoint y: 379, distance: 299.1
click at [581, 439] on div "COLLEGE MLS NBA NHL Text Block VP Racing Fuels World Of Outlaws Chevron Texaco …" at bounding box center [746, 432] width 486 height 225
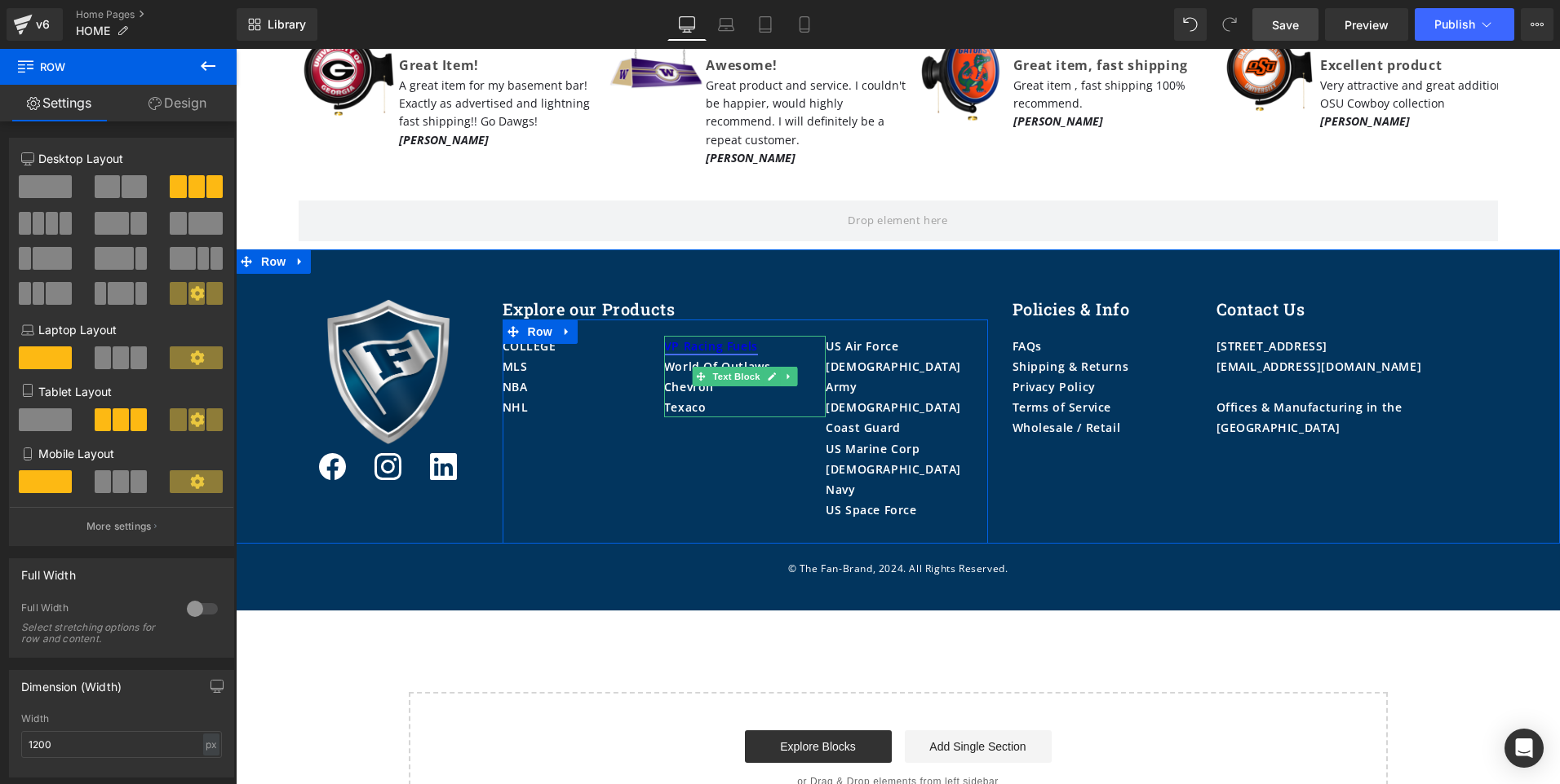
click at [723, 338] on link "VP Racing Fuels" at bounding box center [710, 346] width 93 height 15
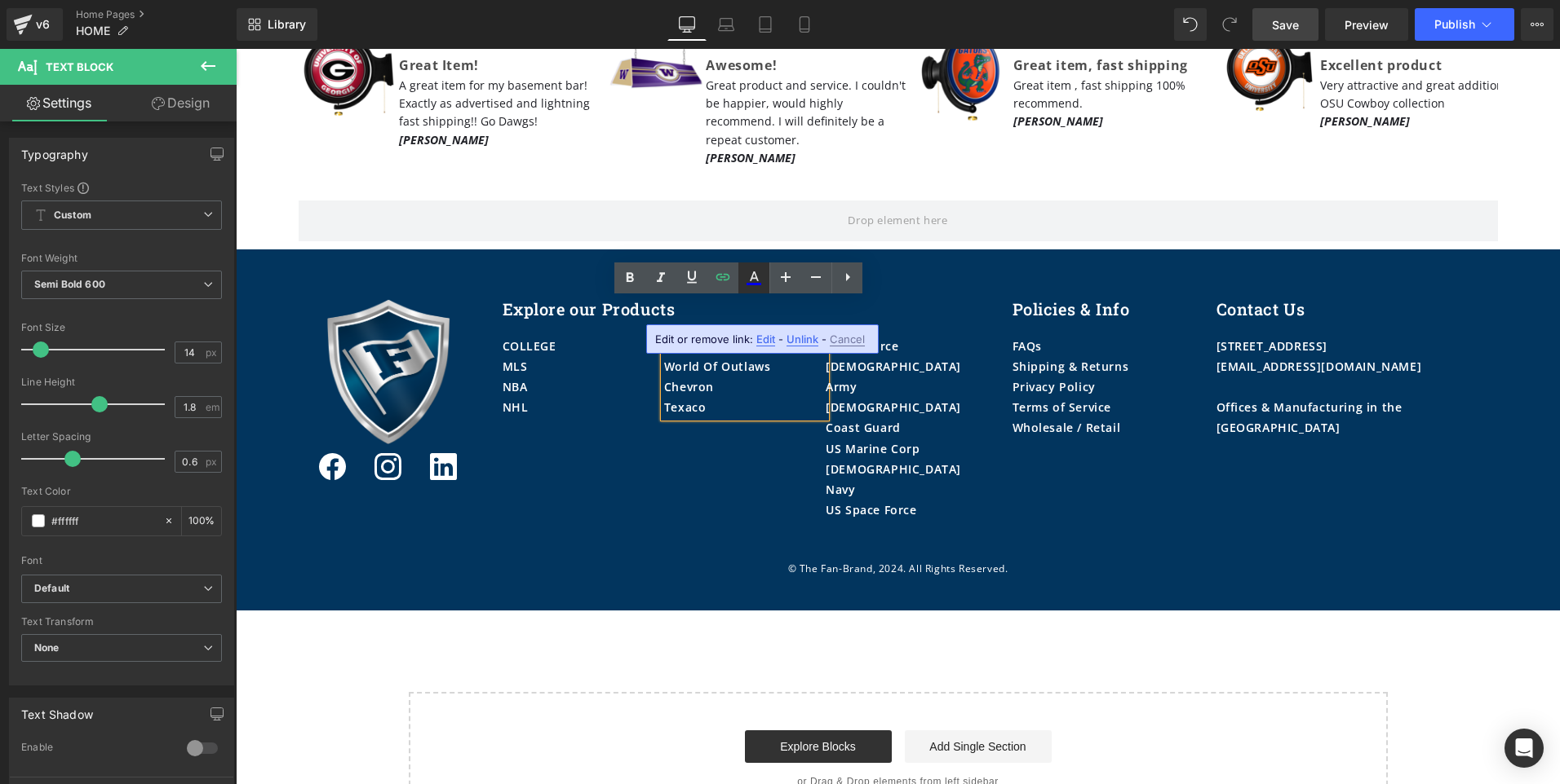
click at [755, 279] on icon at bounding box center [754, 276] width 9 height 10
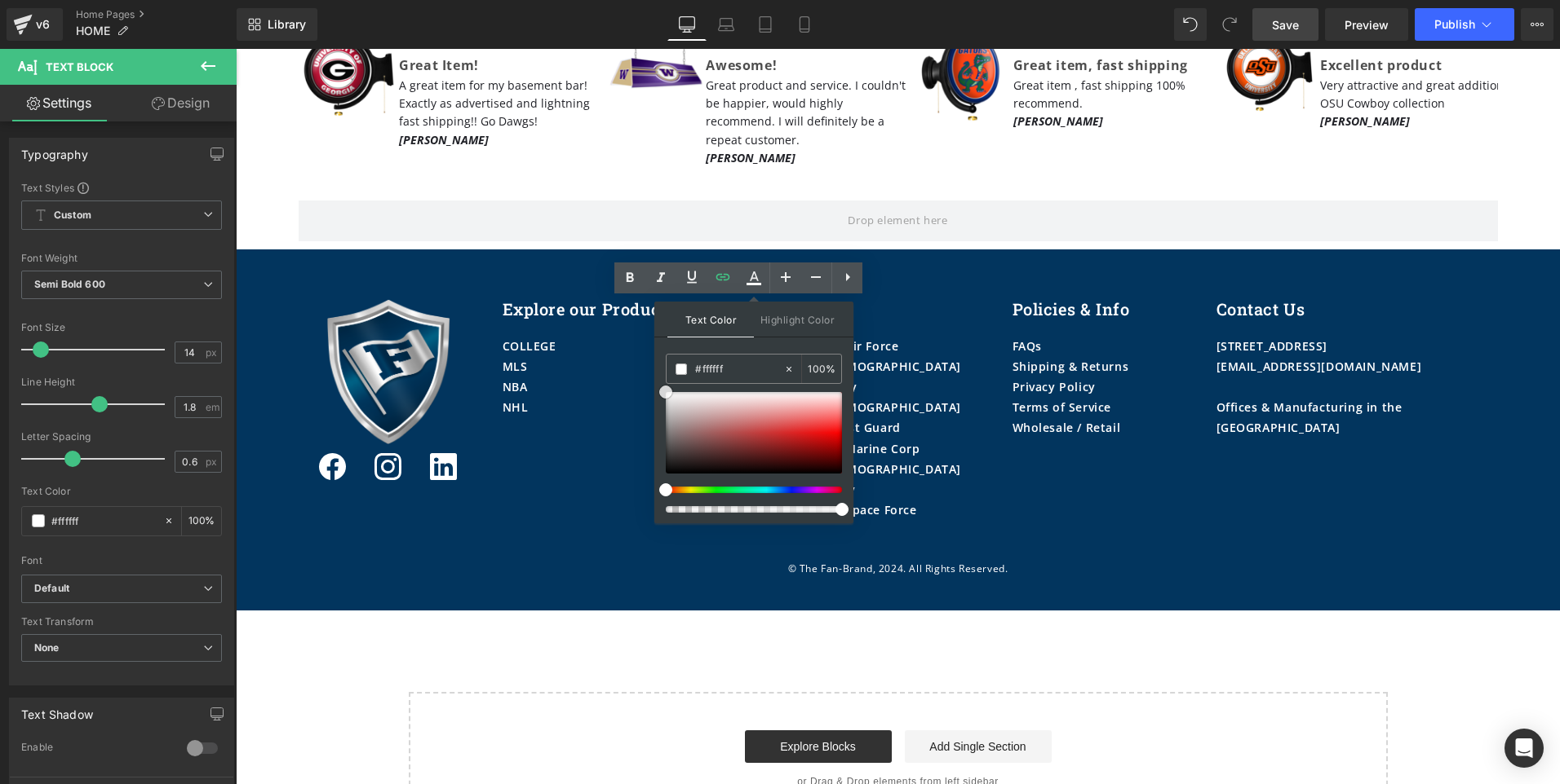
drag, startPoint x: 669, startPoint y: 398, endPoint x: 662, endPoint y: 380, distance: 19.3
click at [662, 380] on div "Text Color Highlight Color #333333 #333333 100 % none 0 %" at bounding box center [754, 412] width 199 height 222
click at [769, 319] on span "Highlight Color" at bounding box center [797, 319] width 87 height 35
drag, startPoint x: 912, startPoint y: 453, endPoint x: 637, endPoint y: 377, distance: 285.3
click at [544, 561] on div "© The Fan-Brand, 2024. All Rights Reserved. Text Block" at bounding box center [898, 569] width 1324 height 18
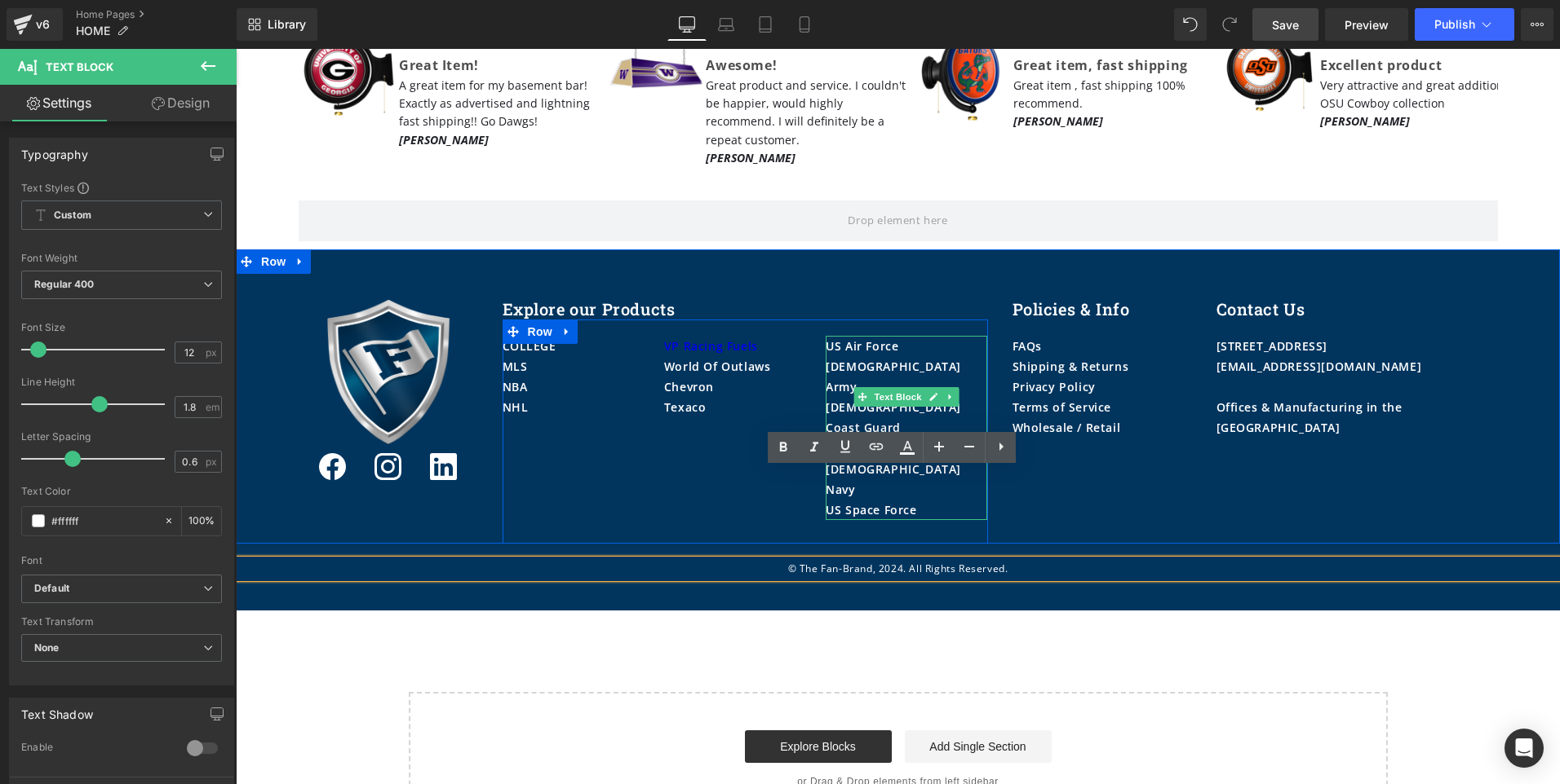
click at [887, 356] on div "[DEMOGRAPHIC_DATA] Army" at bounding box center [907, 377] width 162 height 40
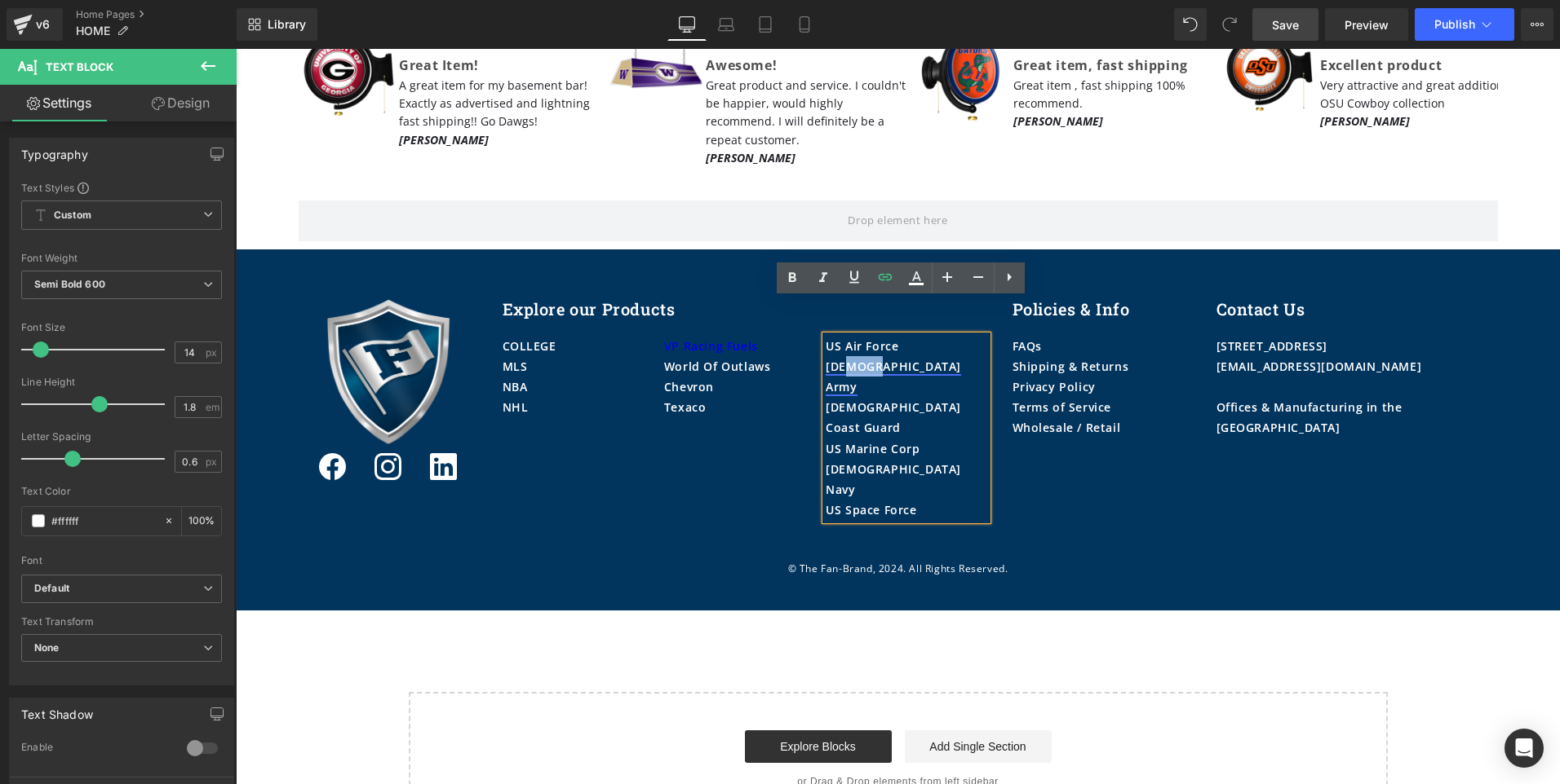
drag, startPoint x: 888, startPoint y: 322, endPoint x: 841, endPoint y: 331, distance: 47.9
click at [841, 356] on div "[DEMOGRAPHIC_DATA] Army" at bounding box center [907, 377] width 162 height 40
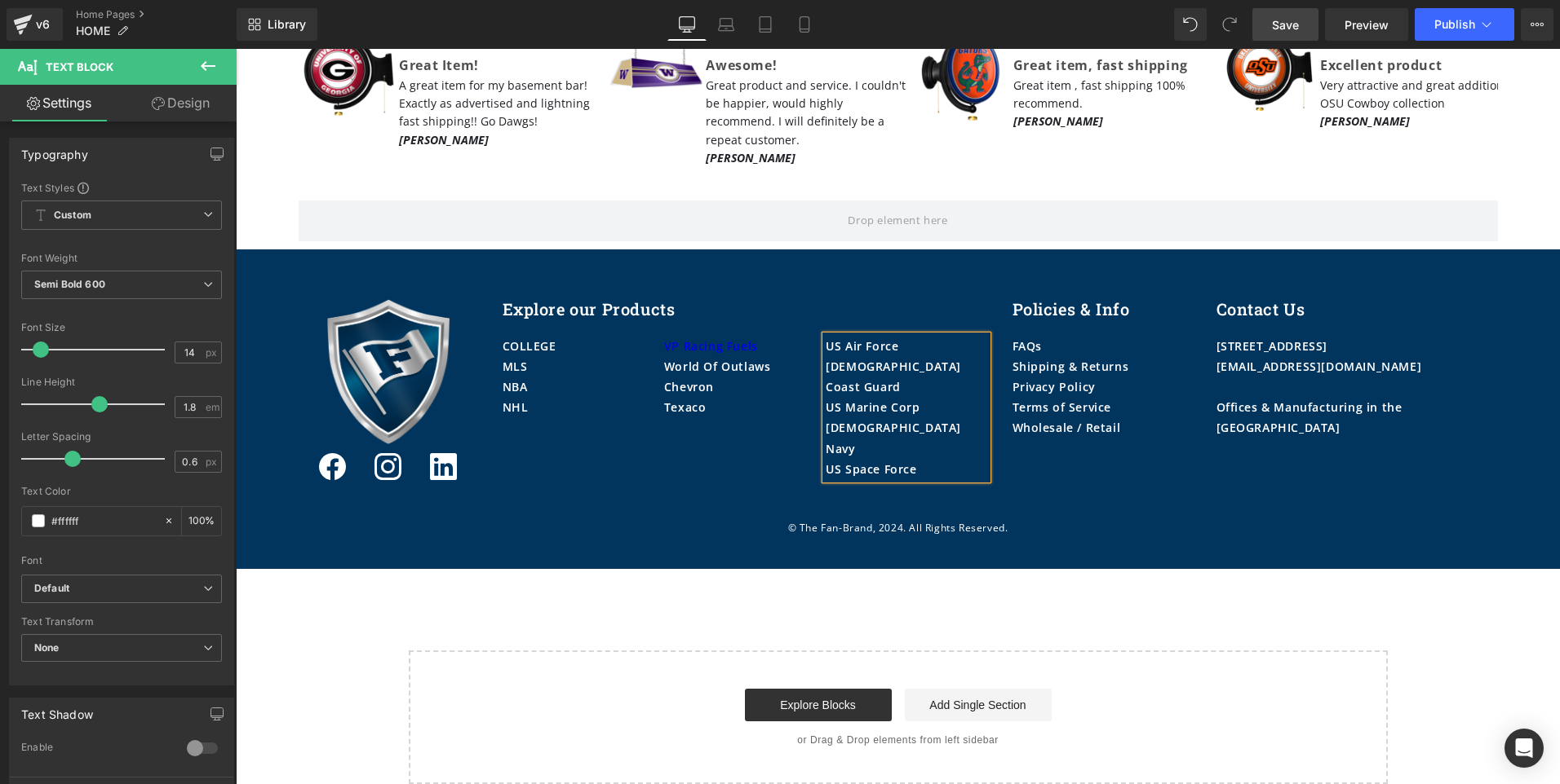
click at [1301, 17] on link "Save" at bounding box center [1285, 24] width 66 height 33
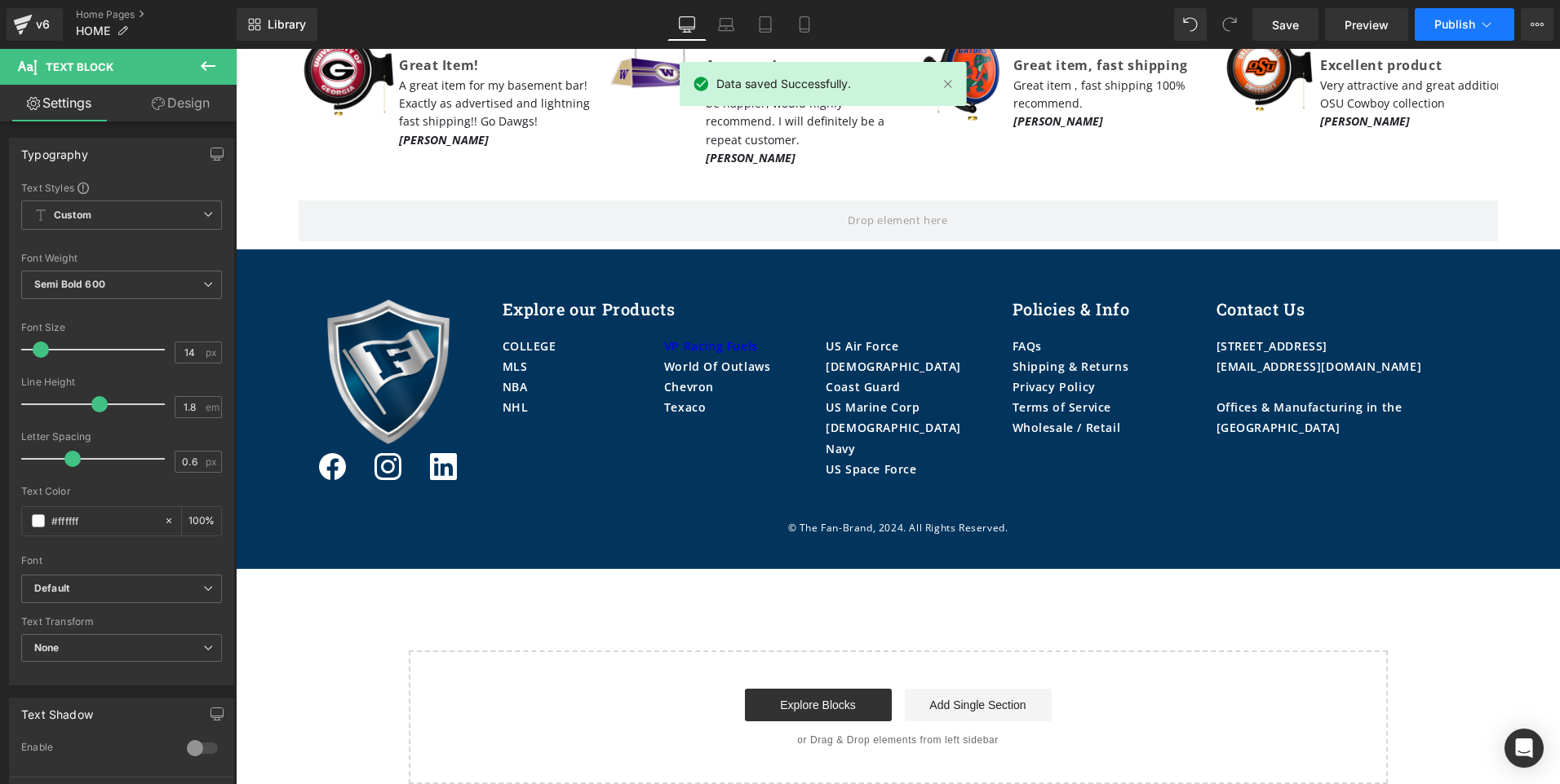
click at [1468, 23] on span "Publish" at bounding box center [1454, 25] width 40 height 13
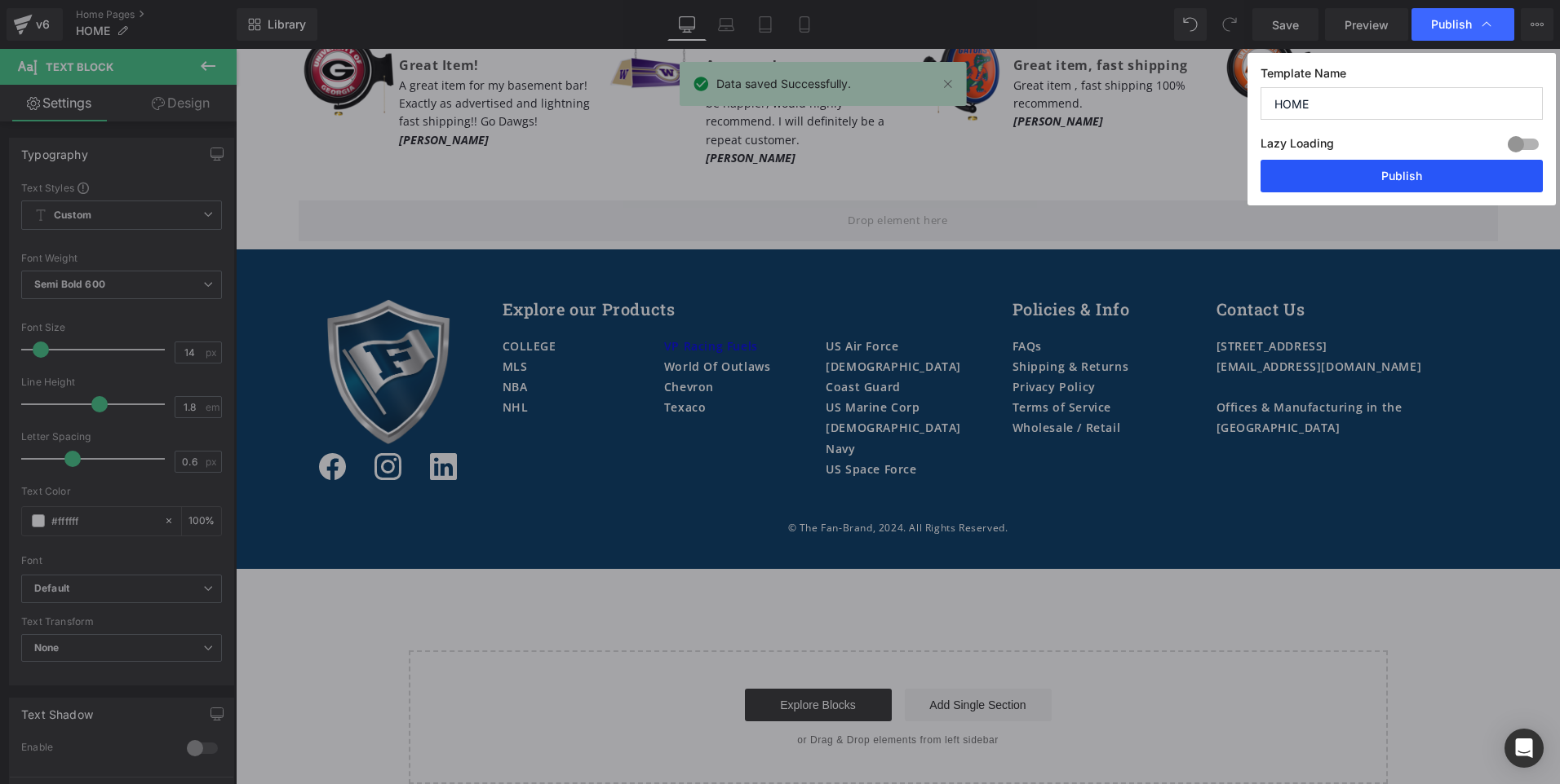
drag, startPoint x: 1379, startPoint y: 182, endPoint x: 644, endPoint y: 198, distance: 735.2
click at [1379, 182] on button "Publish" at bounding box center [1401, 176] width 282 height 33
